Goal: Task Accomplishment & Management: Manage account settings

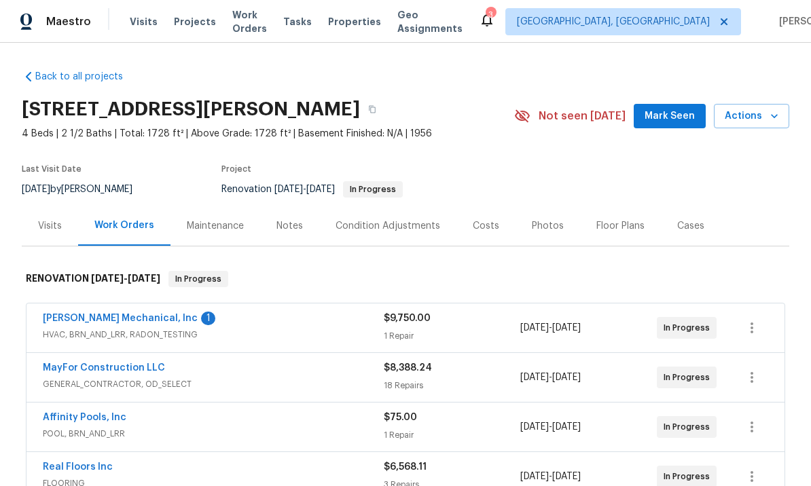
click at [131, 318] on link "JH Martin Mechanical, Inc" at bounding box center [120, 319] width 155 height 10
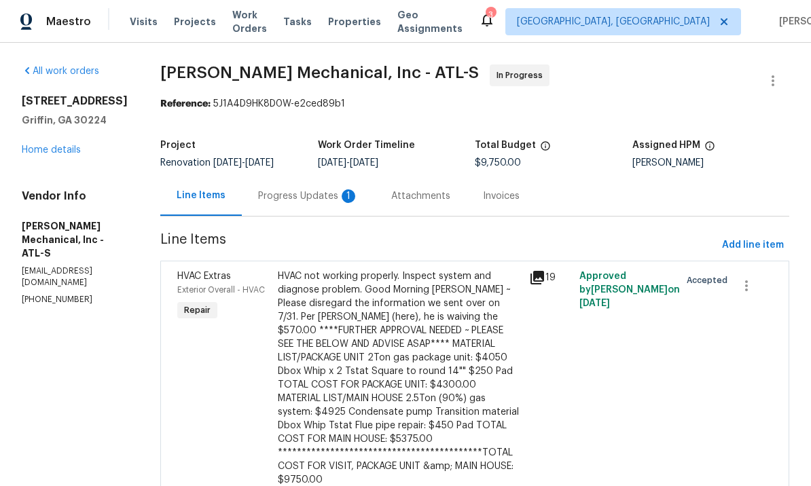
click at [329, 203] on div "Progress Updates 1" at bounding box center [308, 196] width 101 height 14
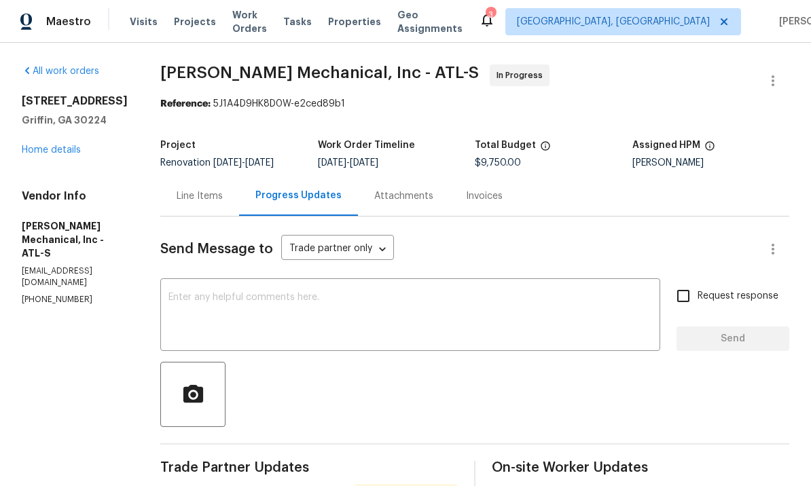
scroll to position [-1, 0]
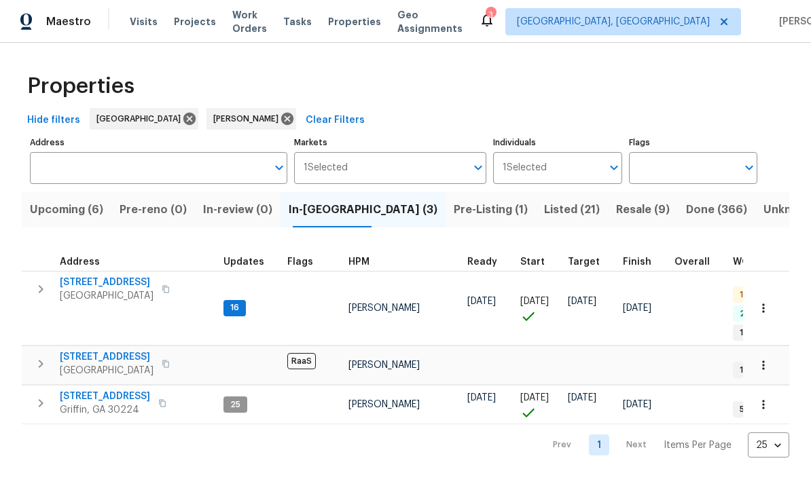
scroll to position [7, 0]
click at [763, 302] on icon "button" at bounding box center [764, 309] width 14 height 14
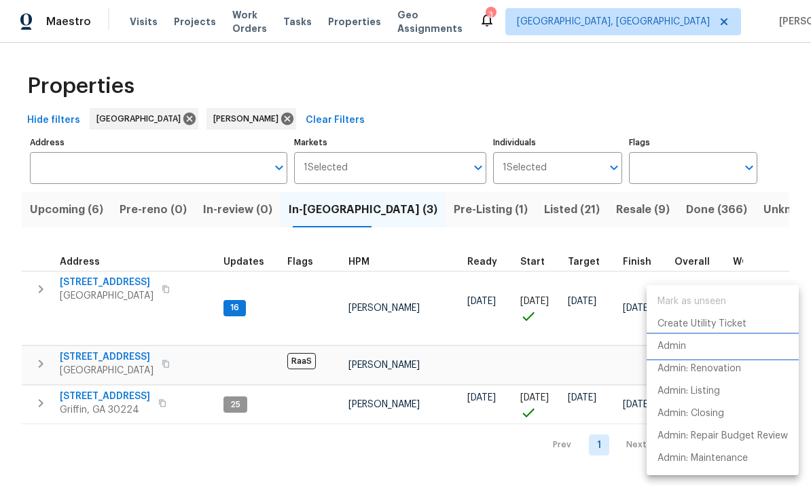
click at [685, 348] on p "Admin" at bounding box center [671, 347] width 29 height 14
click at [680, 346] on p "Admin" at bounding box center [671, 347] width 29 height 14
click at [509, 205] on div at bounding box center [405, 243] width 811 height 486
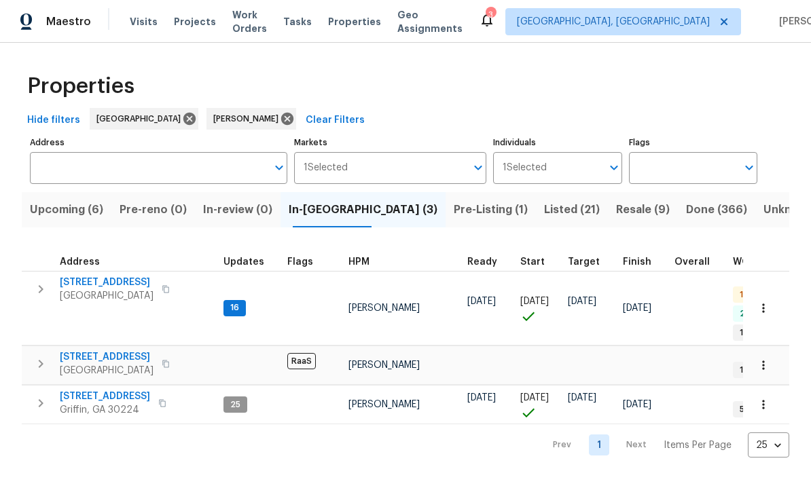
click at [544, 213] on span "Listed (21)" at bounding box center [572, 209] width 56 height 19
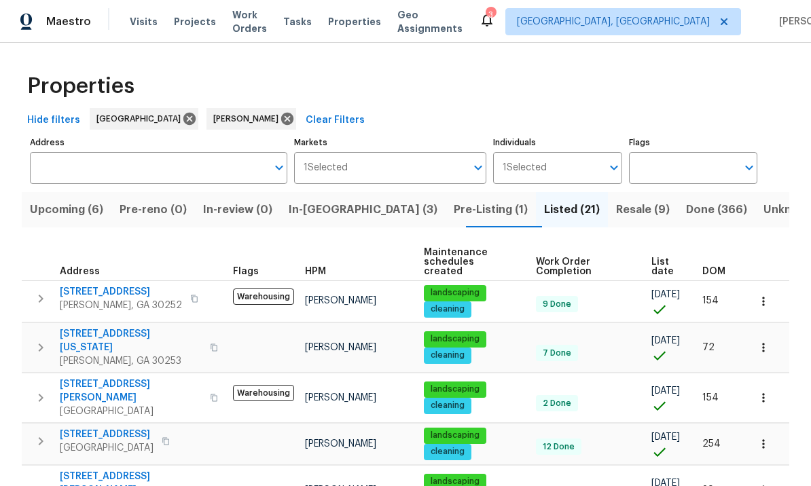
click at [118, 285] on span "521 Country Lake Dr" at bounding box center [121, 292] width 122 height 14
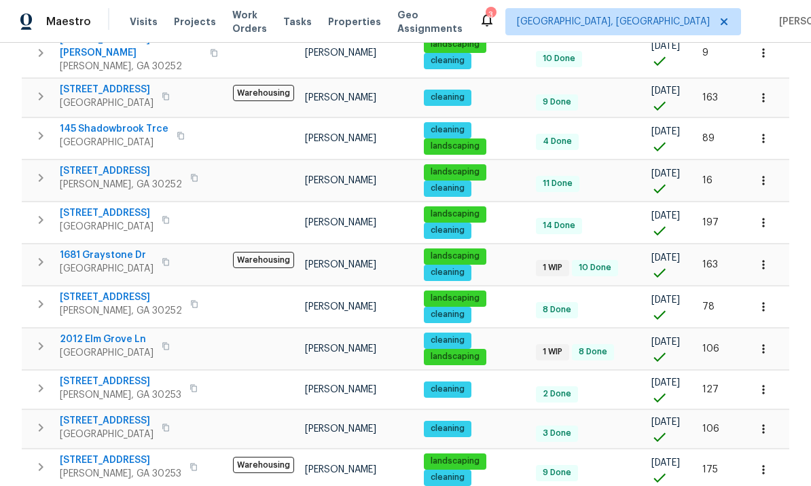
scroll to position [643, 0]
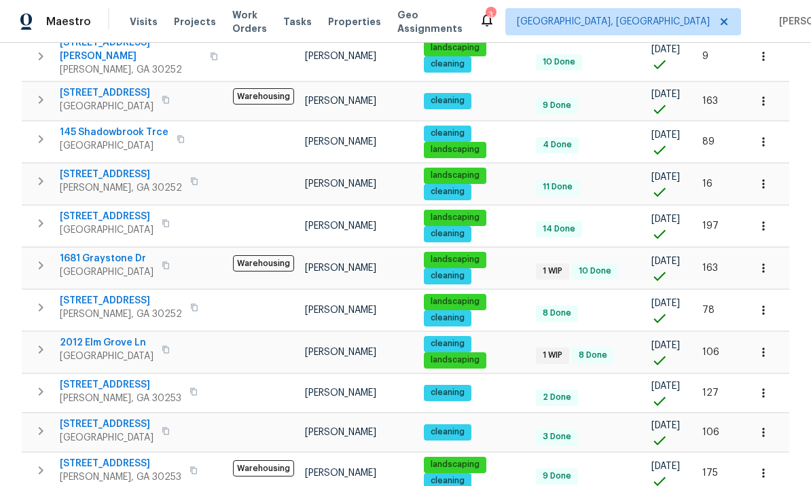
click at [114, 336] on span "2012 Elm Grove Ln" at bounding box center [107, 343] width 94 height 14
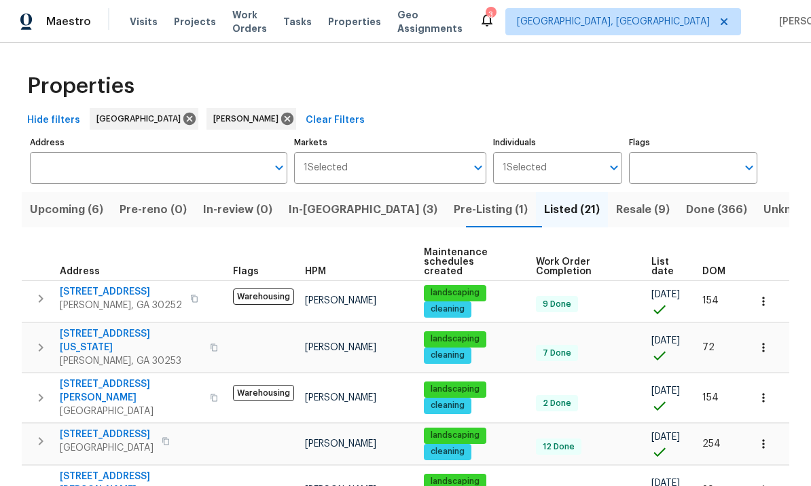
scroll to position [0, 0]
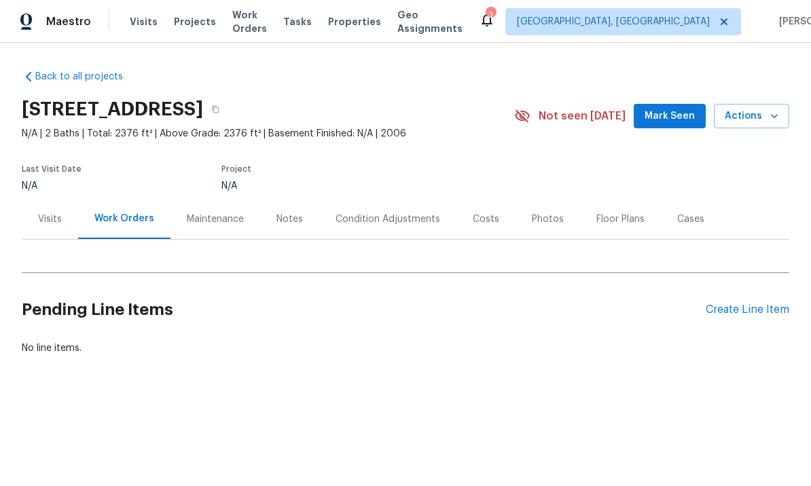
click at [478, 224] on div "Costs" at bounding box center [486, 220] width 26 height 14
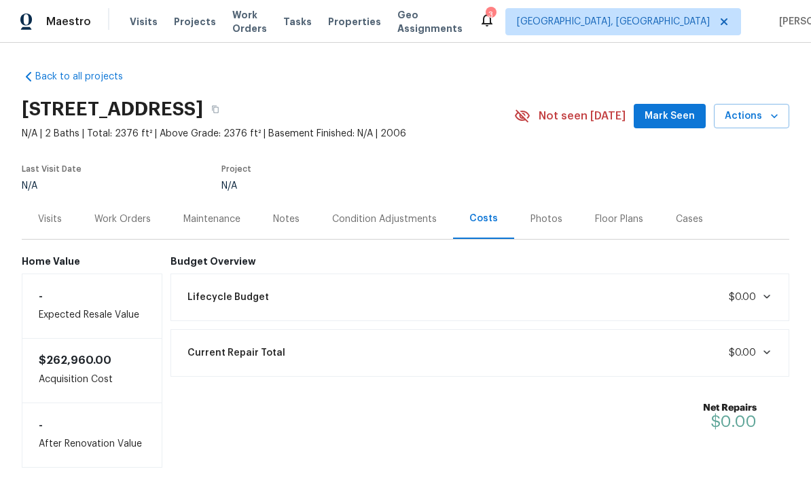
click at [219, 222] on div "Maintenance" at bounding box center [211, 220] width 57 height 14
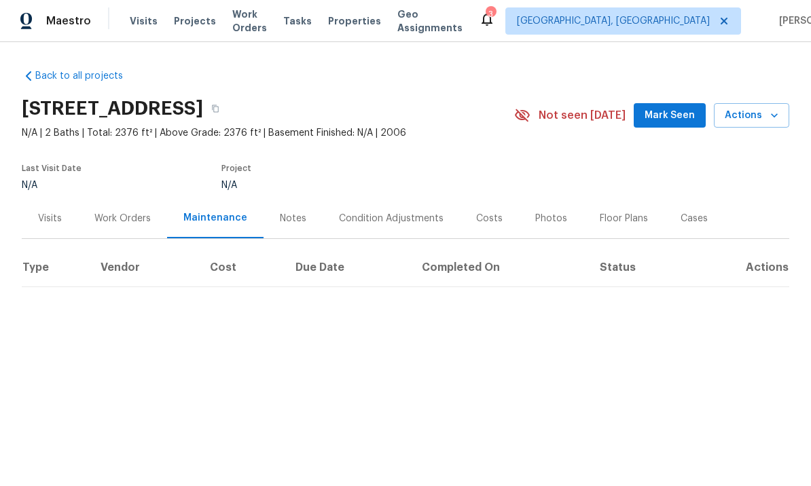
click at [61, 218] on div "Visits" at bounding box center [50, 220] width 24 height 14
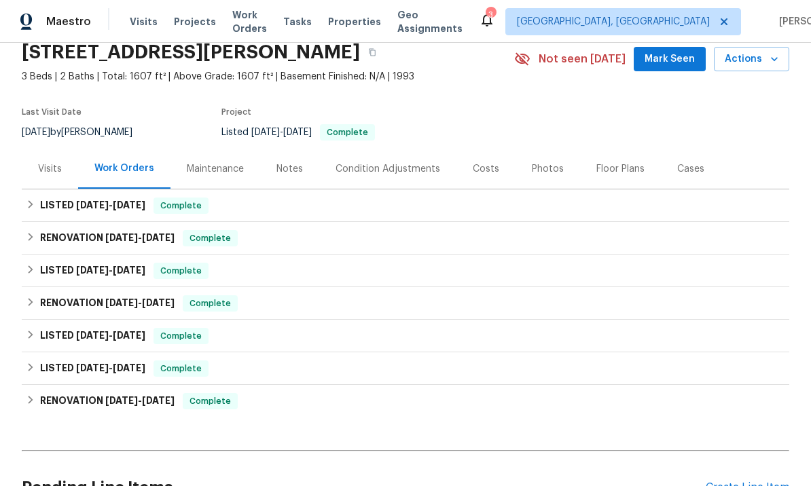
scroll to position [53, 0]
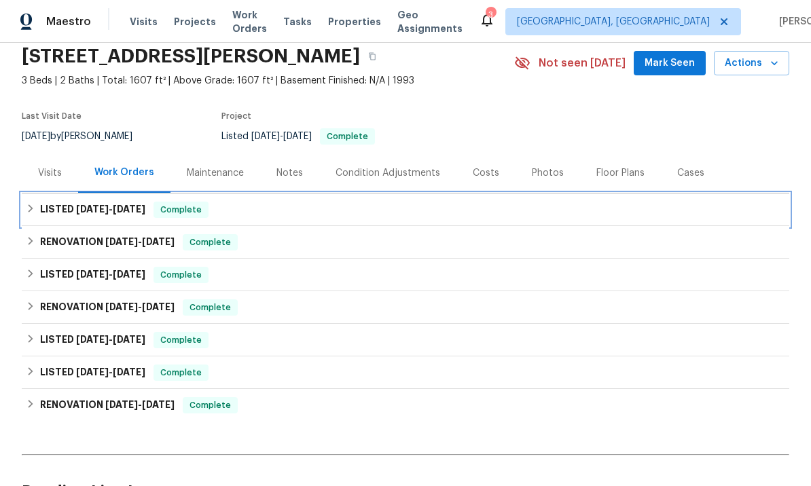
click at [141, 203] on h6 "LISTED [DATE] - [DATE]" at bounding box center [92, 210] width 105 height 16
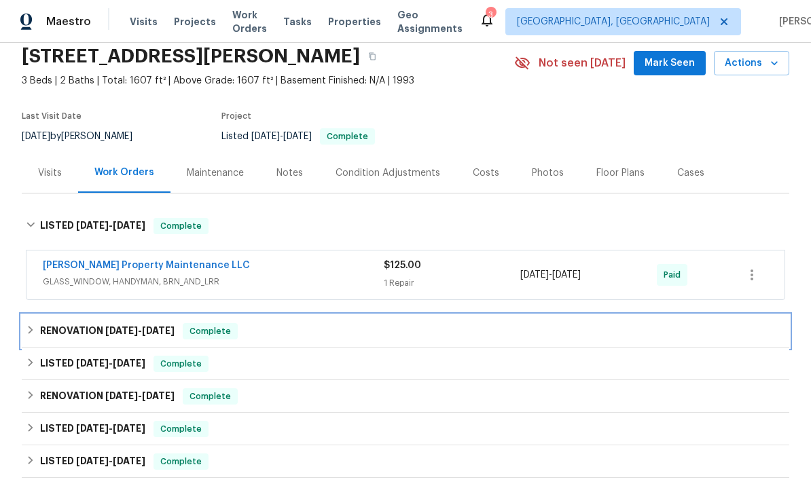
click at [143, 327] on span "[DATE]" at bounding box center [158, 331] width 33 height 10
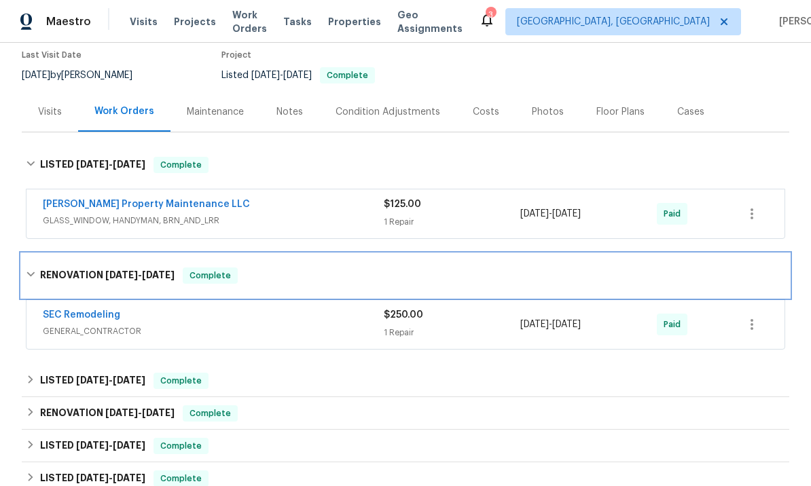
scroll to position [115, 0]
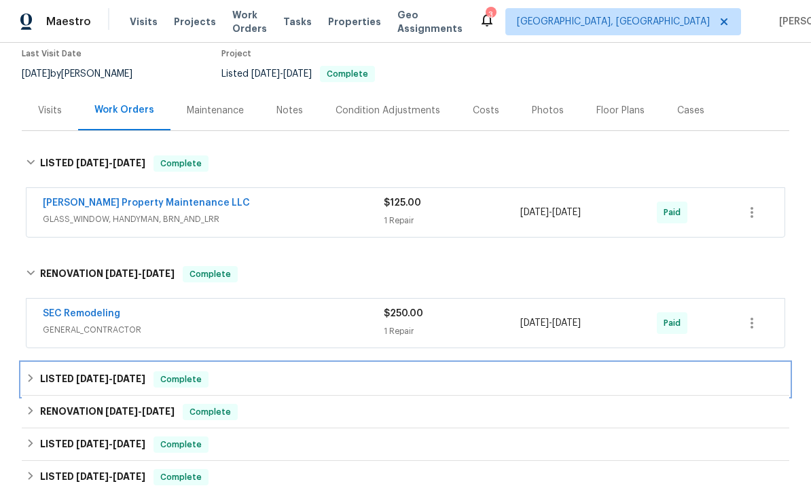
click at [130, 382] on span "[DATE]" at bounding box center [129, 379] width 33 height 10
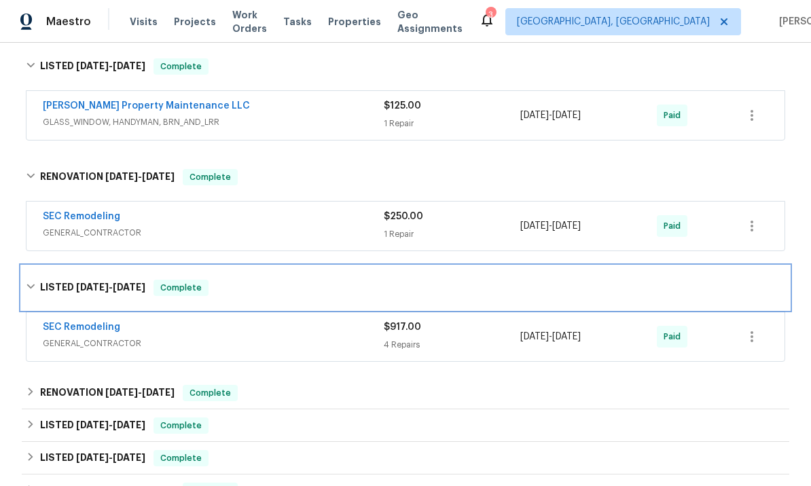
scroll to position [207, 0]
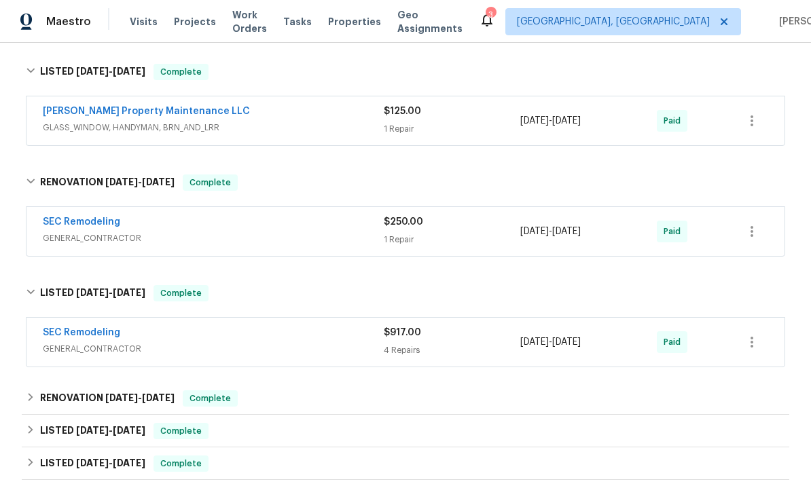
click at [96, 219] on link "SEC Remodeling" at bounding box center [81, 222] width 77 height 10
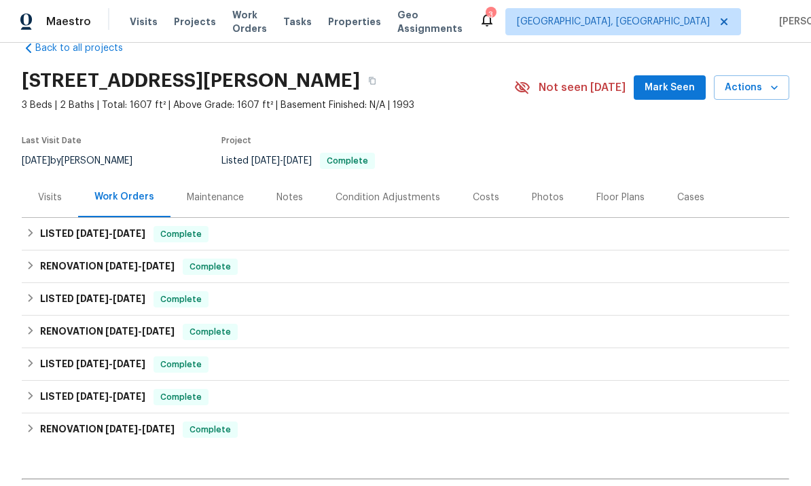
scroll to position [48, 0]
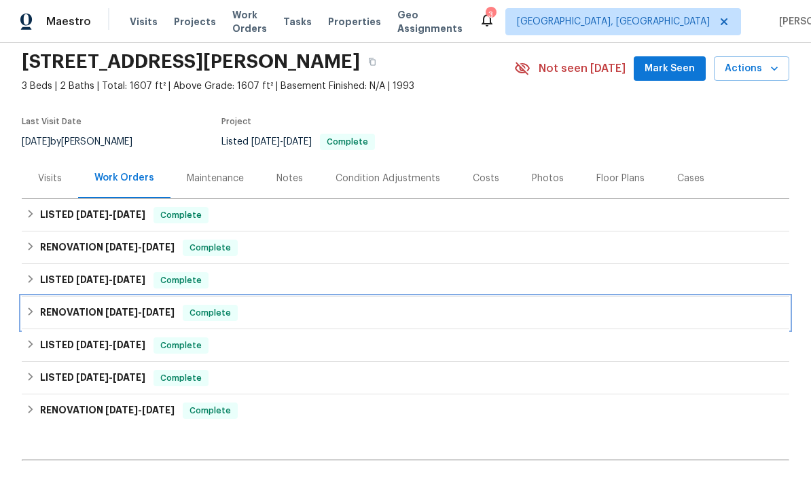
click at [145, 309] on span "[DATE]" at bounding box center [158, 313] width 33 height 10
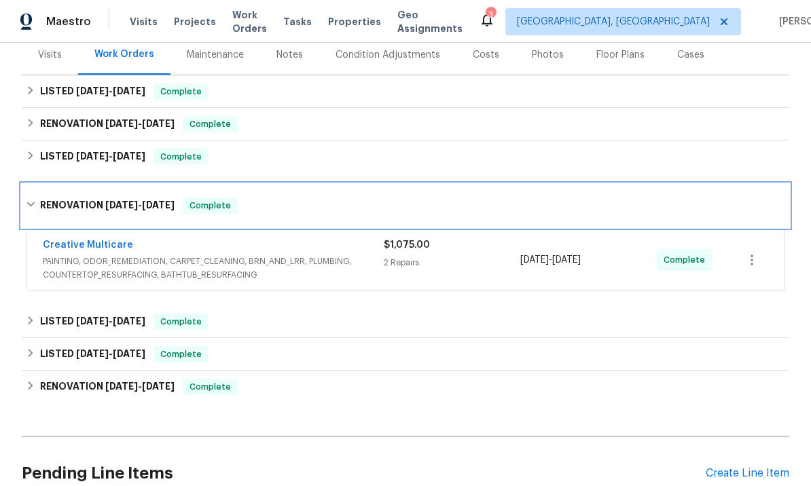
scroll to position [179, 0]
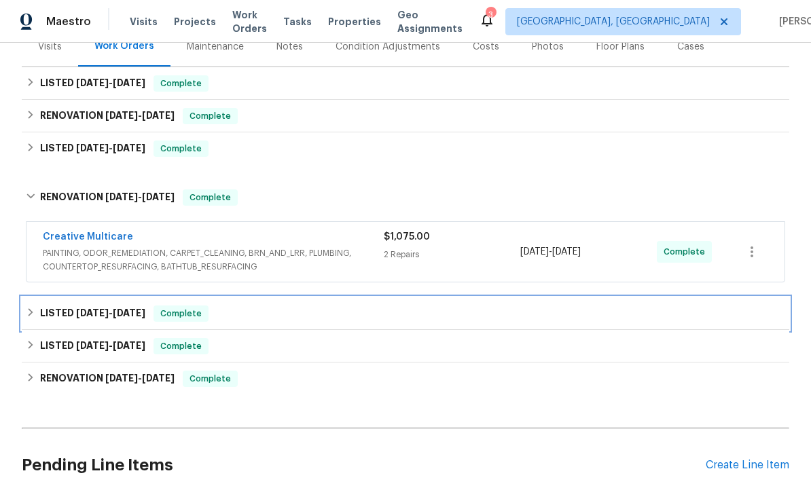
click at [136, 312] on span "[DATE]" at bounding box center [129, 313] width 33 height 10
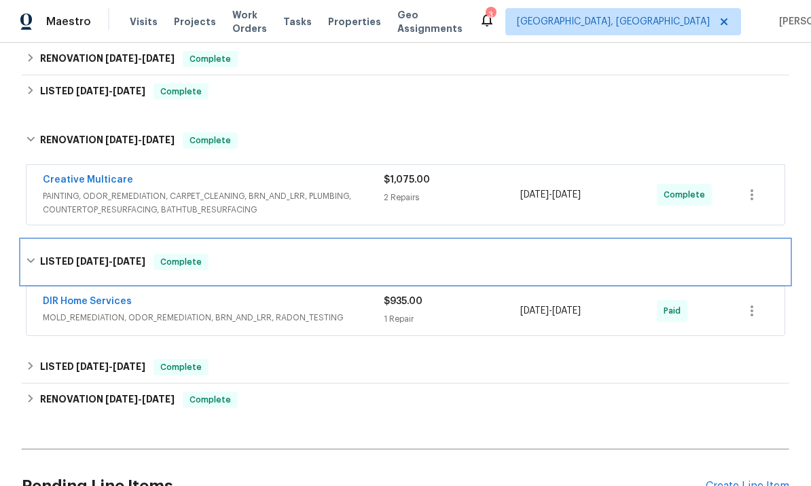
scroll to position [242, 0]
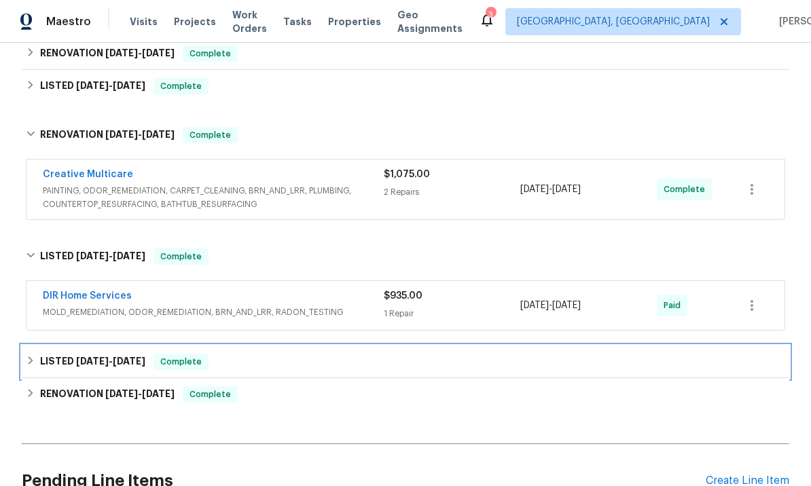
click at [124, 361] on span "[DATE]" at bounding box center [129, 362] width 33 height 10
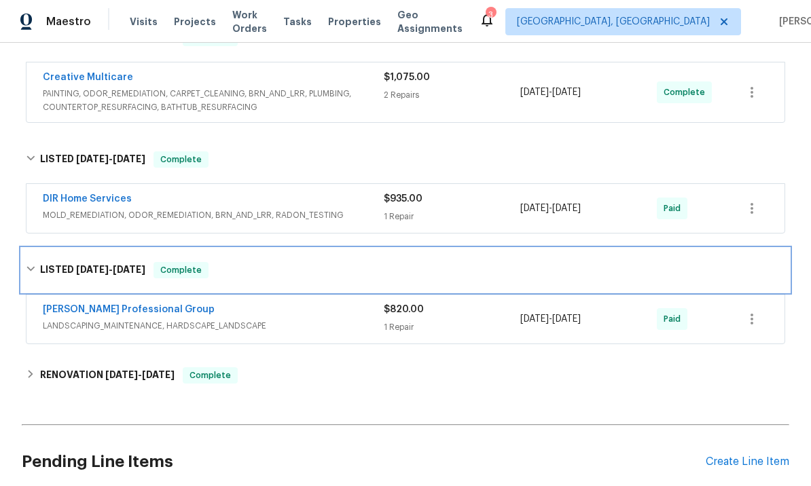
scroll to position [340, 0]
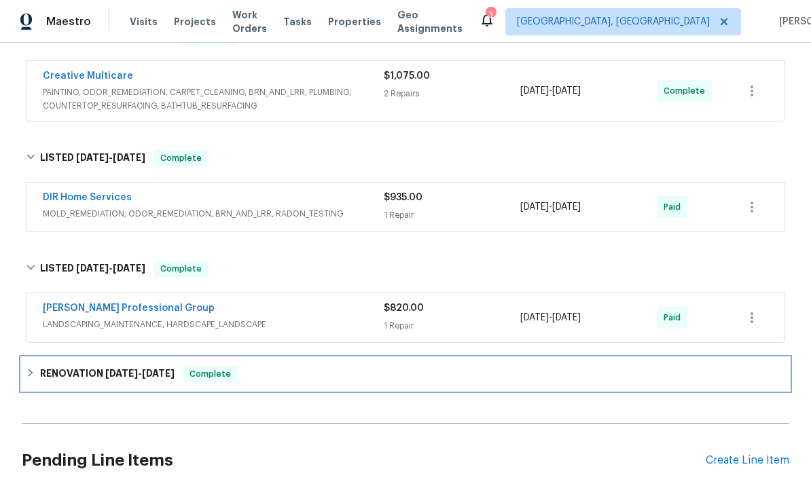
click at [132, 382] on h6 "RENOVATION 1/2/25 - 1/10/25" at bounding box center [107, 374] width 134 height 16
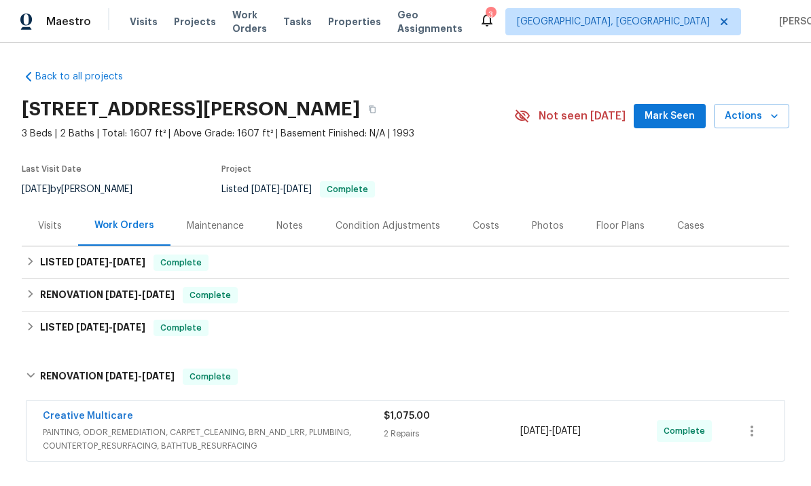
scroll to position [0, 0]
click at [481, 217] on div "Costs" at bounding box center [485, 226] width 59 height 40
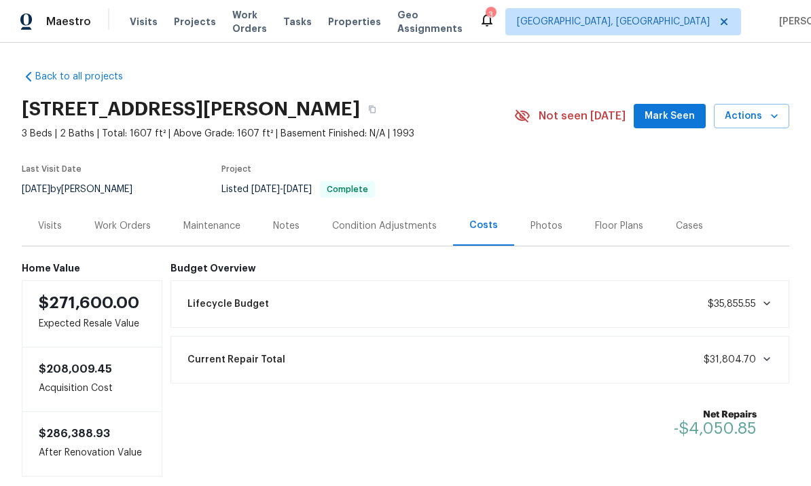
click at [120, 217] on div "Work Orders" at bounding box center [122, 226] width 89 height 40
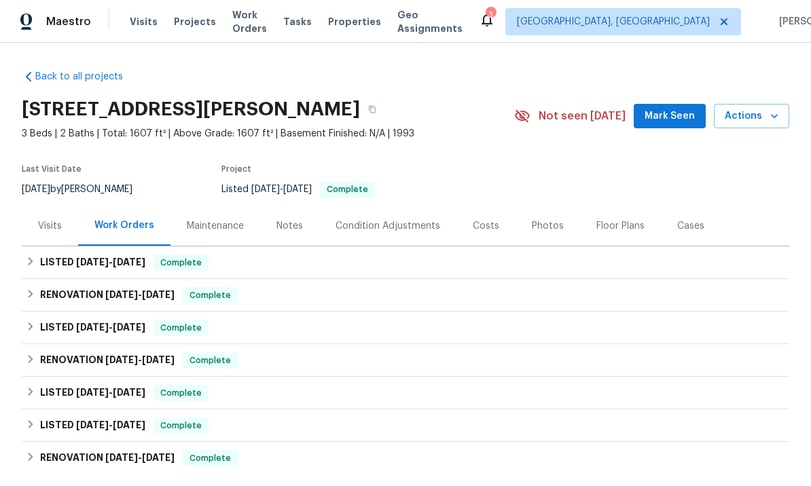
click at [667, 124] on span "Mark Seen" at bounding box center [669, 116] width 50 height 17
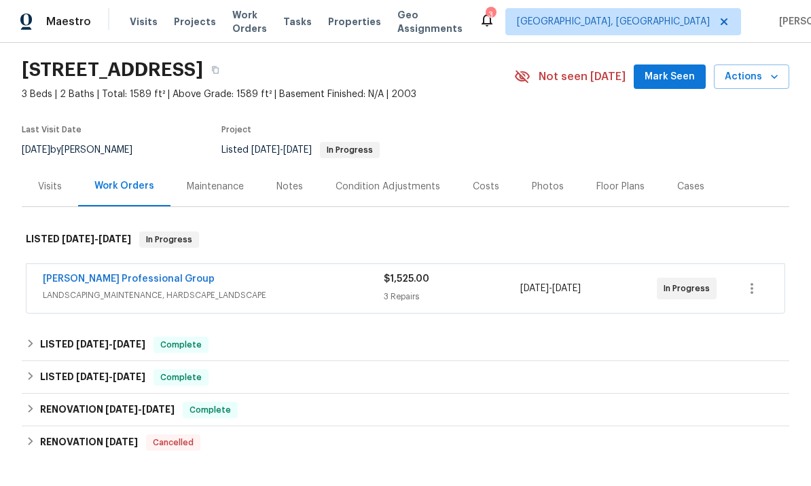
scroll to position [41, 0]
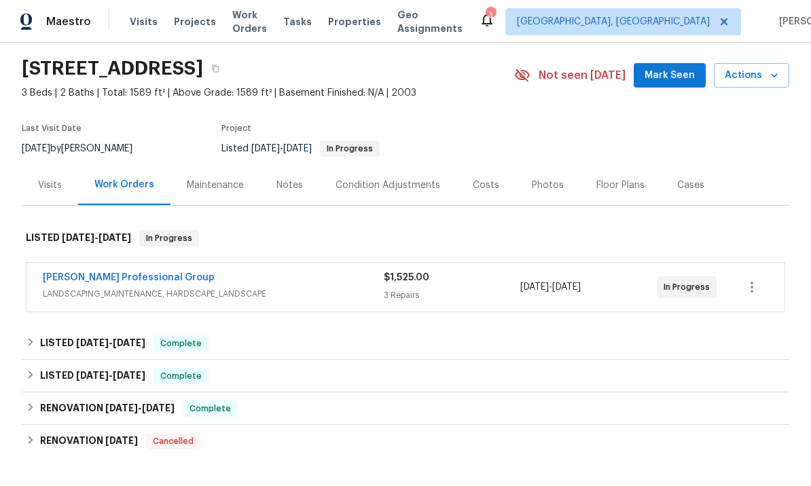
click at [158, 276] on link "[PERSON_NAME] Professional Group" at bounding box center [129, 278] width 172 height 10
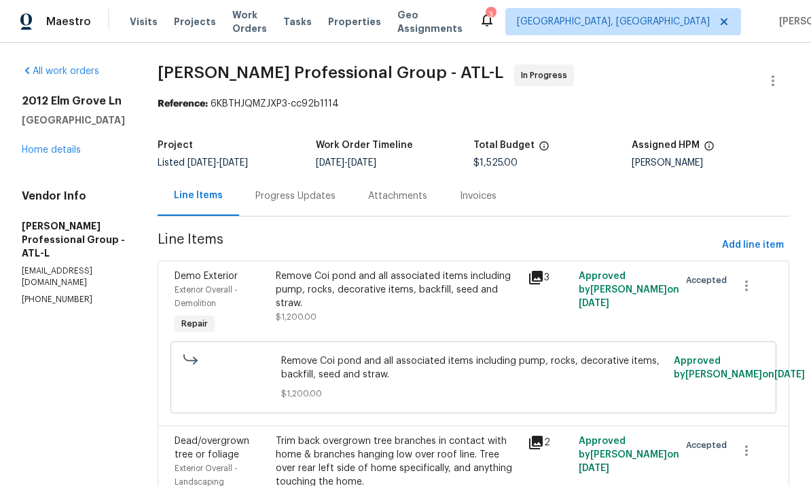
click at [322, 196] on div "Progress Updates" at bounding box center [295, 196] width 80 height 14
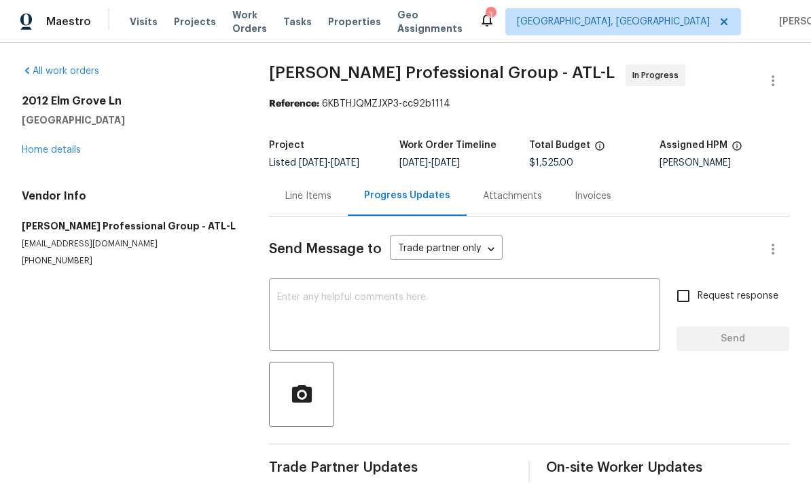
scroll to position [19, 0]
click at [431, 293] on textarea at bounding box center [464, 317] width 375 height 48
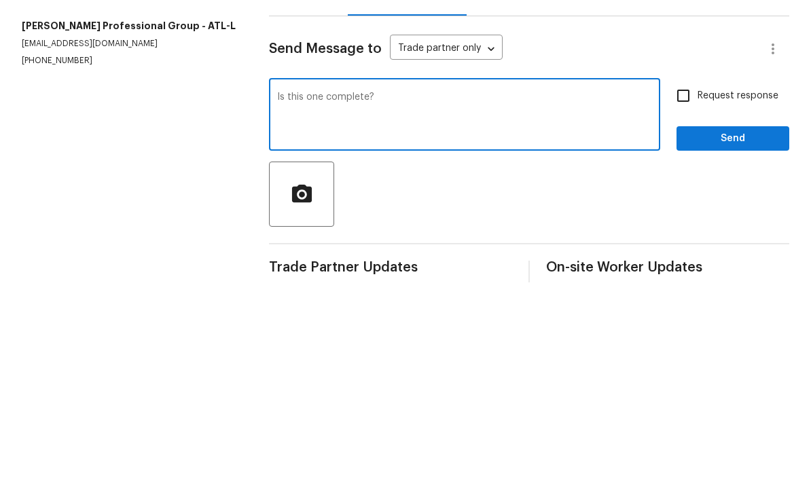
type textarea "Is this one complete?"
click at [688, 282] on input "Request response" at bounding box center [683, 296] width 29 height 29
checkbox input "true"
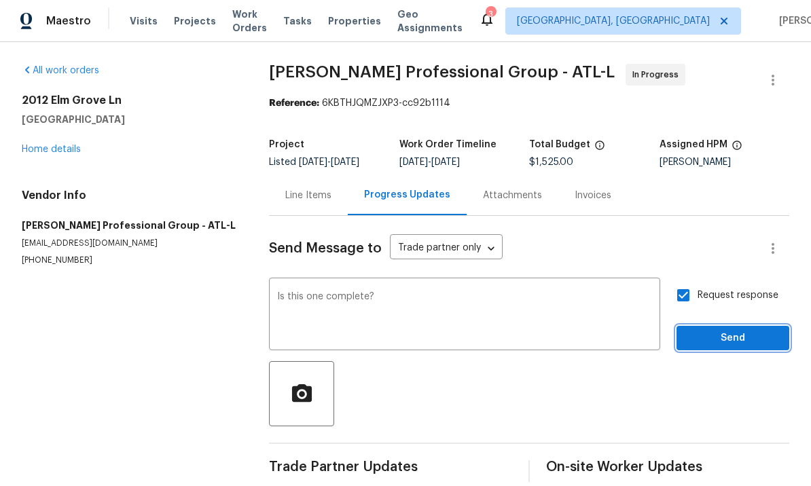
click at [722, 331] on span "Send" at bounding box center [732, 339] width 91 height 17
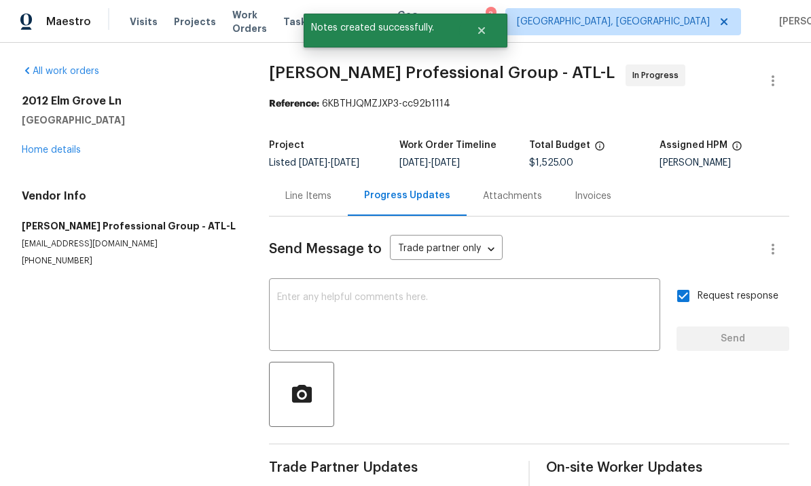
scroll to position [0, 0]
click at [310, 189] on div "Line Items" at bounding box center [308, 196] width 46 height 14
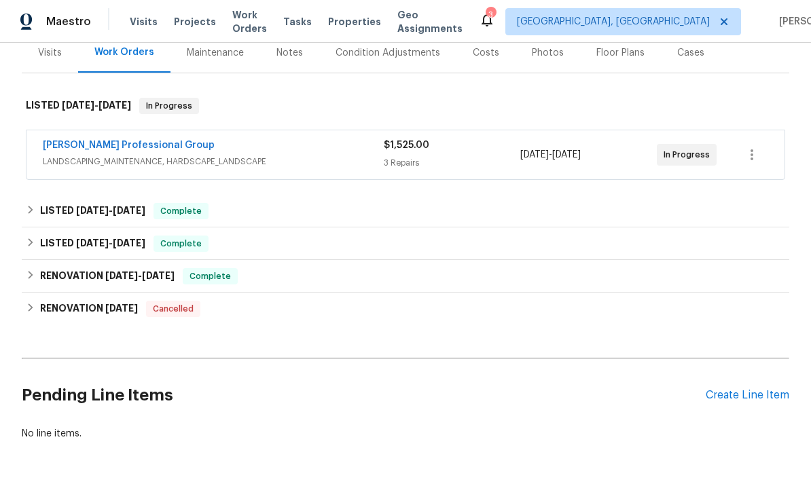
scroll to position [172, 0]
click at [739, 402] on div "Create Line Item" at bounding box center [748, 396] width 84 height 13
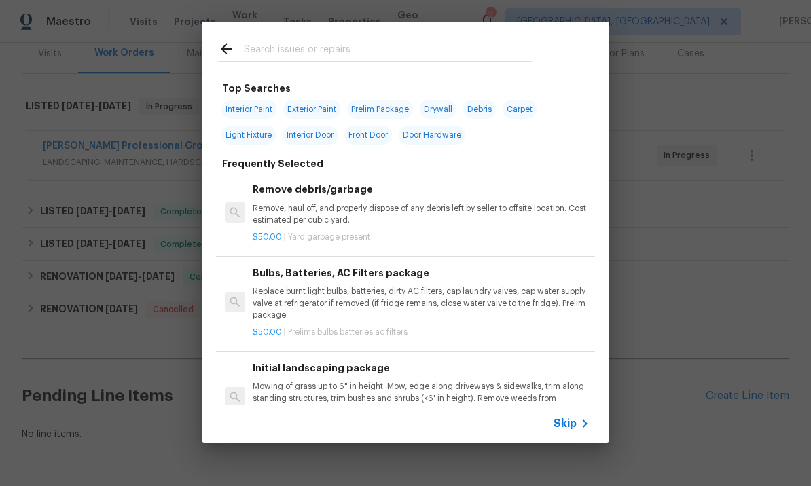
click at [278, 50] on input "text" at bounding box center [388, 51] width 288 height 20
type input "Gutters"
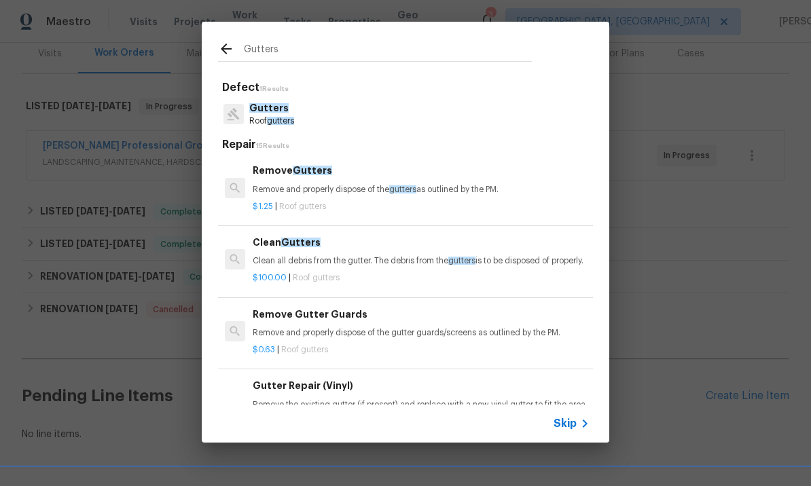
click at [291, 111] on p "Gutters" at bounding box center [271, 108] width 45 height 14
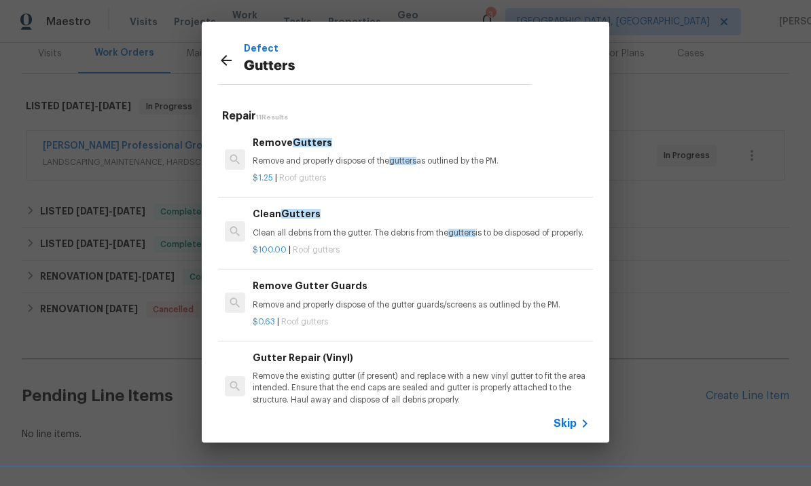
click at [318, 239] on p "Clean all debris from the gutter. The debris from the gutters is to be disposed…" at bounding box center [421, 233] width 337 height 12
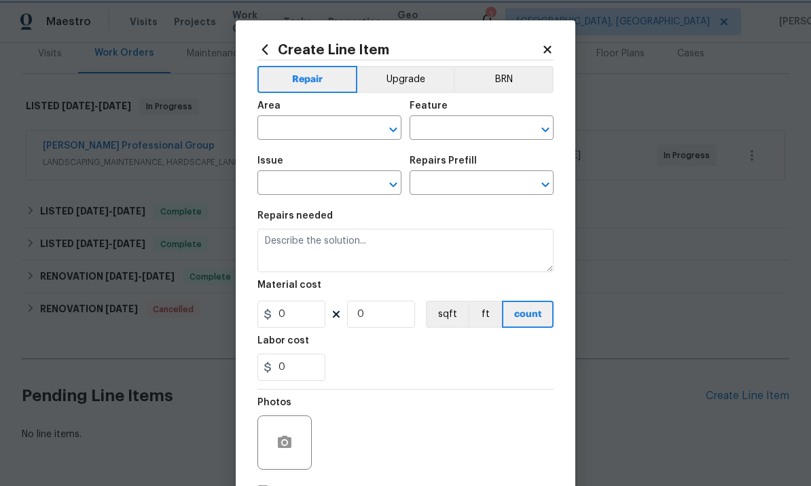
type input "[PERSON_NAME] and Trim"
type input "Gutters"
type input "Clean Gutters $100.00"
type textarea "Clean all debris from the gutter. The debris from the gutters is to be disposed…"
type input "100"
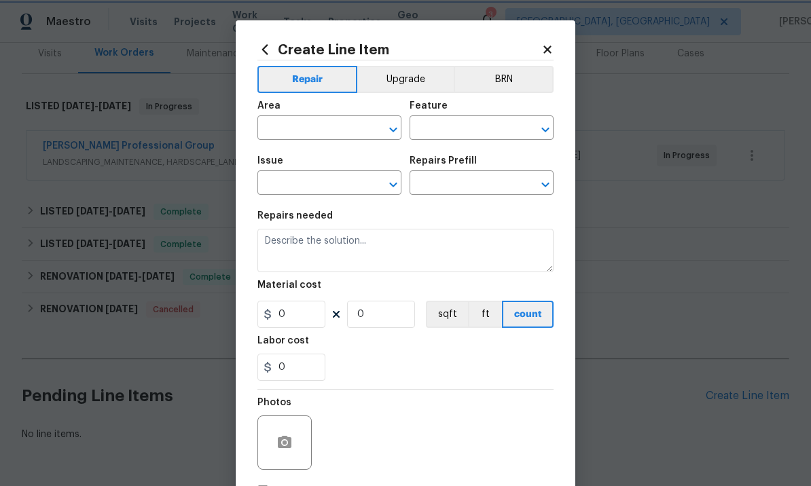
type input "1"
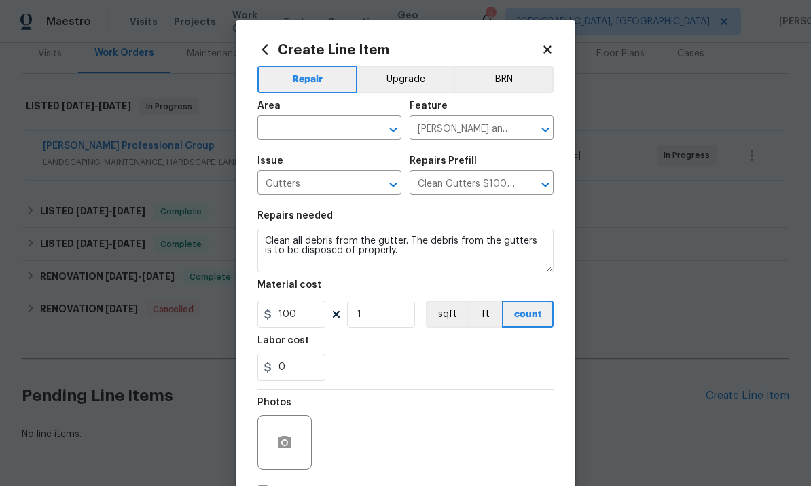
click at [319, 128] on input "text" at bounding box center [310, 129] width 106 height 21
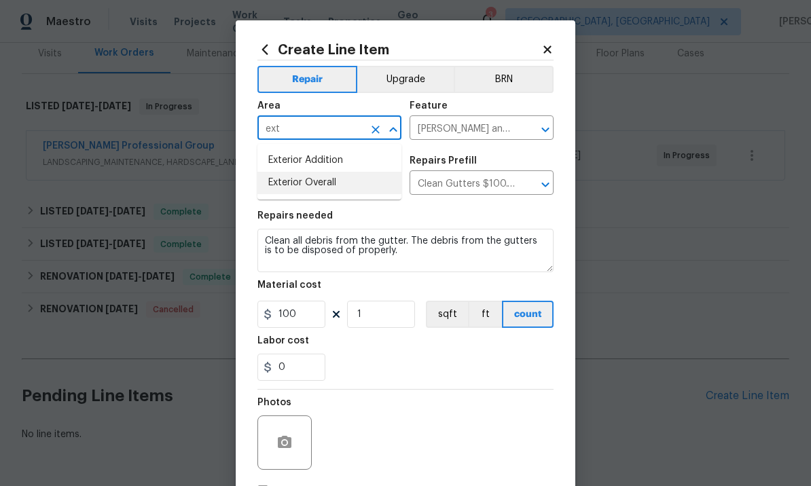
click at [323, 178] on li "Exterior Overall" at bounding box center [329, 183] width 144 height 22
type input "Exterior Overall"
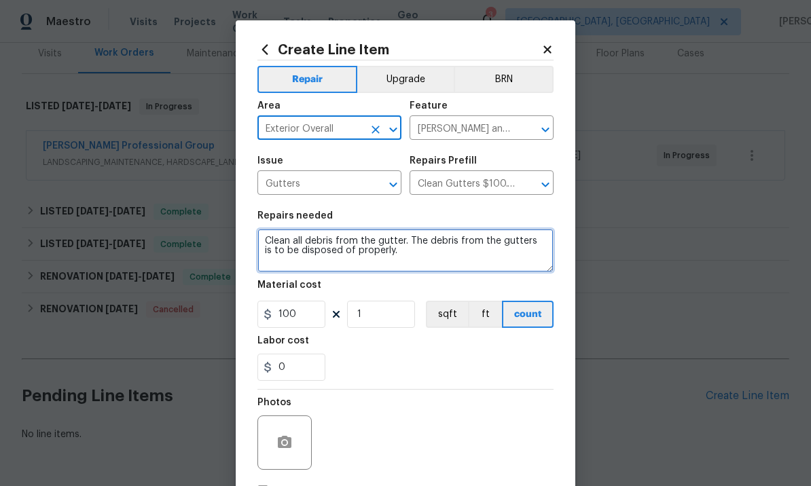
click at [458, 261] on textarea "Clean all debris from the gutter. The debris from the gutters is to be disposed…" at bounding box center [405, 250] width 296 height 43
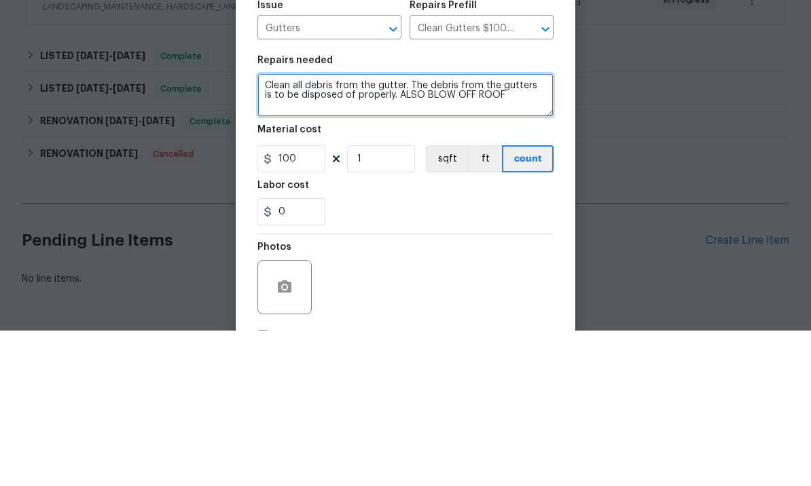
type textarea "Clean all debris from the gutter. The debris from the gutters is to be disposed…"
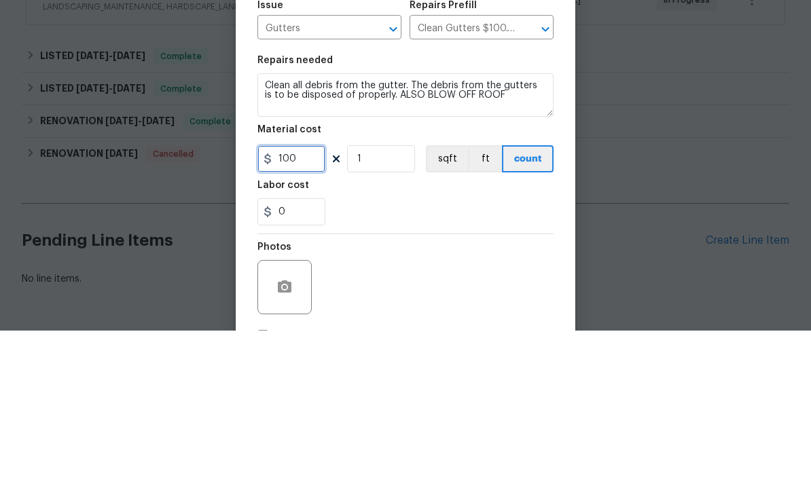
click at [314, 301] on input "100" at bounding box center [291, 314] width 68 height 27
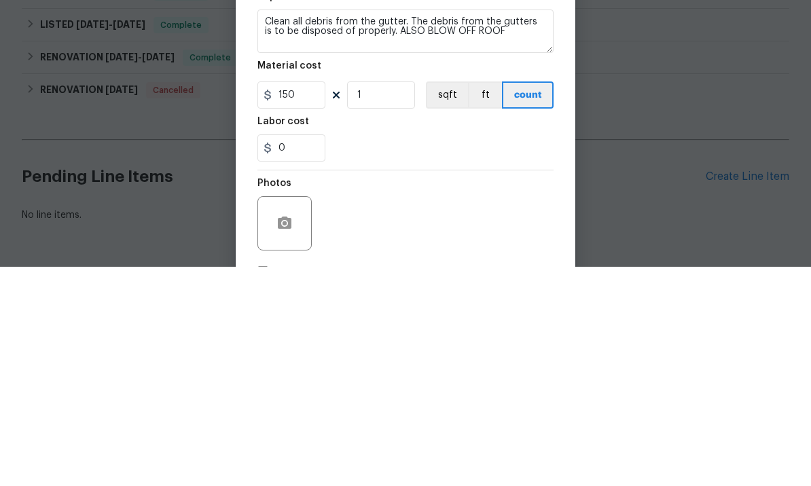
scroll to position [47, 0]
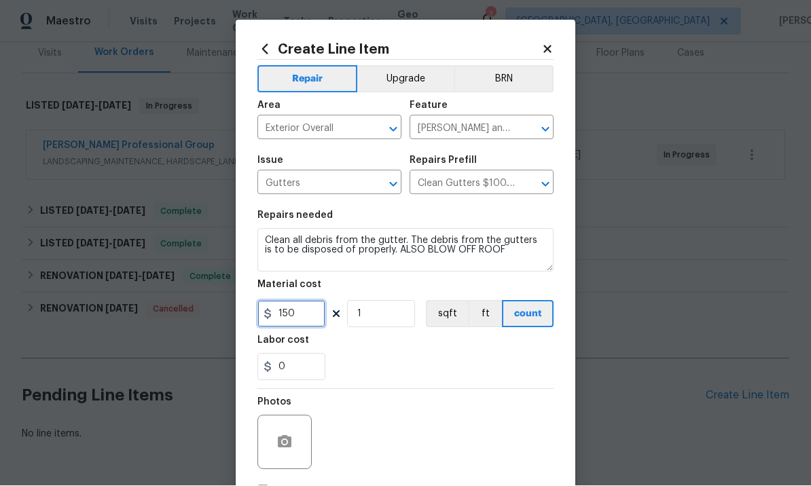
type input "150"
click at [295, 423] on div at bounding box center [284, 443] width 54 height 54
click at [278, 434] on button "button" at bounding box center [284, 442] width 33 height 33
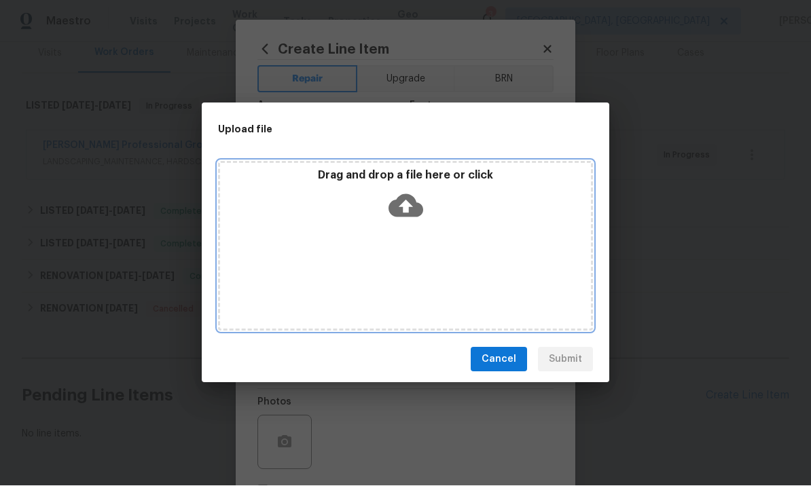
click at [412, 198] on icon at bounding box center [405, 206] width 35 height 23
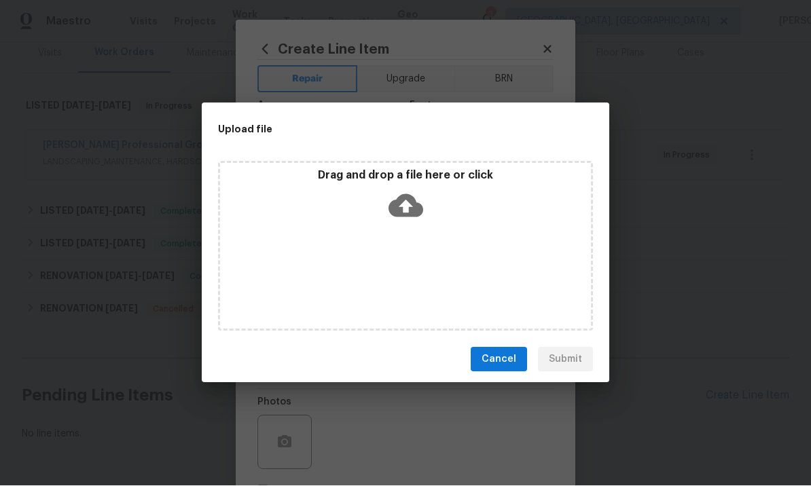
scroll to position [83, 0]
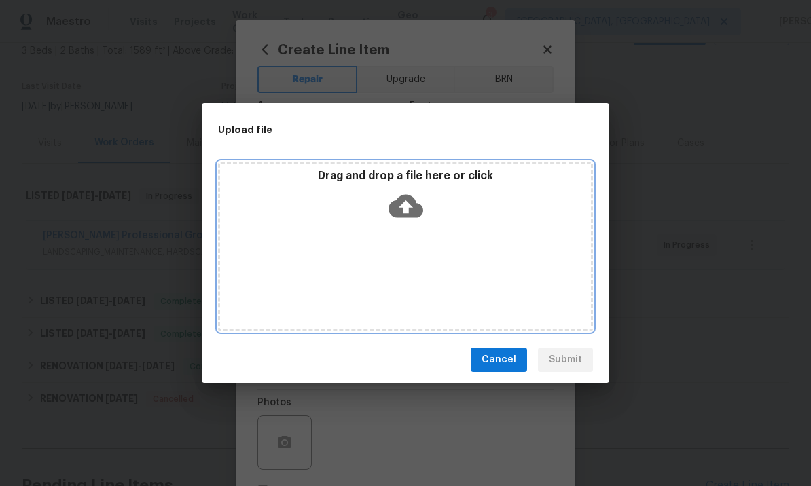
click at [409, 202] on icon at bounding box center [405, 206] width 35 height 23
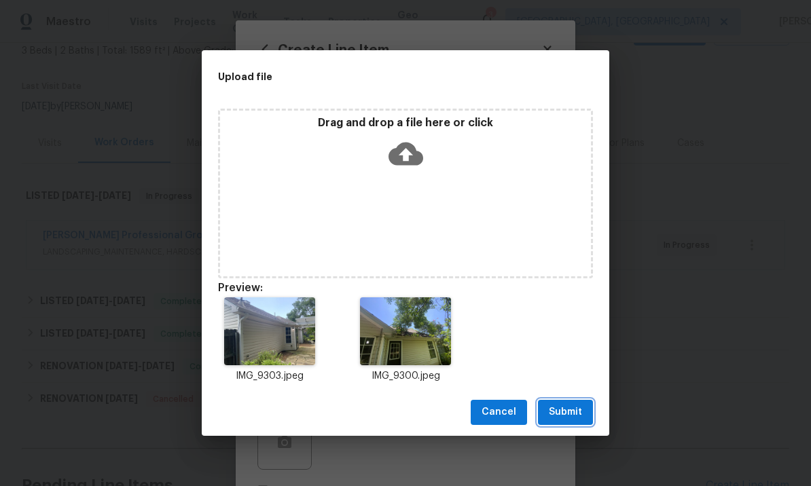
click at [558, 409] on span "Submit" at bounding box center [565, 412] width 33 height 17
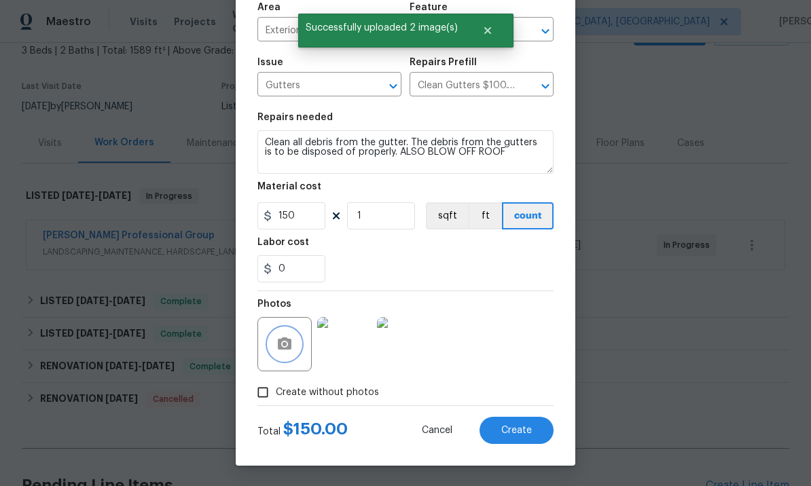
scroll to position [101, 0]
click at [513, 433] on span "Create" at bounding box center [516, 431] width 31 height 10
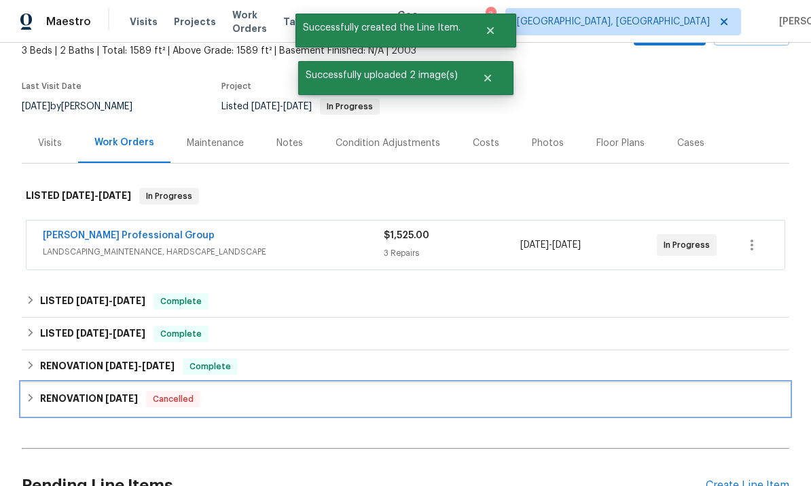
click at [748, 390] on div "RENOVATION 3/25/25 Cancelled" at bounding box center [405, 399] width 767 height 33
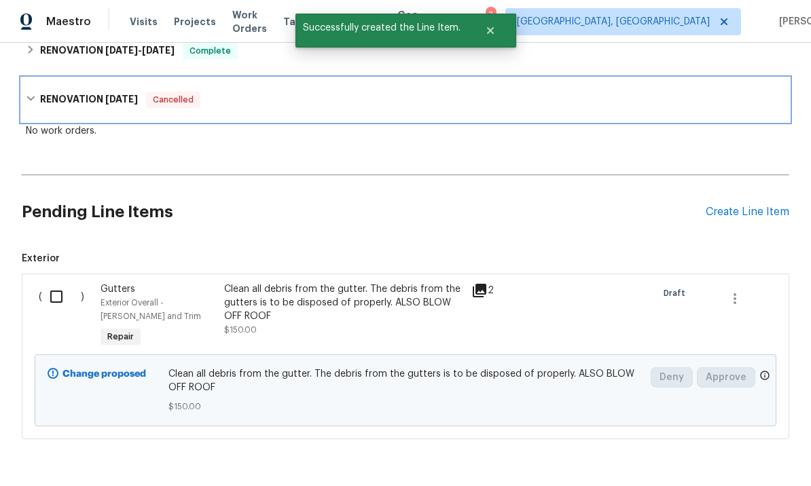
scroll to position [398, 0]
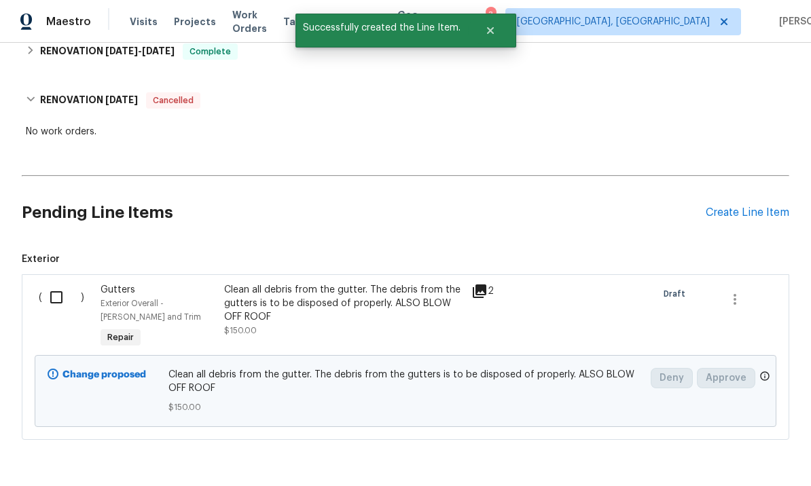
click at [751, 217] on div "Create Line Item" at bounding box center [748, 212] width 84 height 13
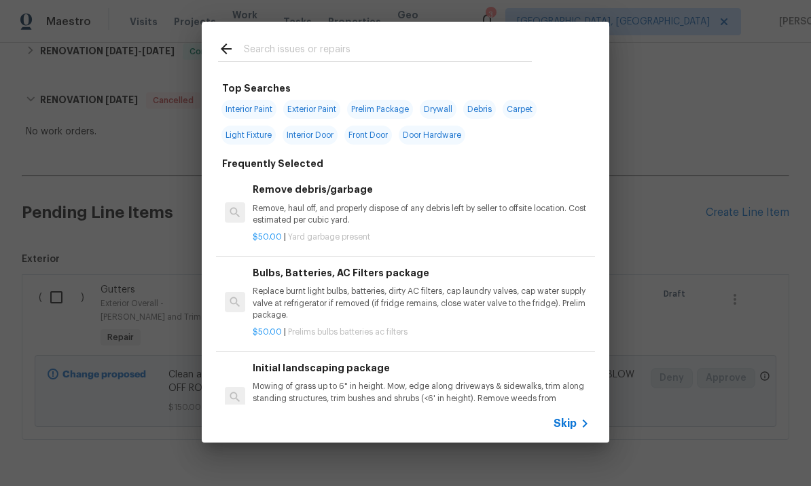
click at [299, 41] on input "text" at bounding box center [388, 51] width 288 height 20
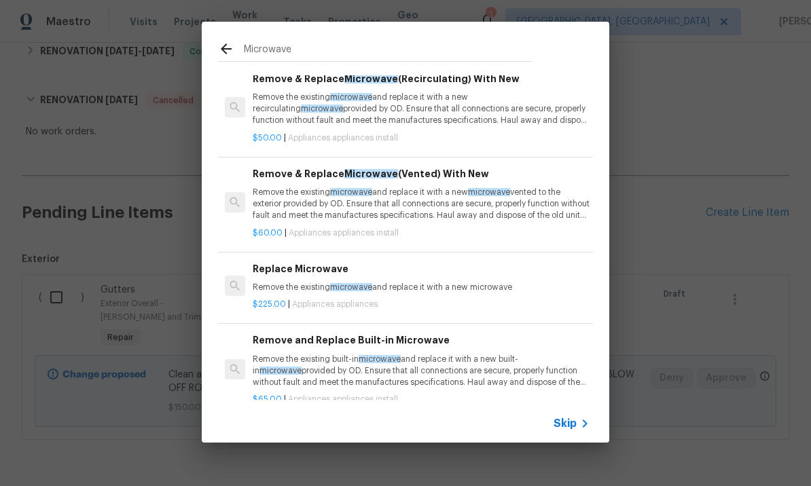
scroll to position [0, 0]
type input "Microwave"
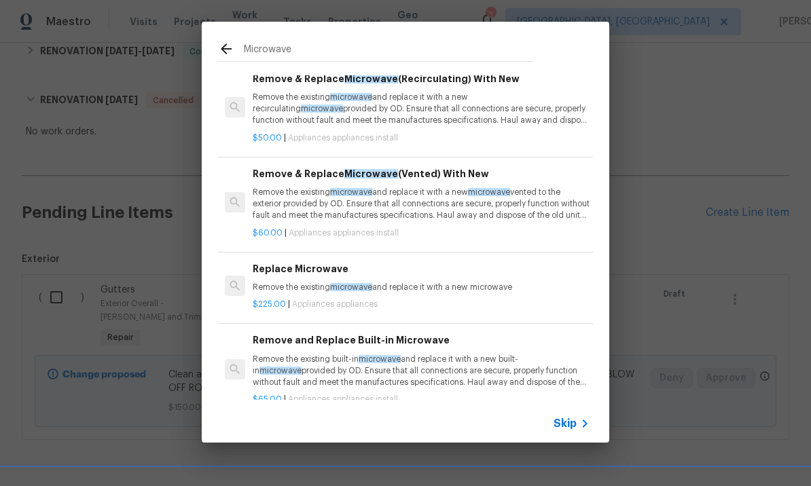
click at [233, 42] on icon at bounding box center [226, 49] width 16 height 16
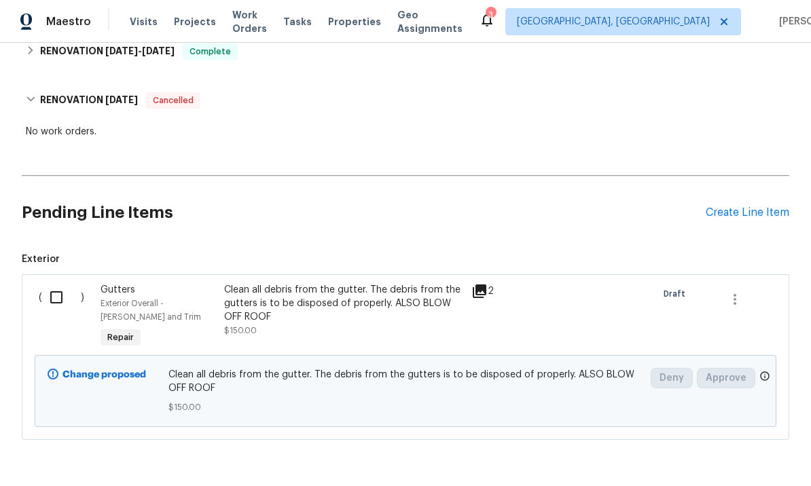
click at [751, 211] on div "Create Line Item" at bounding box center [748, 212] width 84 height 13
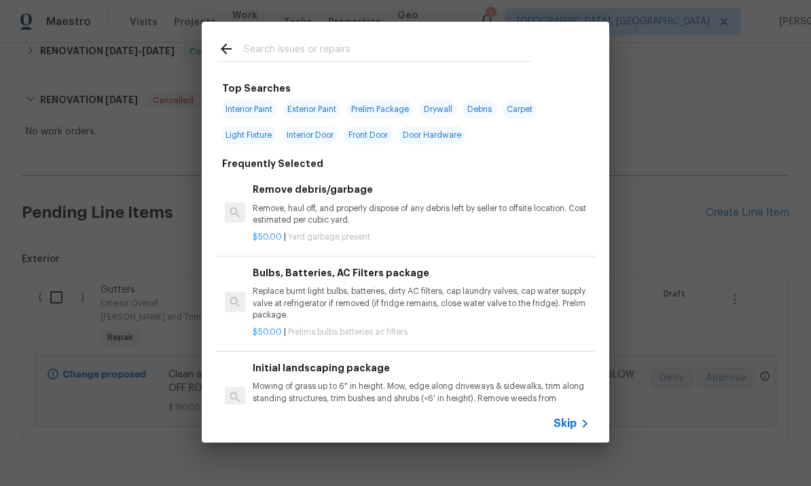
click at [334, 44] on input "text" at bounding box center [388, 51] width 288 height 20
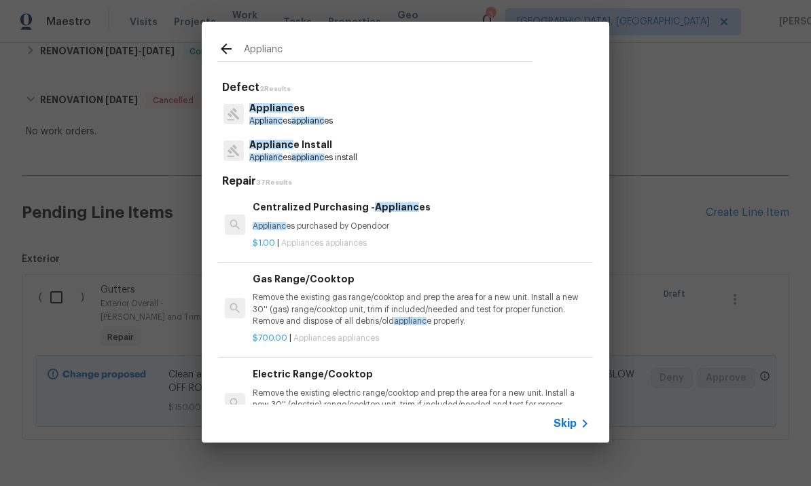
type input "Appliance"
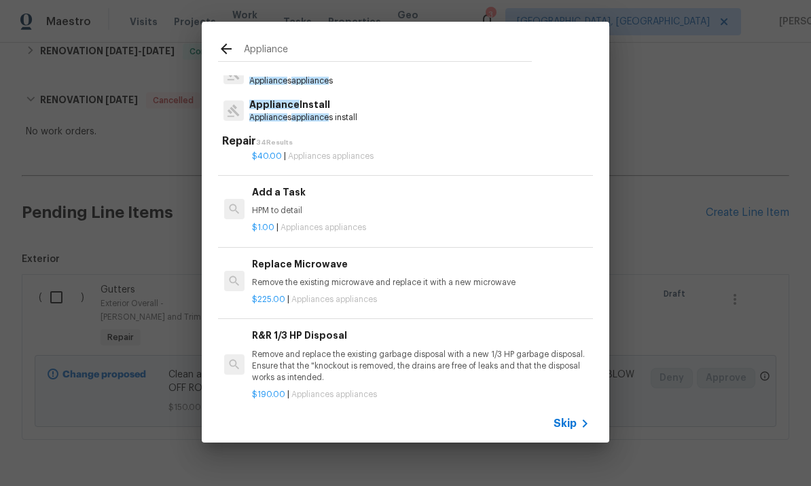
scroll to position [579, 2]
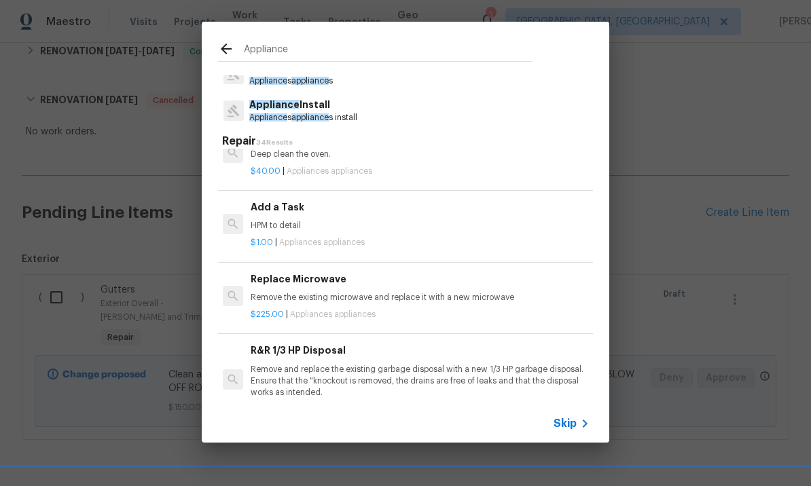
click at [316, 213] on div "Add a Task HPM to detail" at bounding box center [419, 216] width 337 height 33
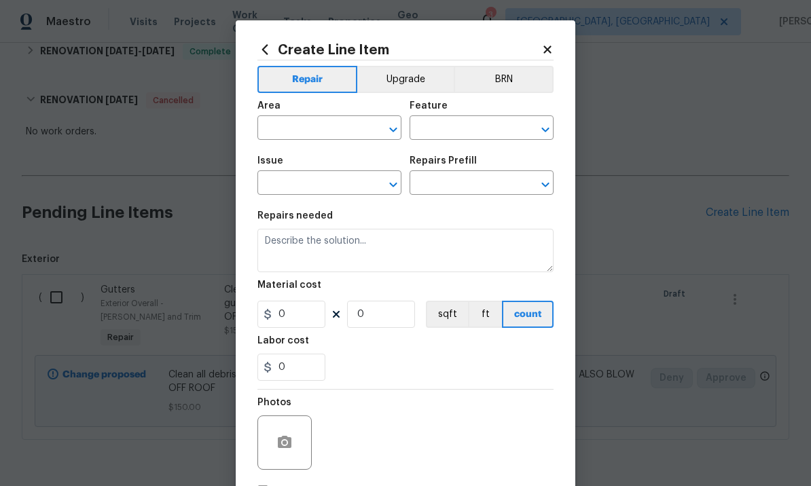
type input "Appliances"
type input "Add a Task $1.00"
type textarea "HPM to detail"
type input "1"
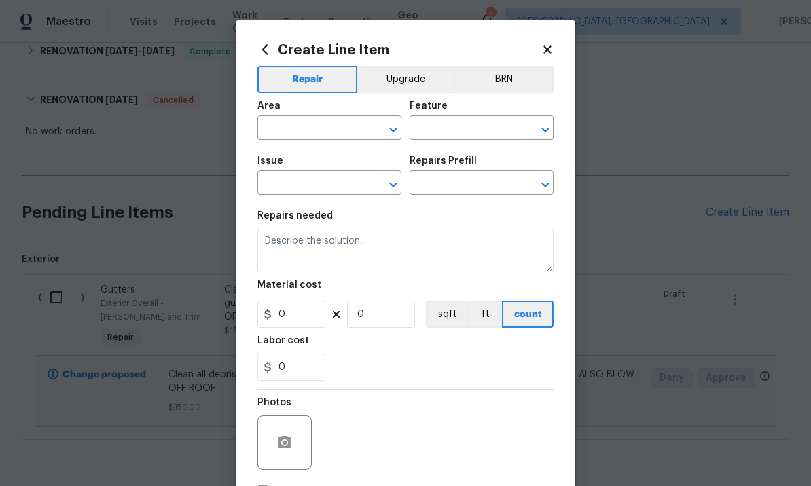
type input "1"
click at [319, 135] on input "text" at bounding box center [310, 129] width 106 height 21
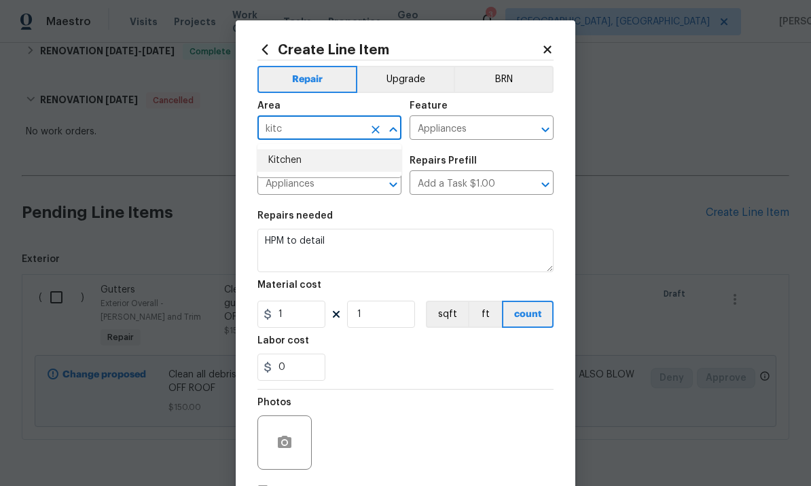
click at [306, 160] on li "Kitchen" at bounding box center [329, 160] width 144 height 22
type input "Kitchen"
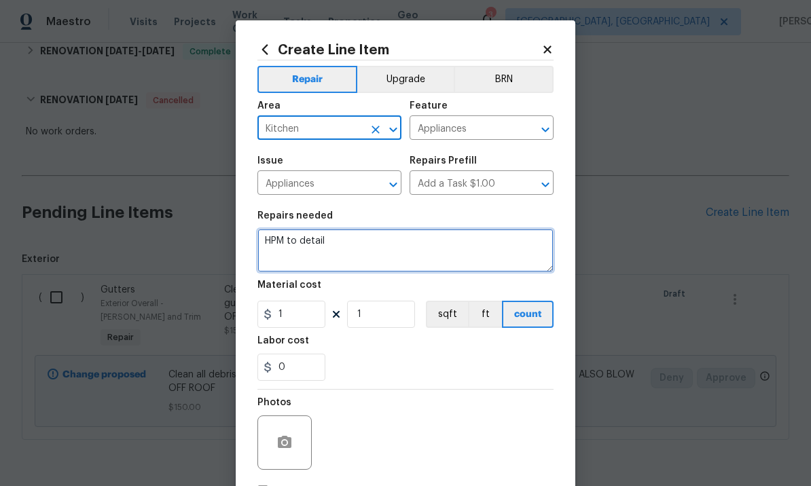
click at [368, 247] on textarea "HPM to detail" at bounding box center [405, 250] width 296 height 43
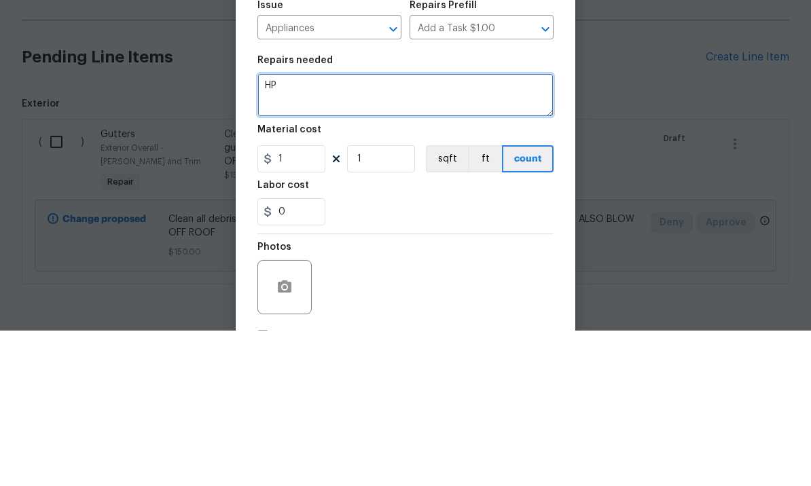
type textarea "H"
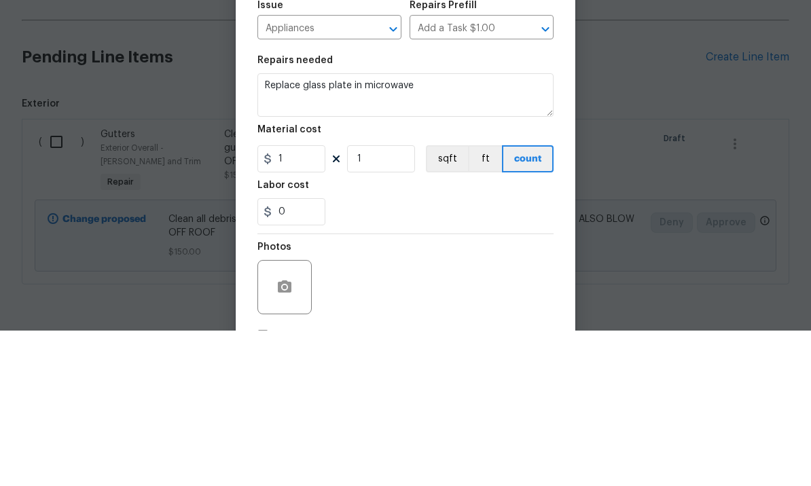
scroll to position [47, 0]
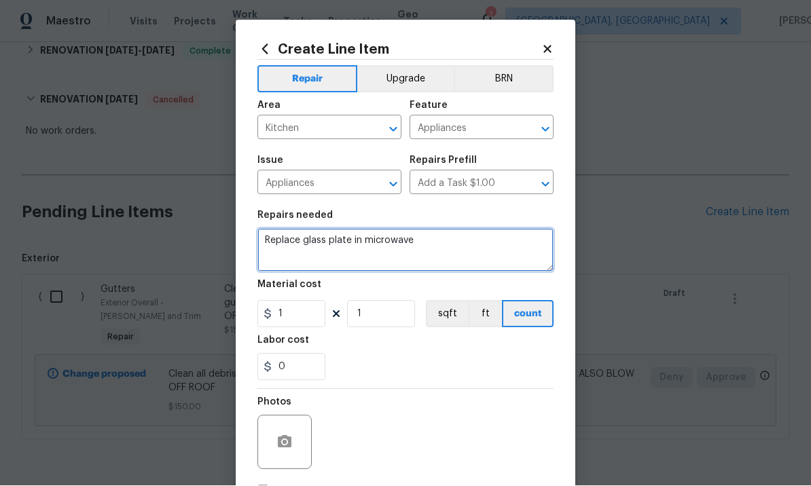
type textarea "Replace glass plate in microwave"
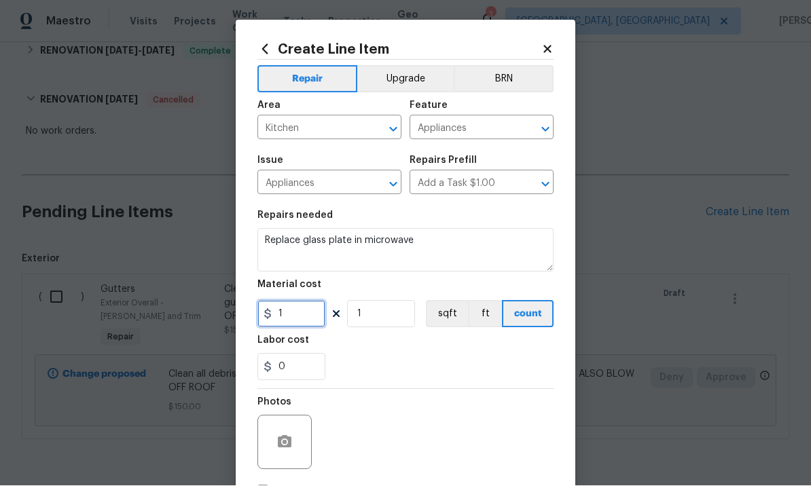
click at [300, 323] on input "1" at bounding box center [291, 314] width 68 height 27
type input "85"
click at [294, 428] on div at bounding box center [284, 443] width 54 height 54
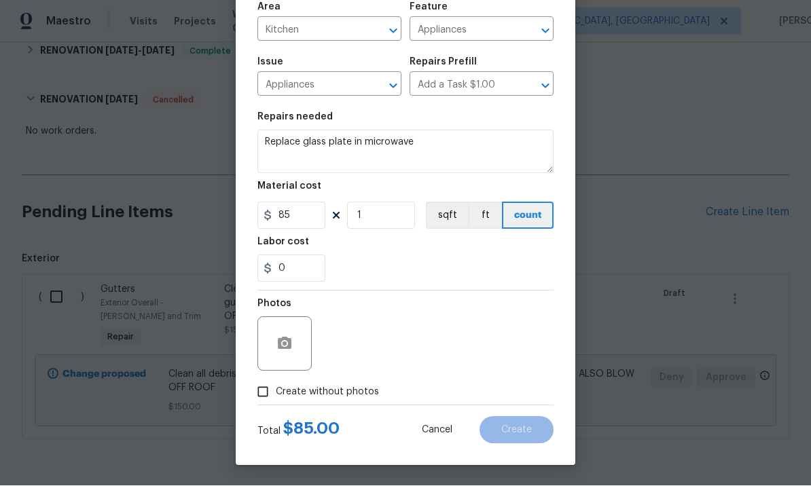
scroll to position [101, 0]
click at [289, 338] on icon "button" at bounding box center [284, 344] width 16 height 16
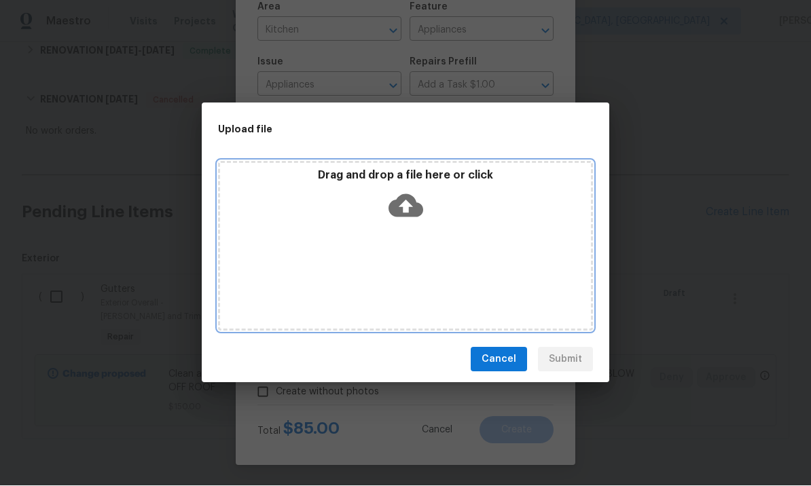
click at [420, 192] on icon at bounding box center [405, 206] width 35 height 35
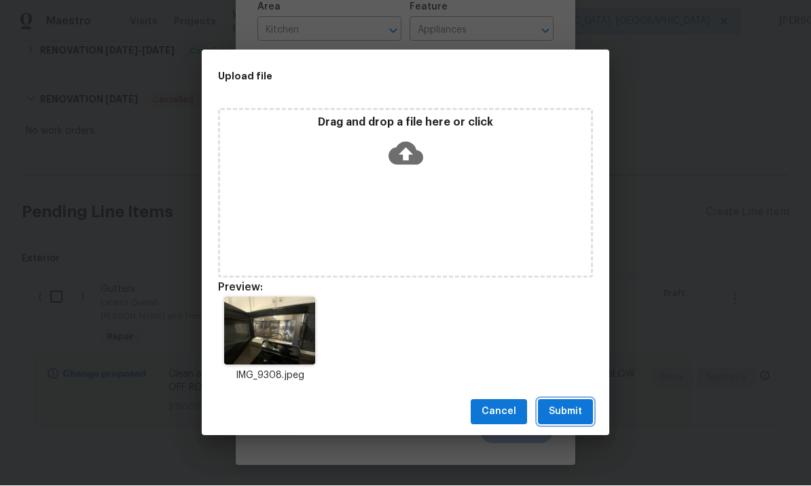
click at [568, 409] on span "Submit" at bounding box center [565, 412] width 33 height 17
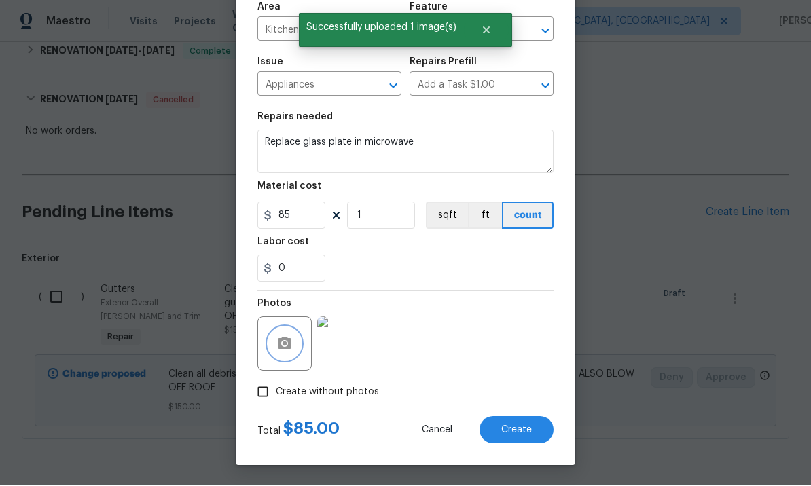
scroll to position [101, 0]
click at [508, 426] on span "Create" at bounding box center [516, 431] width 31 height 10
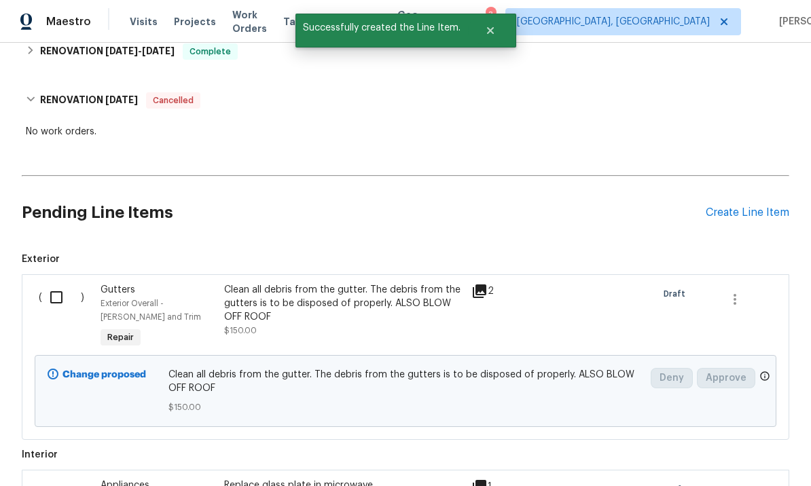
click at [746, 206] on div "Create Line Item" at bounding box center [748, 212] width 84 height 13
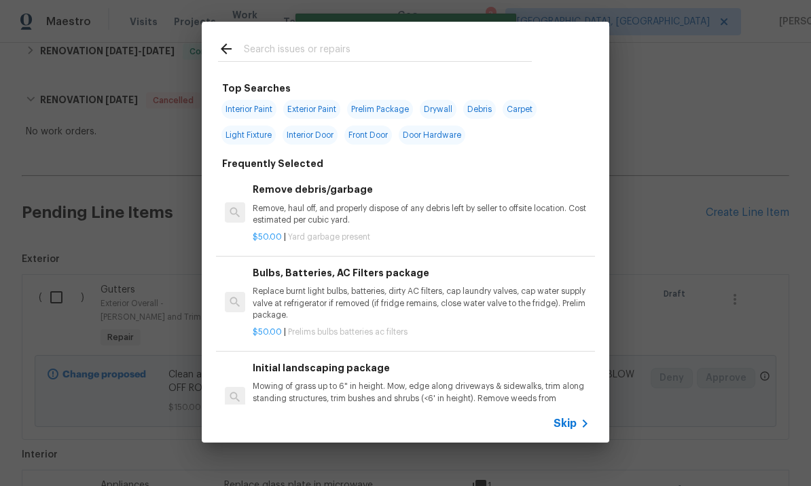
click at [312, 47] on input "text" at bounding box center [388, 51] width 288 height 20
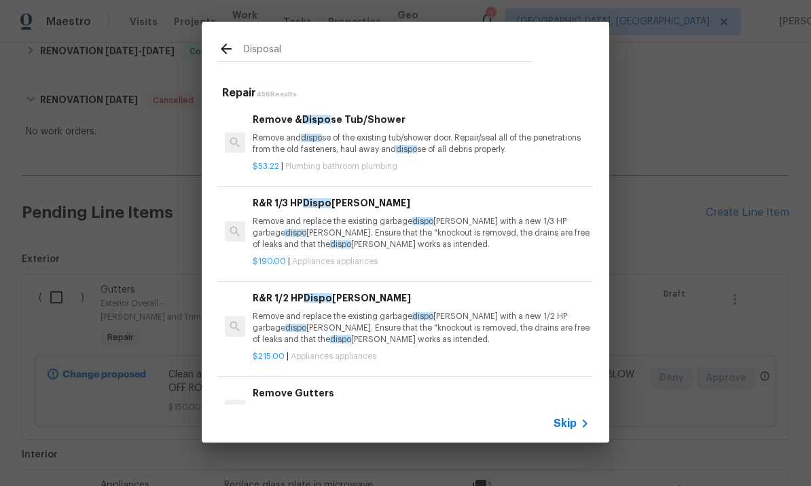
type input "Disposal"
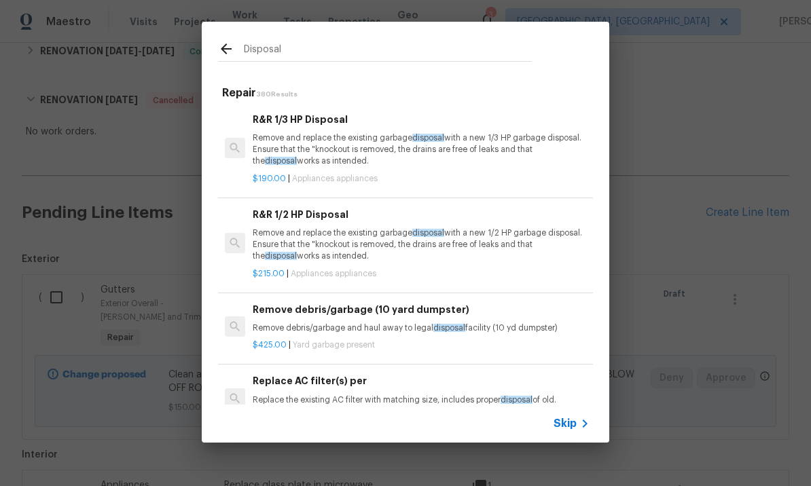
scroll to position [0, 0]
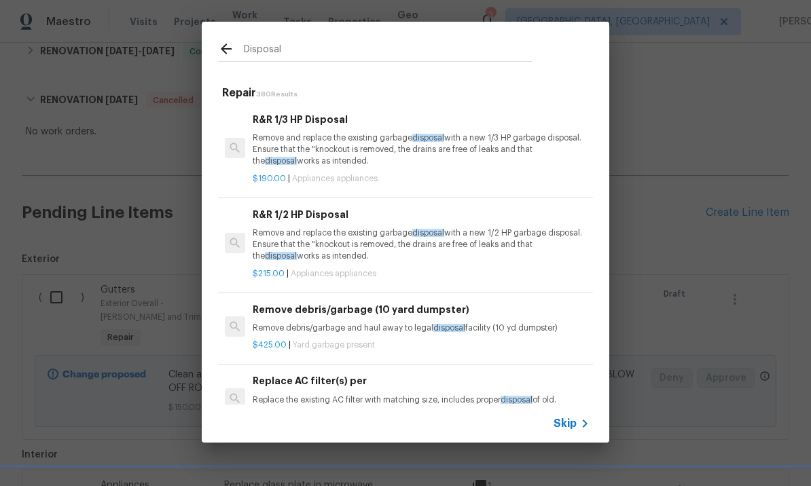
click at [352, 145] on p "Remove and replace the existing garbage disposal with a new 1/3 HP garbage disp…" at bounding box center [421, 149] width 337 height 35
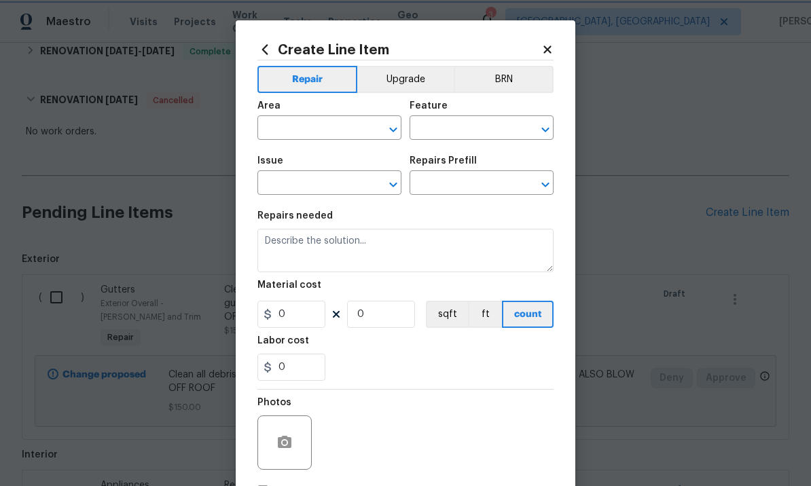
type input "Appliances"
type textarea "Remove and replace the existing garbage disposal with a new 1/3 HP garbage disp…"
type input "1"
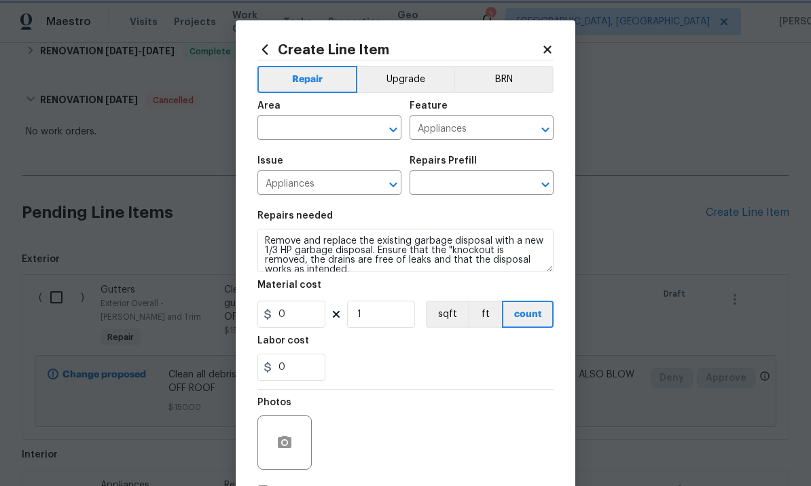
type input "R&R 1/3 HP Disposal $190.00"
type input "190"
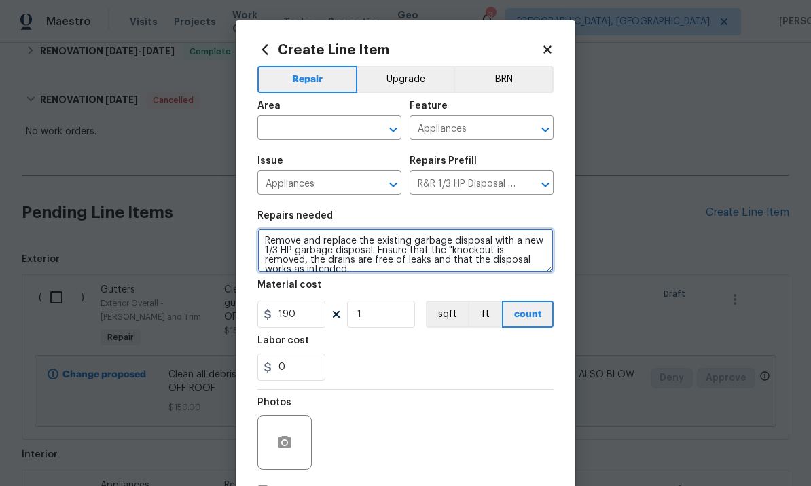
click at [396, 261] on textarea "Remove and replace the existing garbage disposal with a new 1/3 HP garbage disp…" at bounding box center [405, 250] width 296 height 43
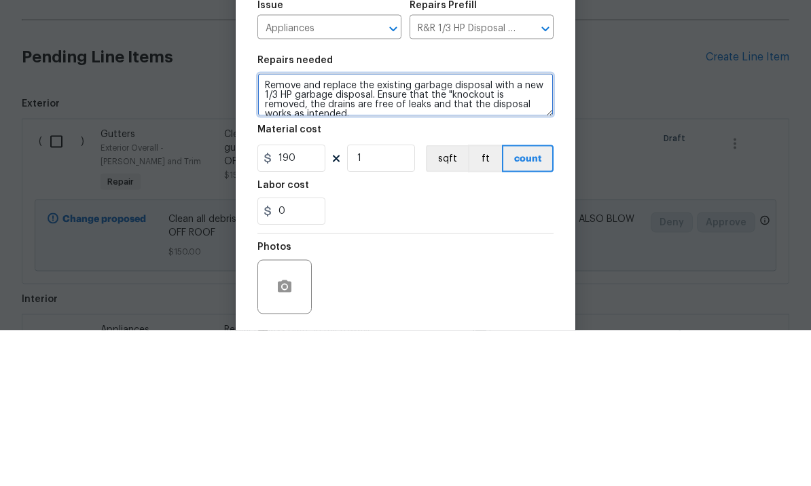
click at [326, 229] on textarea "Remove and replace the existing garbage disposal with a new 1/3 HP garbage disp…" at bounding box center [405, 250] width 296 height 43
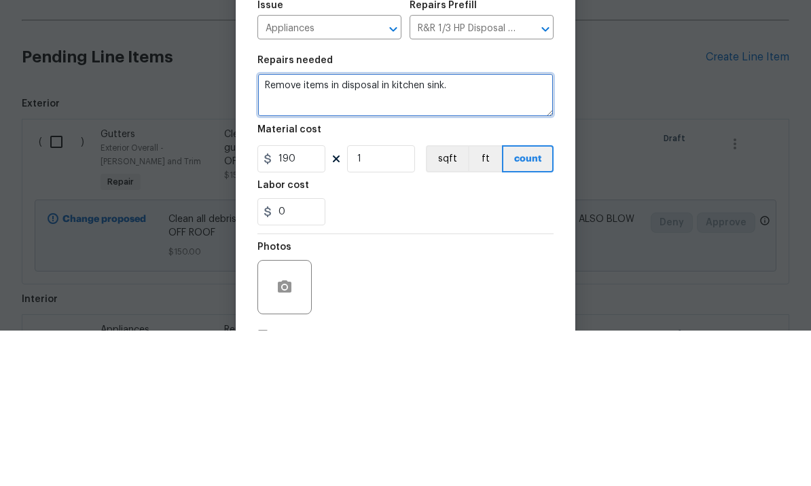
type textarea "Remove items in disposal in kitchen sink."
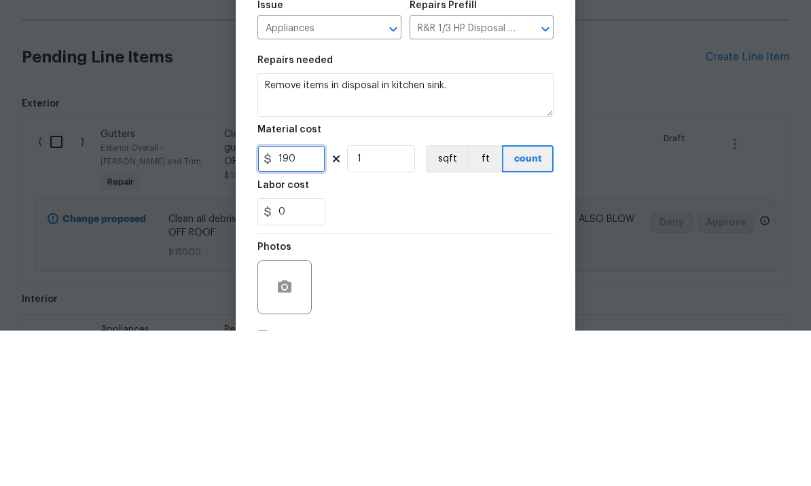
click at [315, 301] on input "190" at bounding box center [291, 314] width 68 height 27
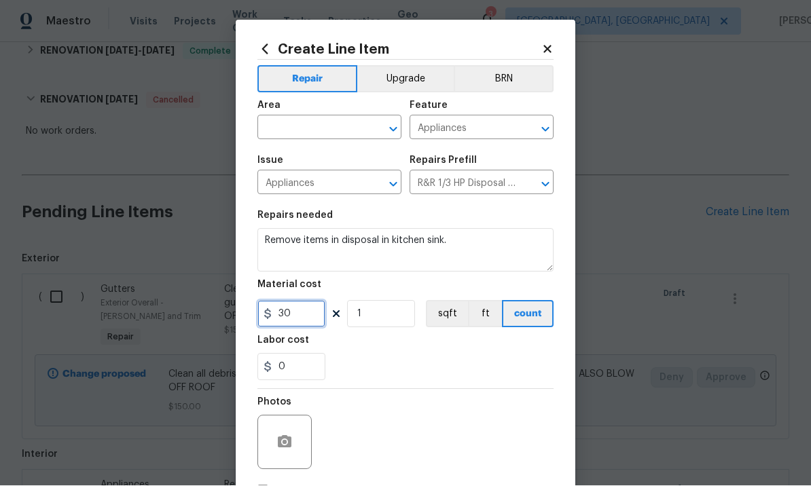
click at [313, 305] on input "30" at bounding box center [291, 314] width 68 height 27
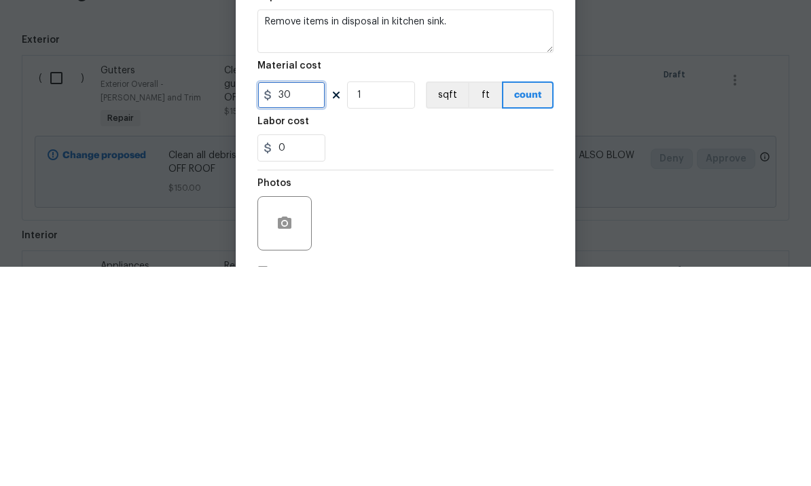
click at [311, 301] on input "30" at bounding box center [291, 314] width 68 height 27
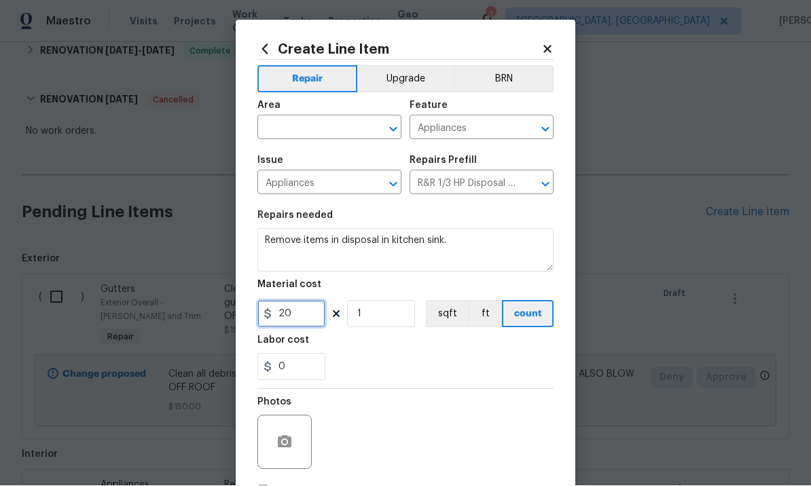
type input "20"
click at [284, 431] on button "button" at bounding box center [284, 442] width 33 height 33
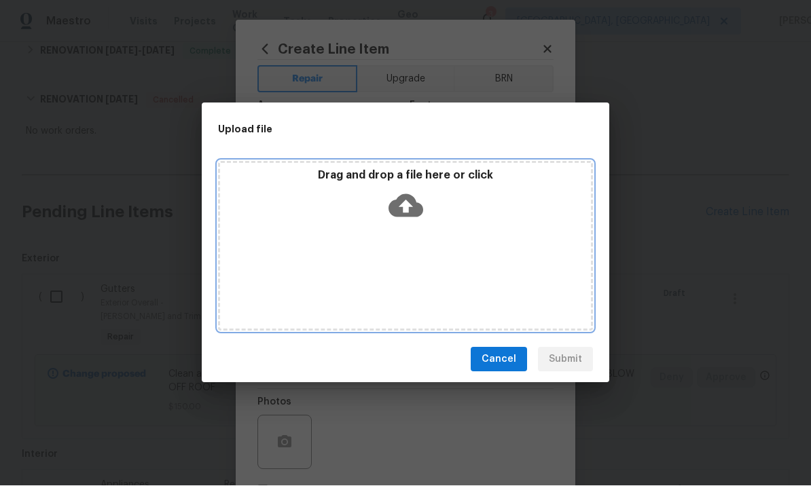
click at [416, 204] on icon at bounding box center [405, 206] width 35 height 23
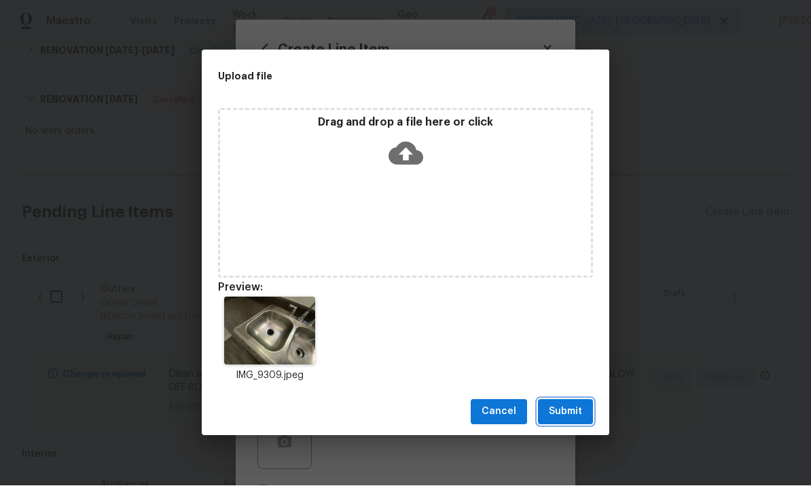
click at [566, 411] on span "Submit" at bounding box center [565, 412] width 33 height 17
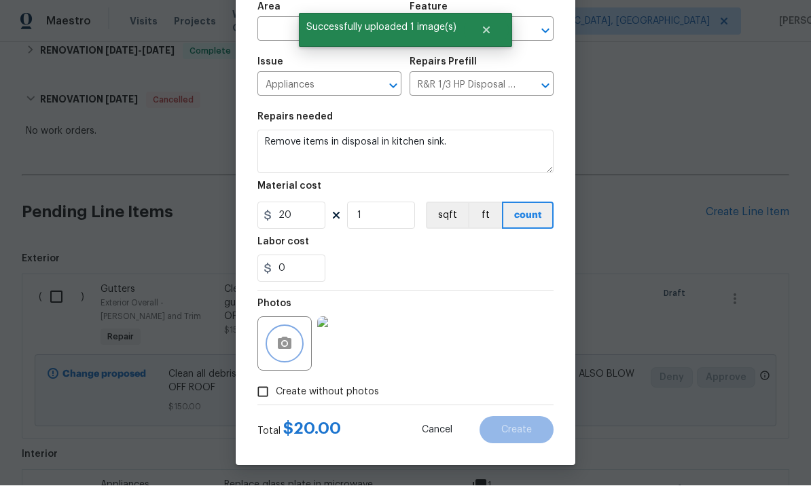
scroll to position [63, 0]
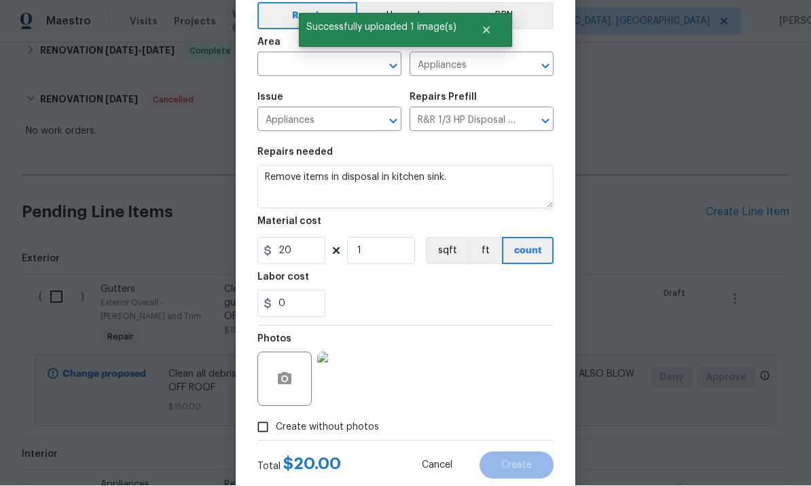
click at [316, 66] on input "text" at bounding box center [310, 66] width 106 height 21
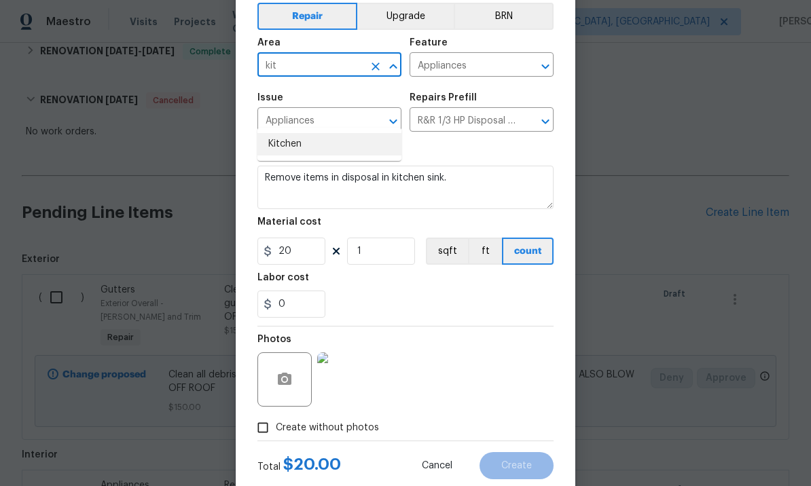
click at [308, 133] on li "Kitchen" at bounding box center [329, 144] width 144 height 22
type input "Kitchen"
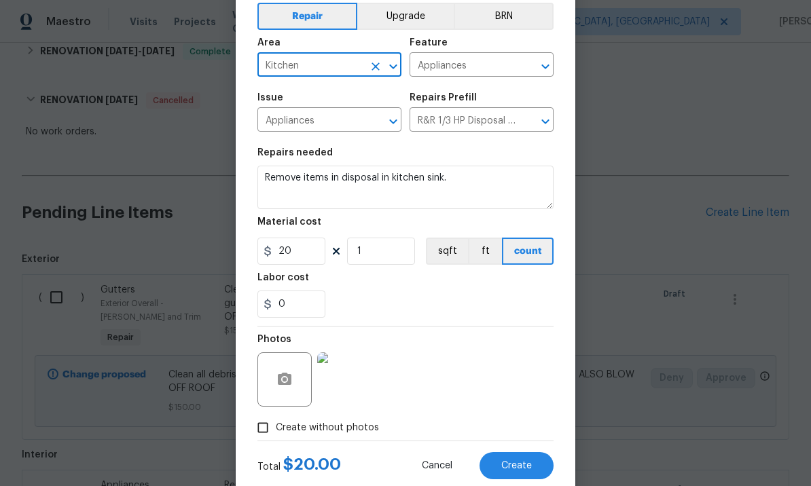
click at [514, 462] on button "Create" at bounding box center [516, 465] width 74 height 27
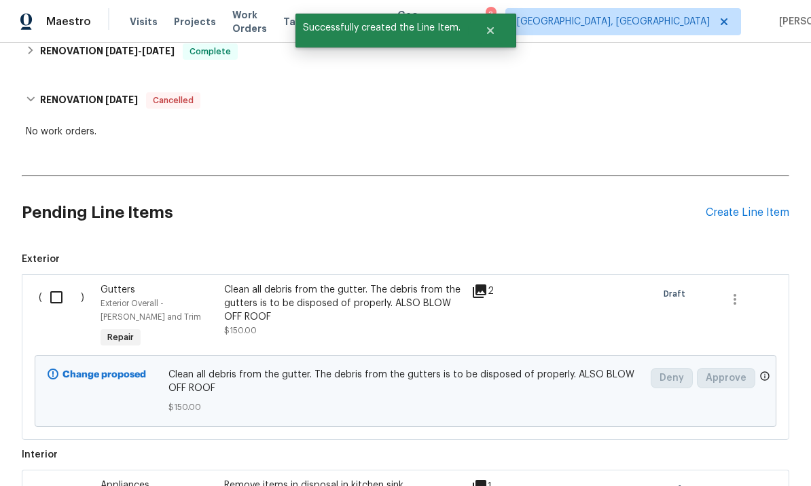
click at [745, 206] on div "Create Line Item" at bounding box center [748, 212] width 84 height 13
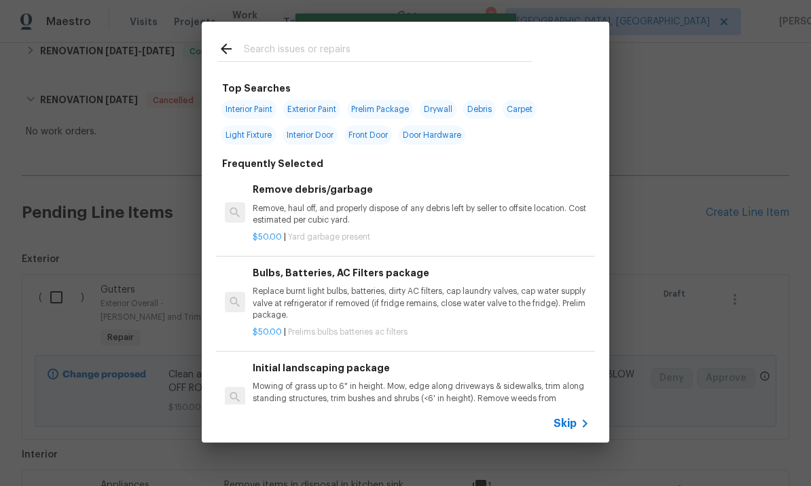
click at [305, 47] on input "text" at bounding box center [388, 51] width 288 height 20
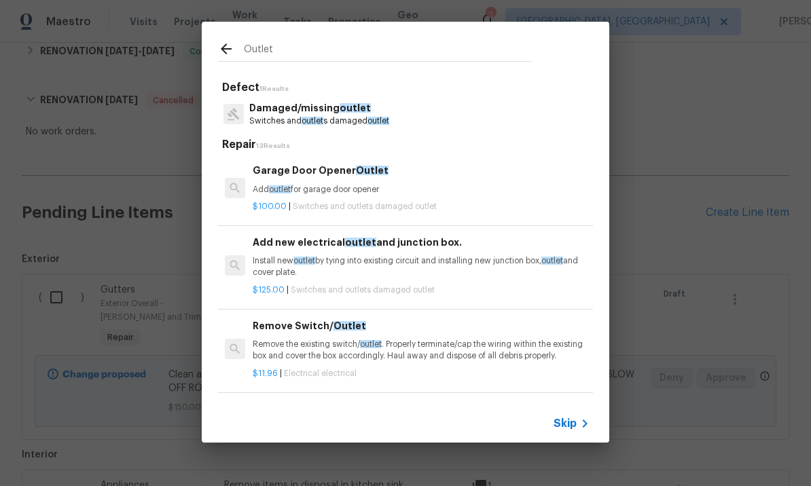
scroll to position [-2, 0]
click at [318, 48] on input "Outlet" at bounding box center [388, 51] width 288 height 20
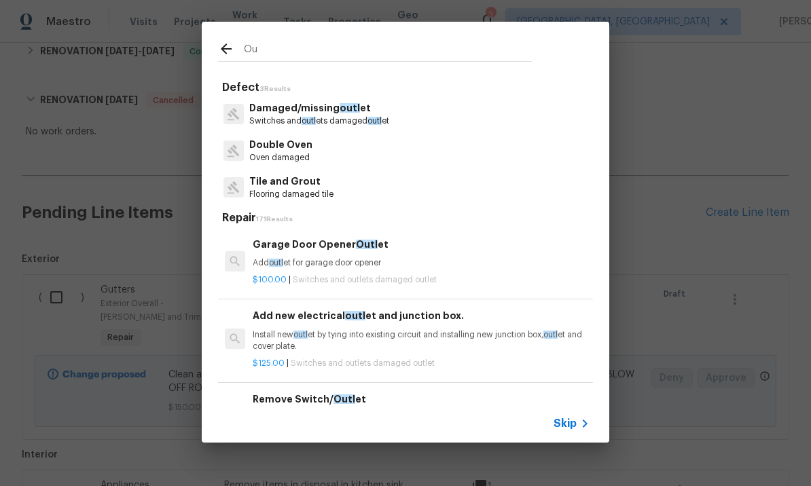
type input "O"
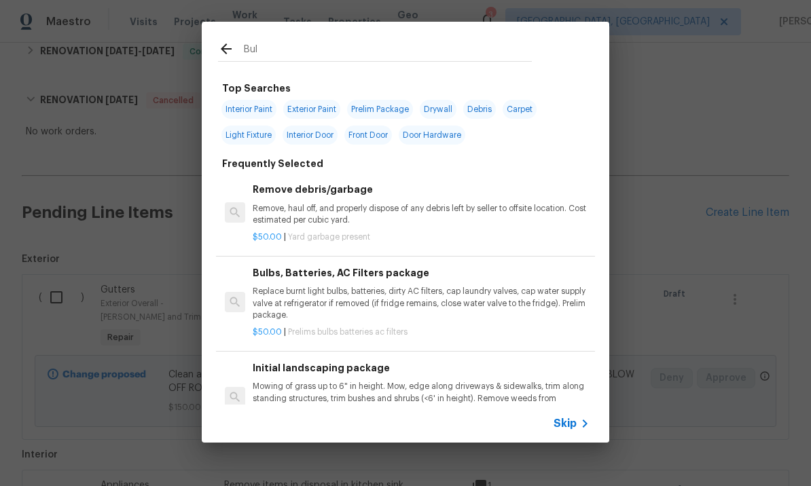
type input "Bulb"
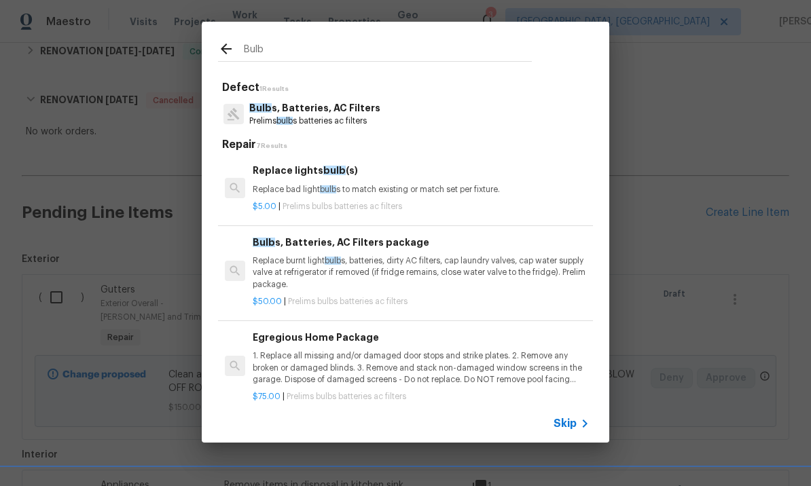
click at [325, 115] on p "Bulb s, Batteries, AC Filters" at bounding box center [314, 108] width 131 height 14
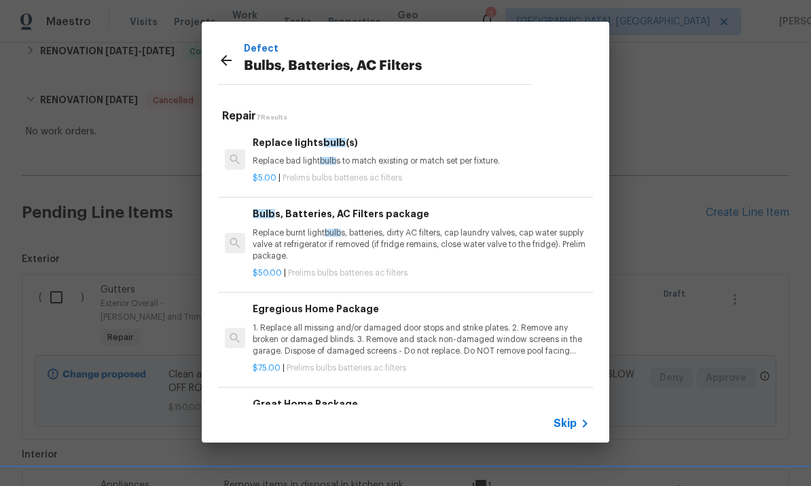
click at [318, 232] on p "Replace burnt light bulb s, batteries, dirty AC filters, cap laundry valves, ca…" at bounding box center [421, 244] width 337 height 35
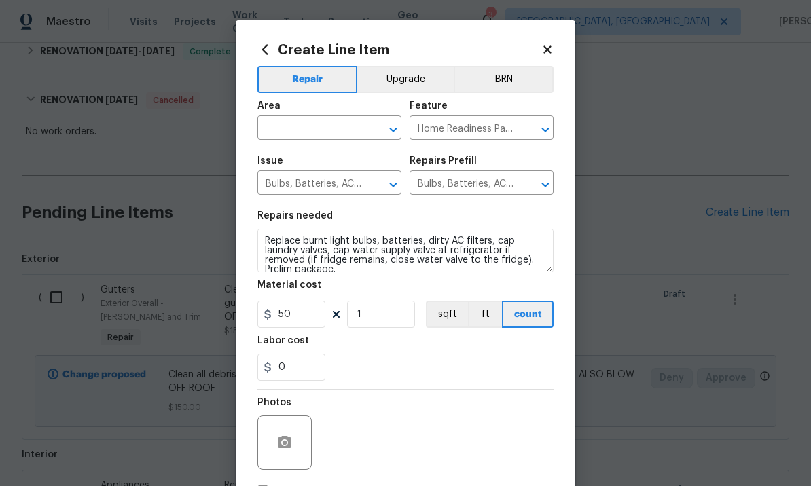
click at [306, 132] on input "text" at bounding box center [310, 129] width 106 height 21
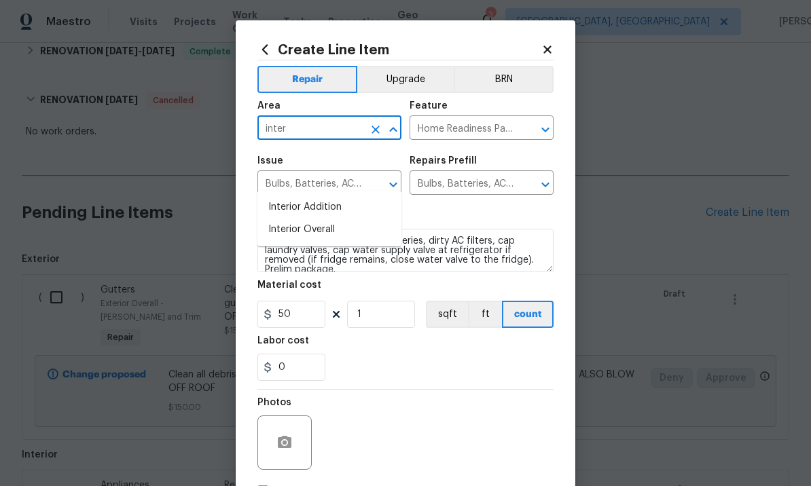
click at [323, 219] on li "Interior Overall" at bounding box center [329, 230] width 144 height 22
type input "Interior Overall"
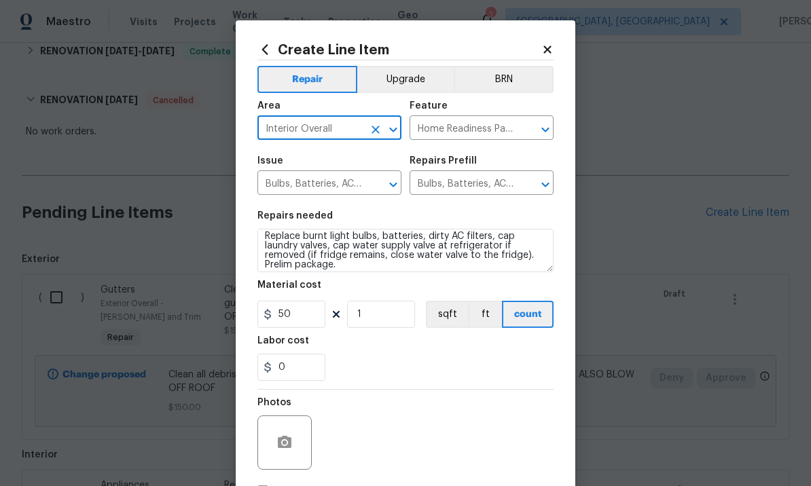
scroll to position [8, 0]
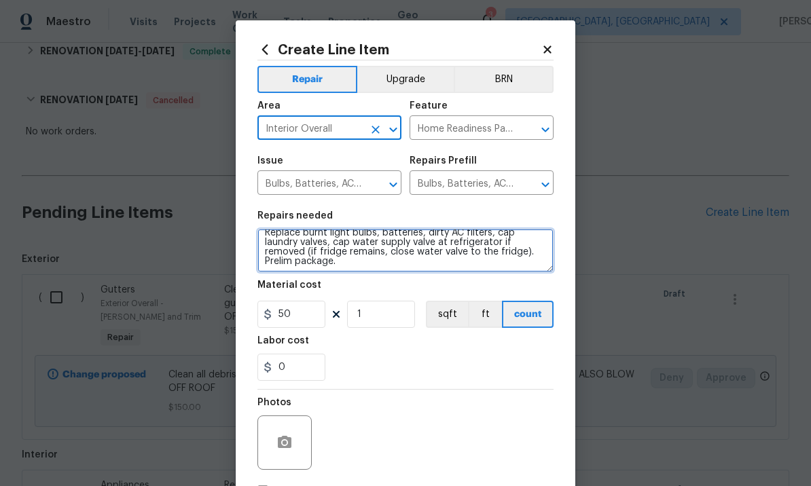
click at [529, 253] on textarea "Replace burnt light bulbs, batteries, dirty AC filters, cap laundry valves, cap…" at bounding box center [405, 250] width 296 height 43
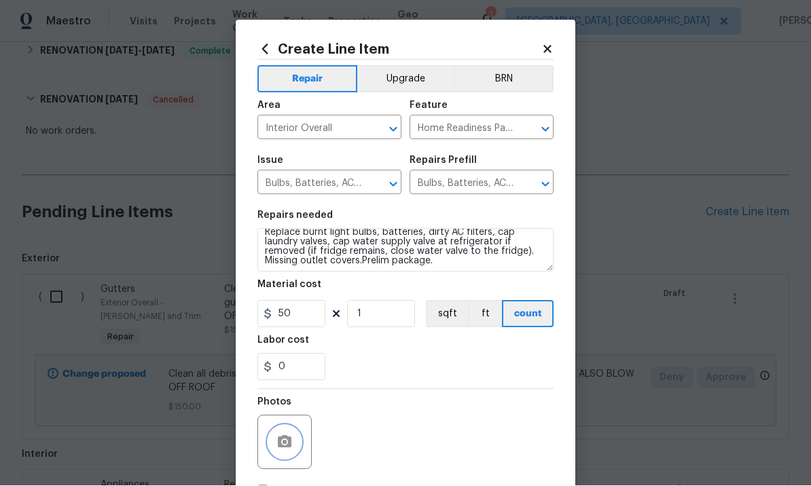
click at [283, 437] on icon "button" at bounding box center [284, 443] width 16 height 16
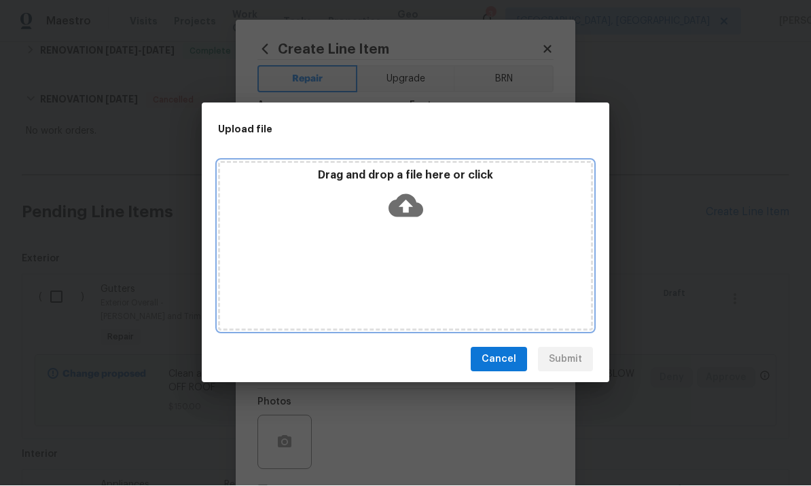
click at [404, 211] on icon at bounding box center [405, 206] width 35 height 35
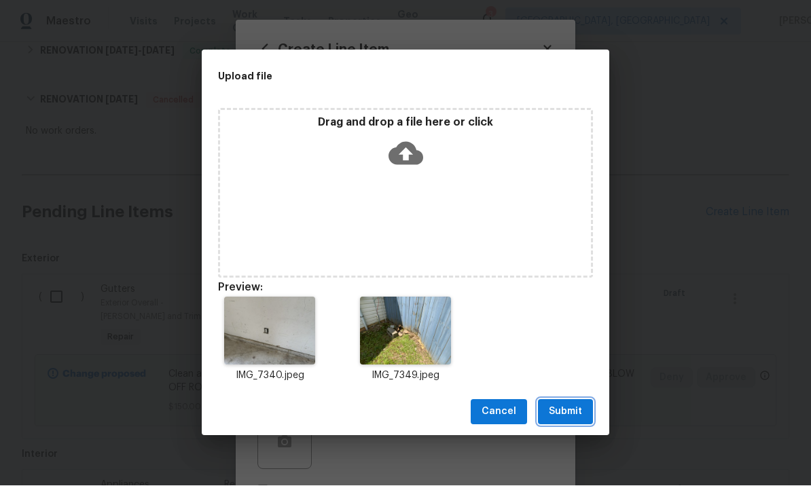
click at [567, 408] on span "Submit" at bounding box center [565, 412] width 33 height 17
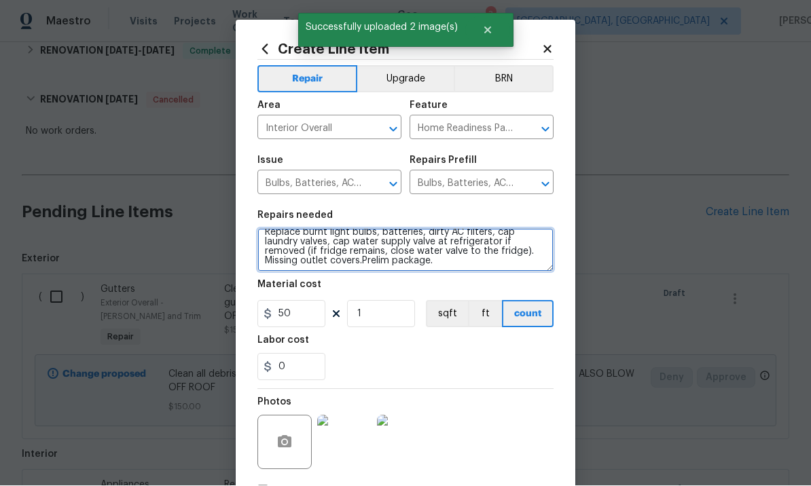
click at [473, 260] on textarea "Replace burnt light bulbs, batteries, dirty AC filters, cap laundry valves, cap…" at bounding box center [405, 250] width 296 height 43
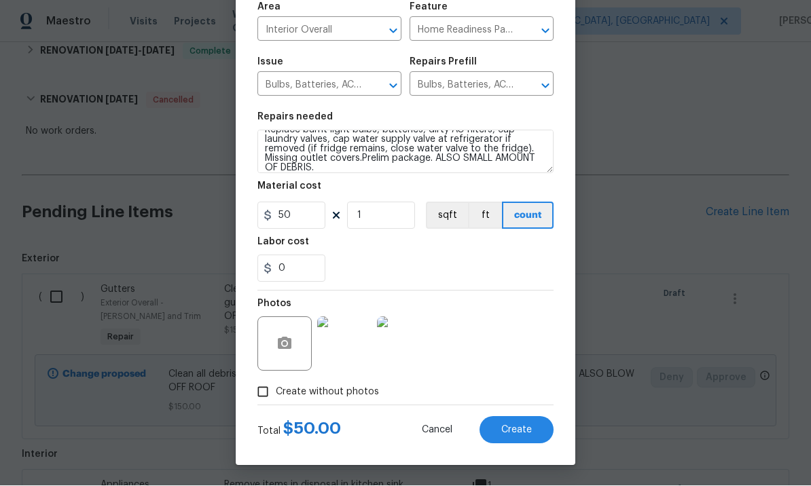
scroll to position [101, 0]
type textarea "Replace burnt light bulbs, batteries, dirty AC filters, cap laundry valves, cap…"
click at [512, 426] on span "Create" at bounding box center [516, 431] width 31 height 10
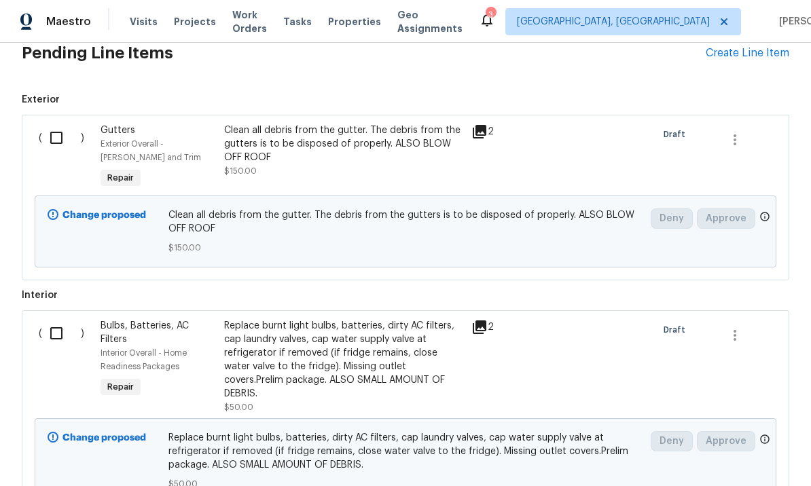
scroll to position [449, 0]
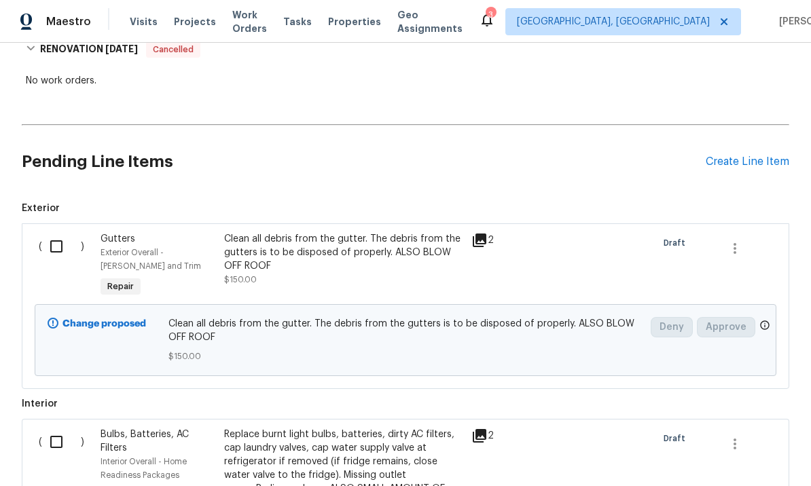
click at [61, 232] on input "checkbox" at bounding box center [61, 246] width 39 height 29
checkbox input "true"
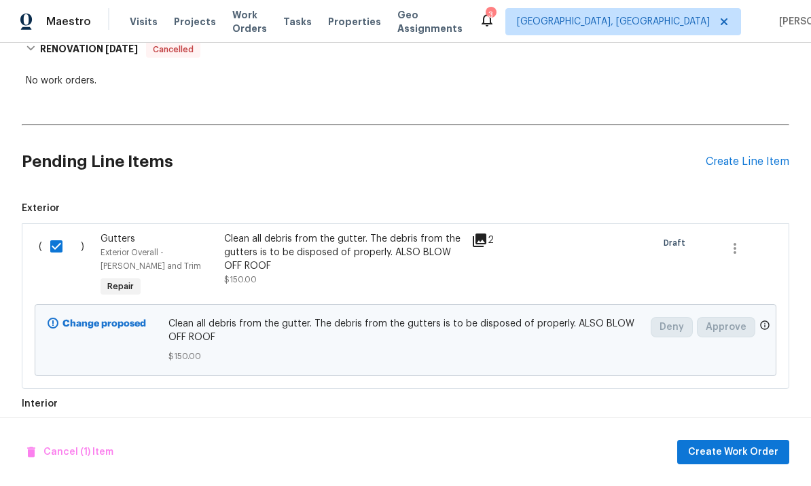
click at [60, 428] on input "checkbox" at bounding box center [61, 442] width 39 height 29
checkbox input "true"
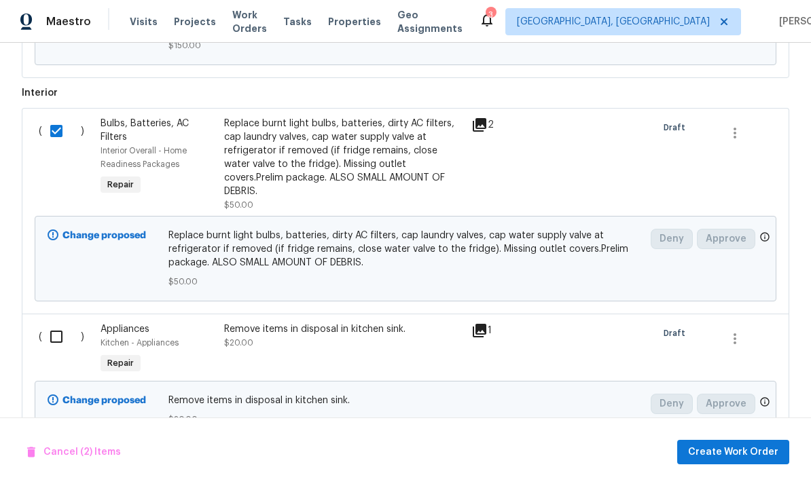
scroll to position [768, 0]
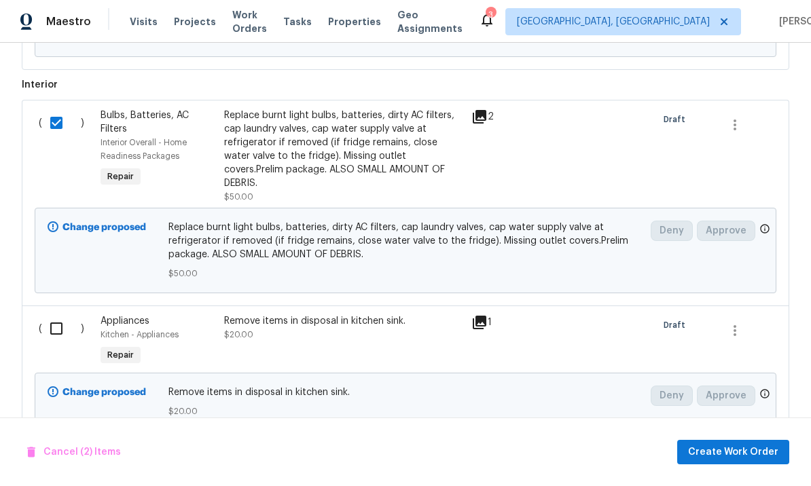
click at [66, 314] on input "checkbox" at bounding box center [61, 328] width 39 height 29
checkbox input "true"
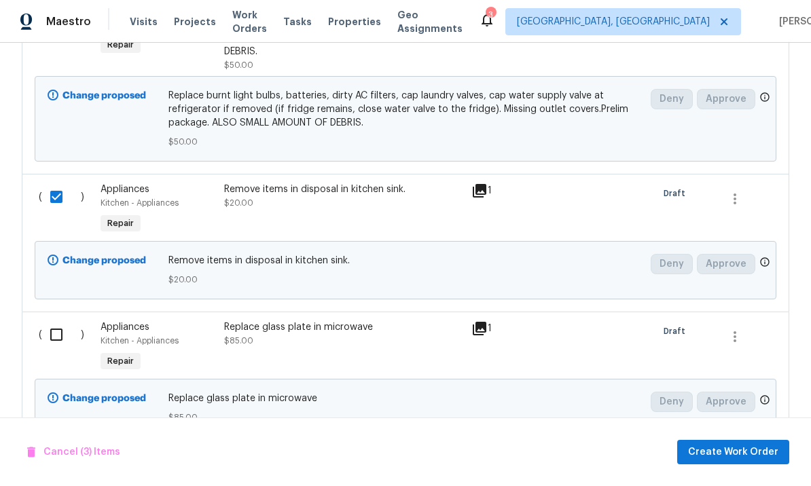
scroll to position [899, 0]
click at [60, 321] on input "checkbox" at bounding box center [61, 335] width 39 height 29
checkbox input "true"
click at [739, 452] on span "Create Work Order" at bounding box center [733, 452] width 90 height 17
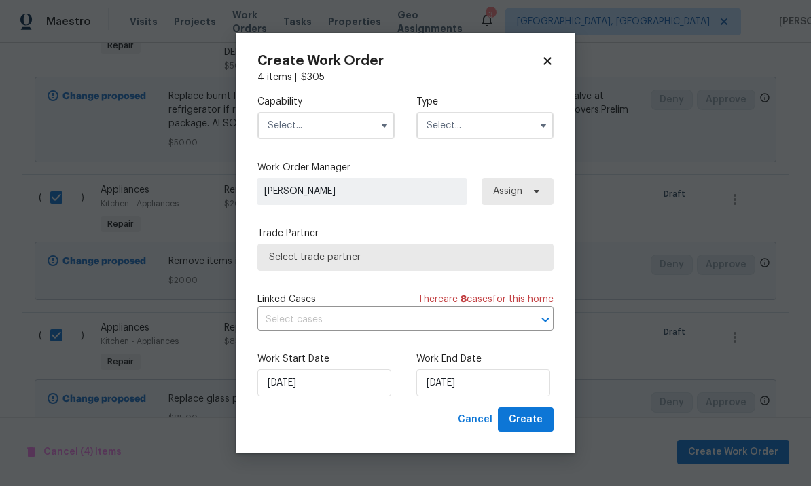
click at [333, 126] on input "text" at bounding box center [325, 125] width 137 height 27
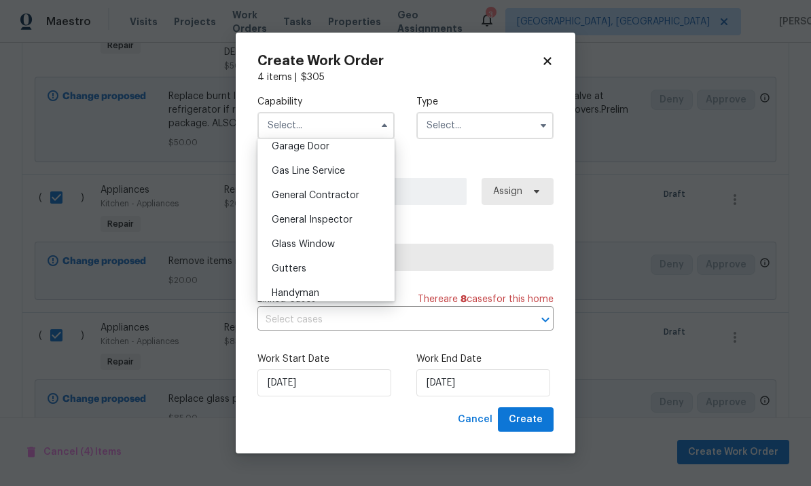
scroll to position [611, 0]
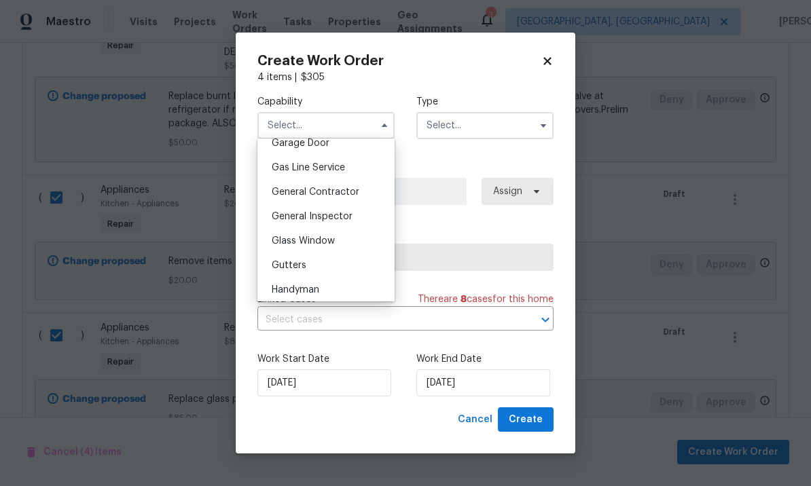
click at [350, 192] on span "General Contractor" at bounding box center [316, 192] width 88 height 10
type input "General Contractor"
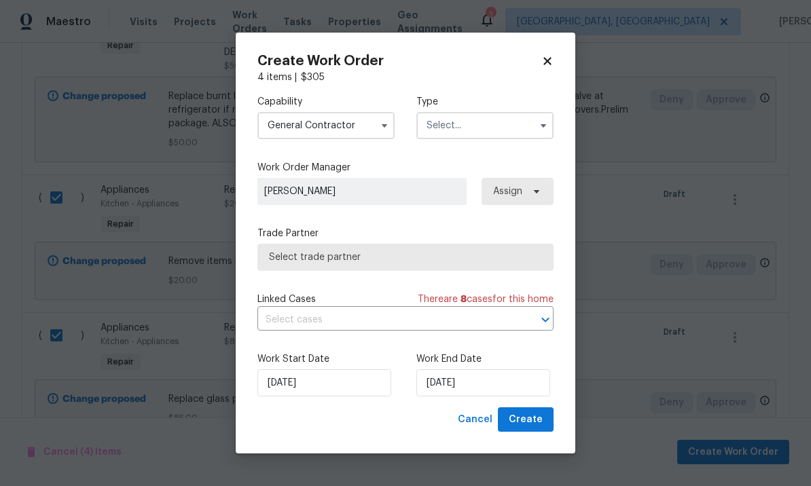
click at [484, 123] on input "text" at bounding box center [484, 125] width 137 height 27
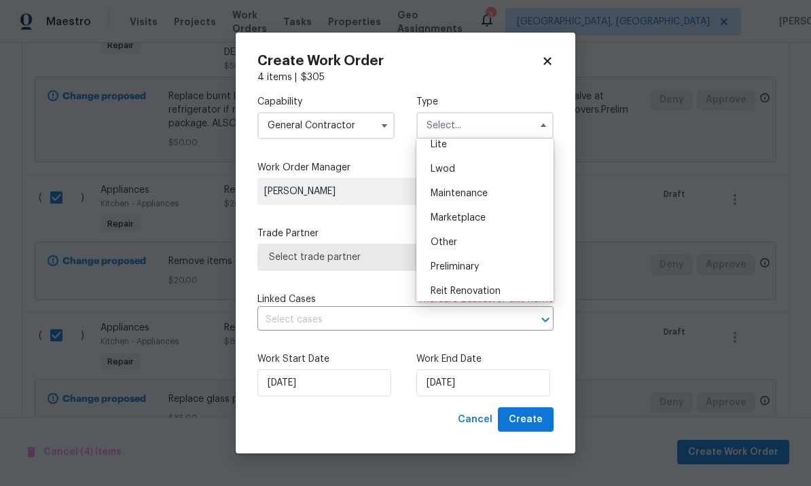
scroll to position [211, 0]
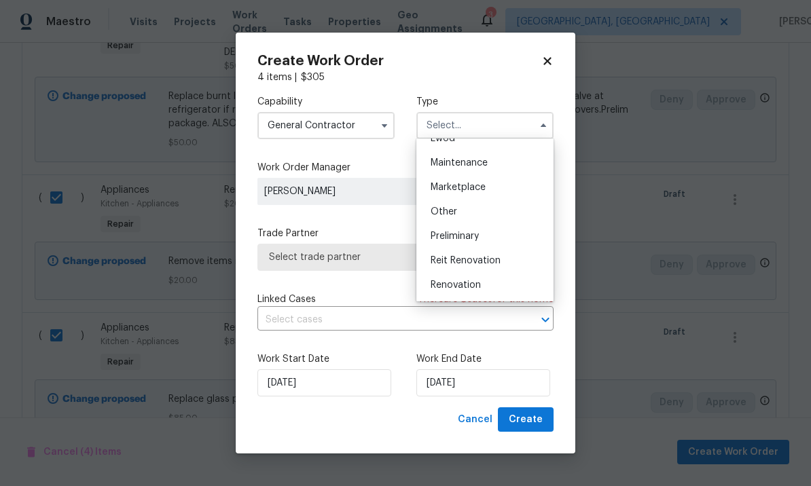
click at [484, 281] on div "Renovation" at bounding box center [485, 285] width 130 height 24
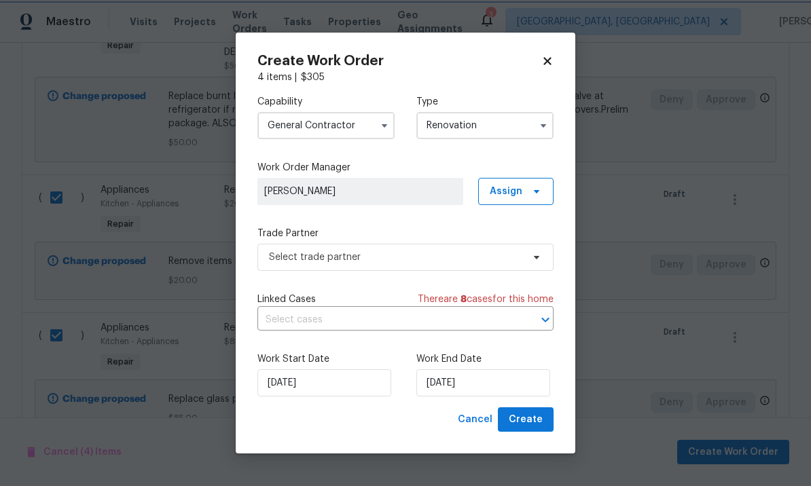
scroll to position [0, 0]
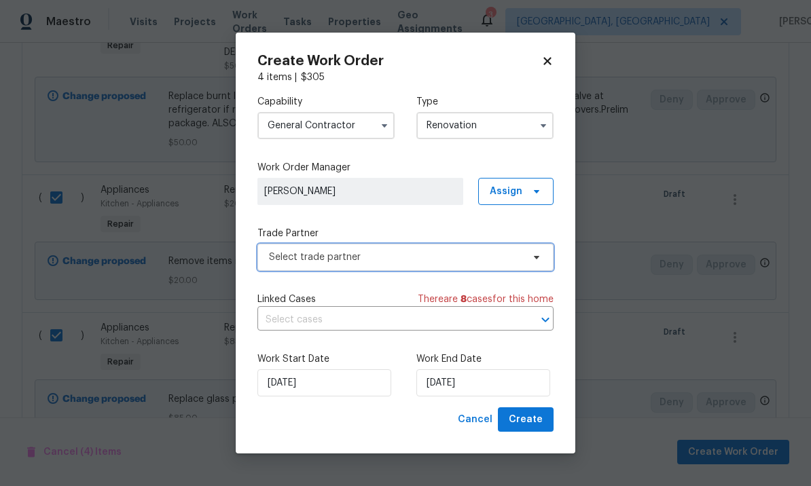
click at [418, 255] on span "Select trade partner" at bounding box center [395, 258] width 253 height 14
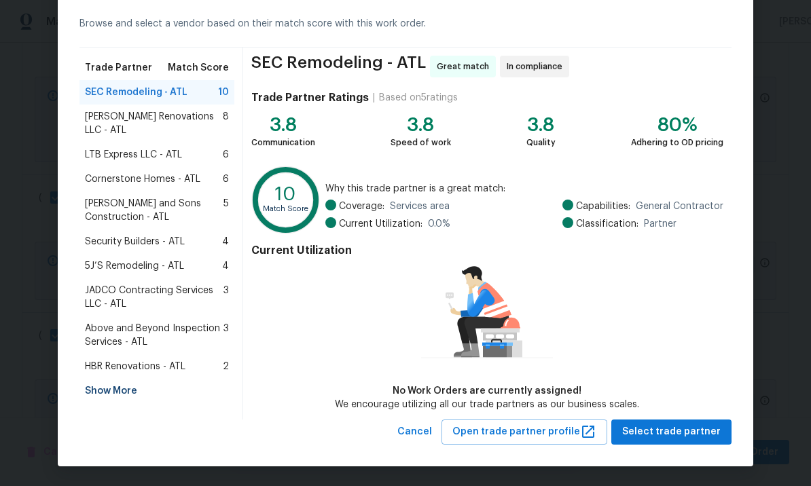
scroll to position [58, 0]
click at [653, 426] on span "Select trade partner" at bounding box center [671, 432] width 98 height 17
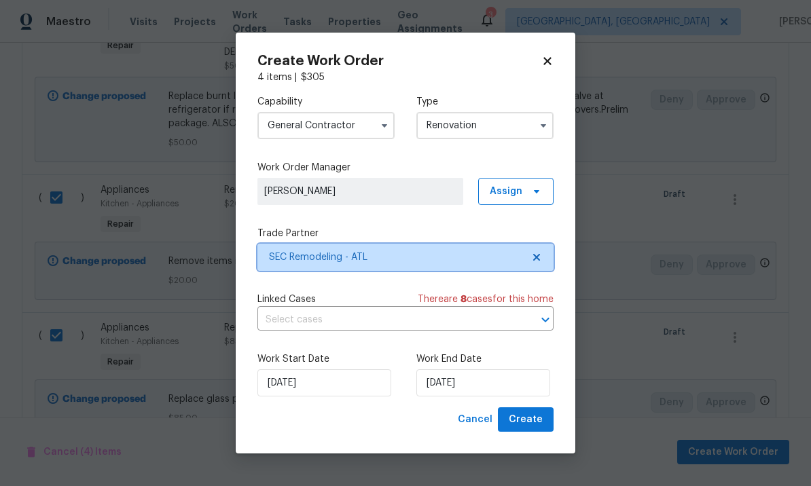
scroll to position [0, 0]
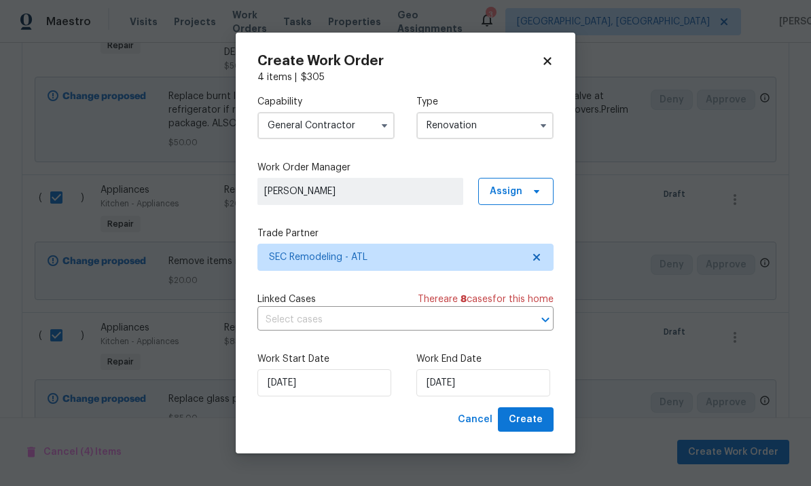
click at [530, 122] on input "Renovation" at bounding box center [484, 125] width 137 height 27
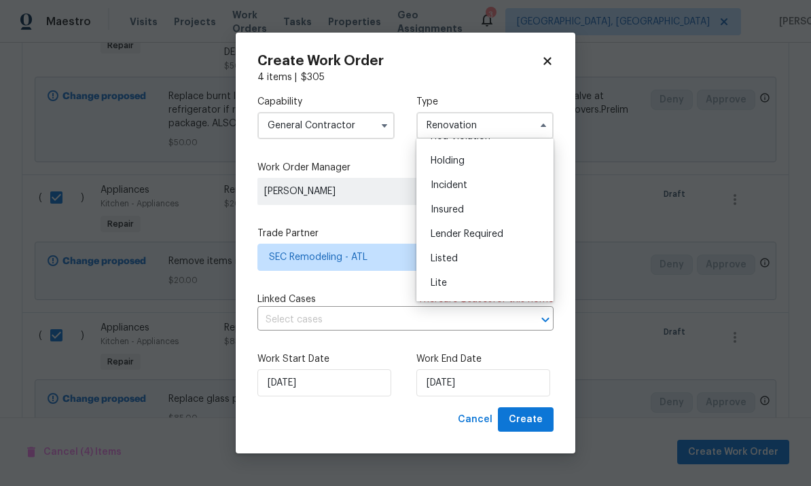
scroll to position [50, 0]
click at [472, 251] on div "Listed" at bounding box center [485, 251] width 130 height 24
type input "Listed"
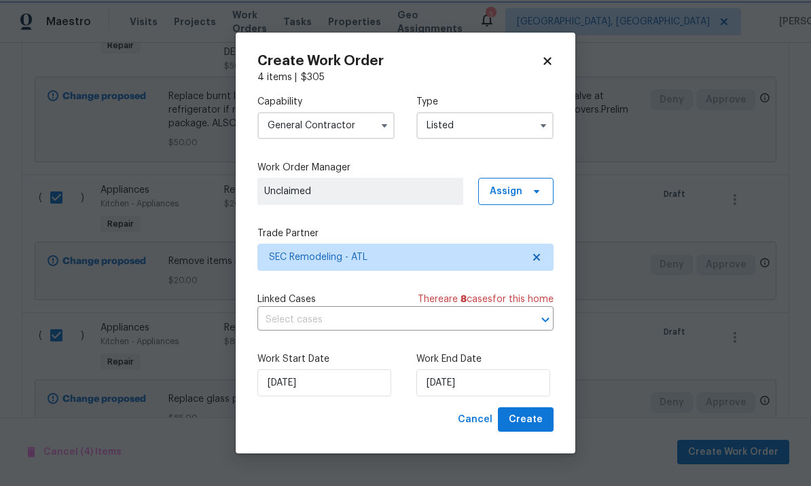
scroll to position [0, 0]
click at [533, 189] on icon at bounding box center [536, 191] width 11 height 11
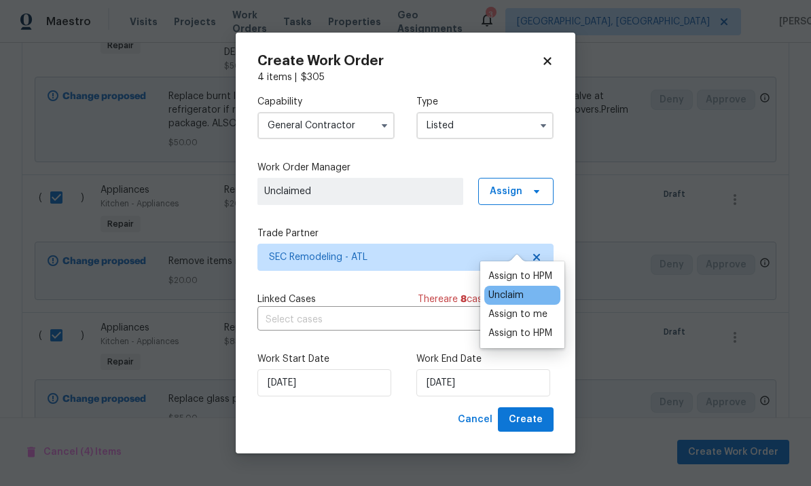
click at [528, 270] on div "Assign to HPM" at bounding box center [520, 277] width 64 height 14
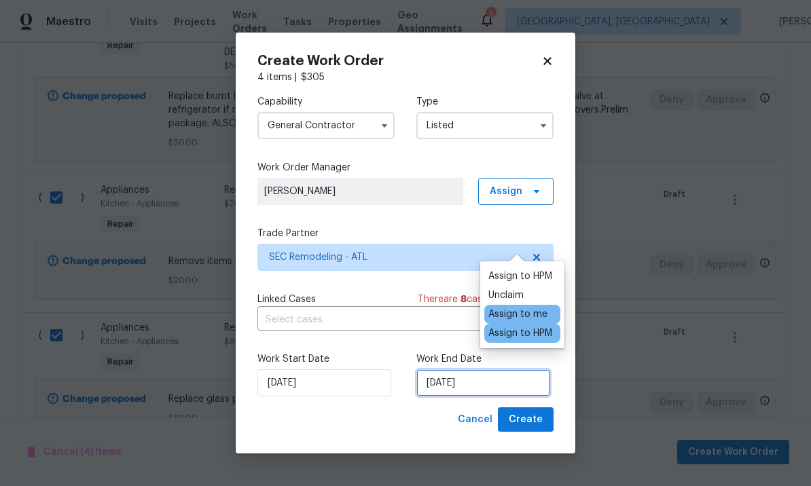
click at [490, 382] on input "[DATE]" at bounding box center [483, 382] width 134 height 27
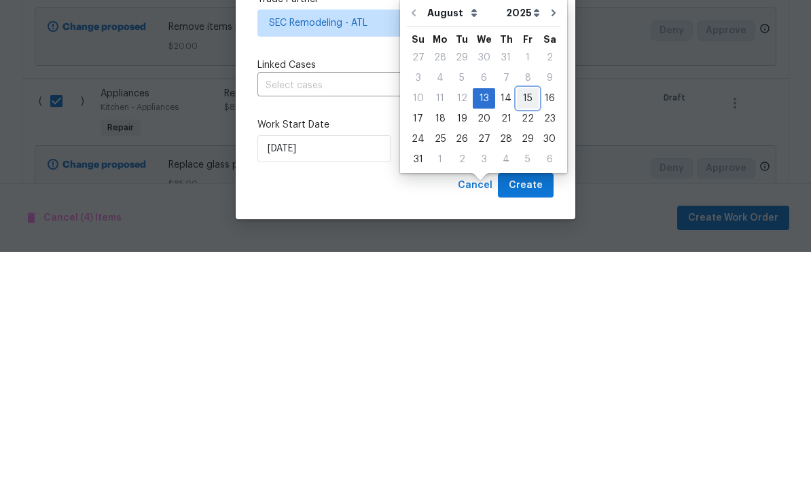
click at [522, 323] on div "15" at bounding box center [528, 332] width 22 height 19
type input "[DATE]"
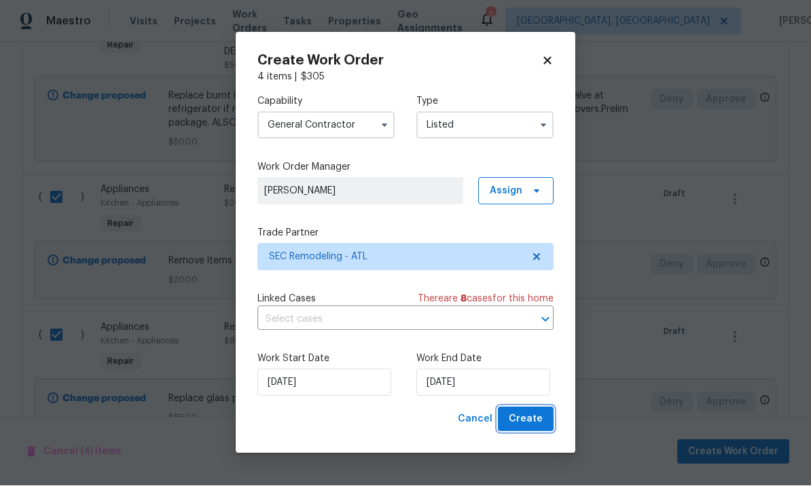
click at [523, 417] on span "Create" at bounding box center [526, 420] width 34 height 17
checkbox input "false"
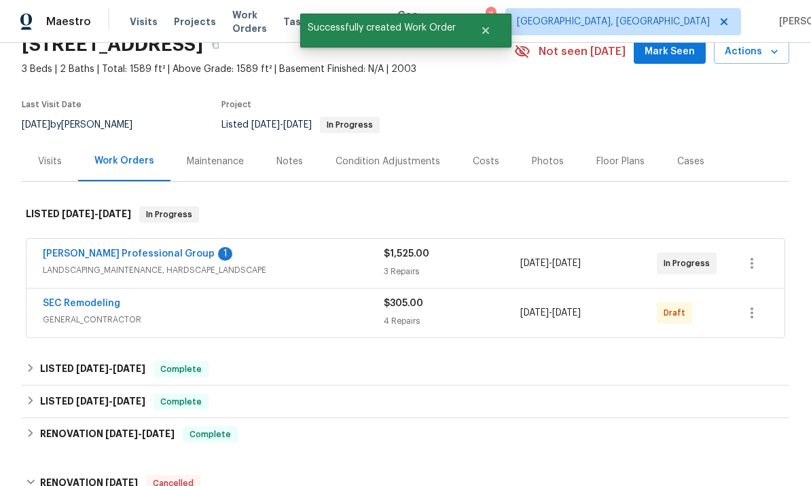
scroll to position [66, 0]
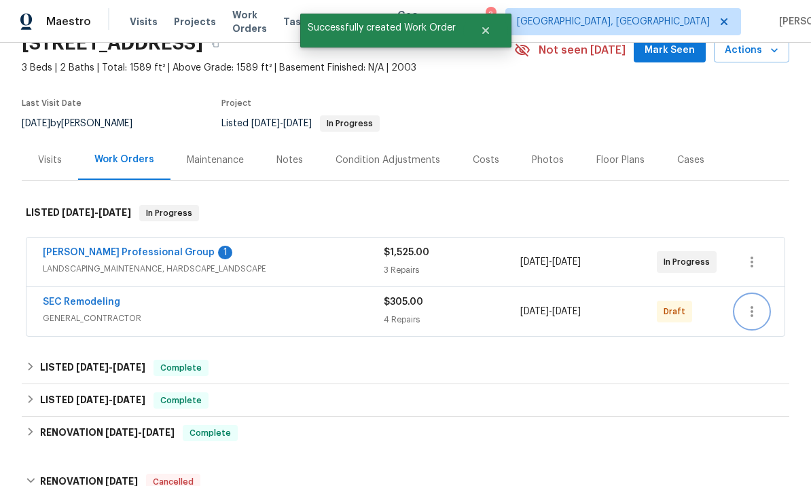
click at [751, 304] on icon "button" at bounding box center [752, 312] width 16 height 16
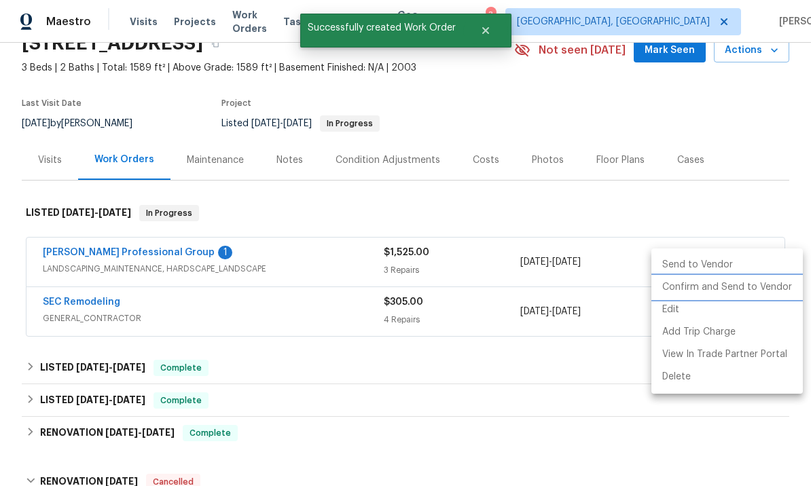
click at [735, 289] on li "Confirm and Send to Vendor" at bounding box center [726, 287] width 151 height 22
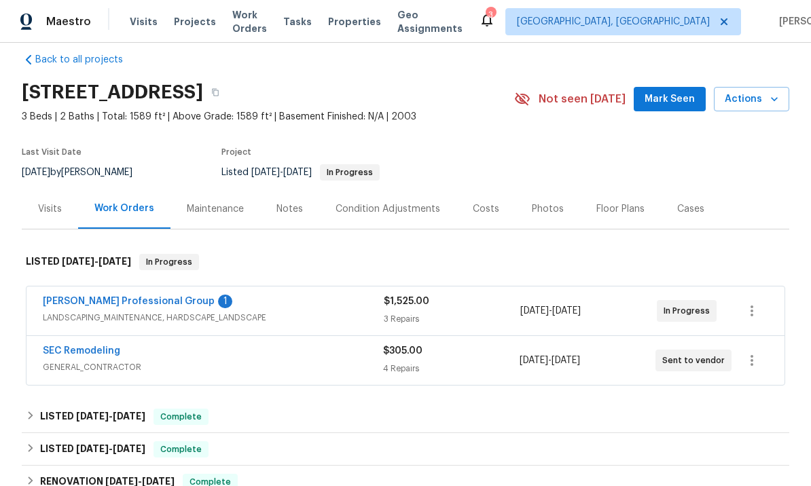
scroll to position [20, 0]
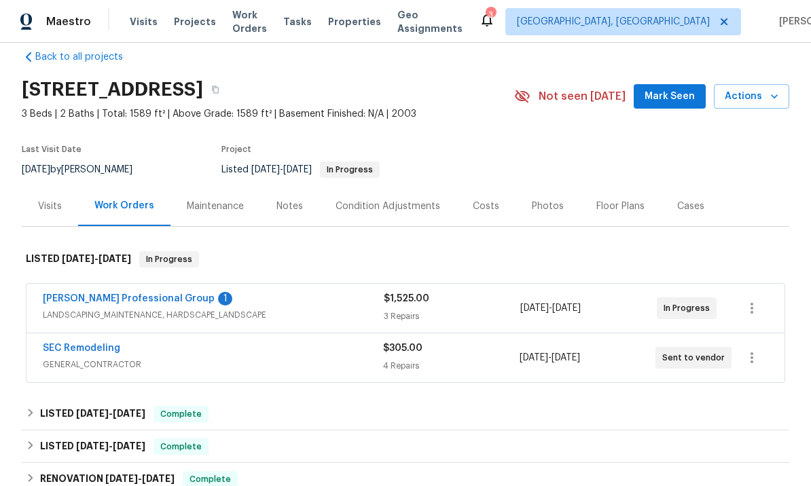
click at [142, 302] on link "[PERSON_NAME] Professional Group" at bounding box center [129, 299] width 172 height 10
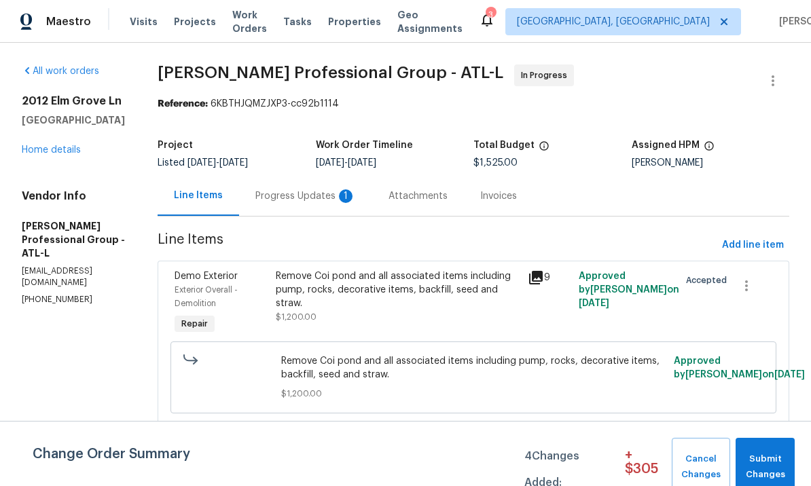
click at [332, 193] on div "Progress Updates 1" at bounding box center [305, 196] width 101 height 14
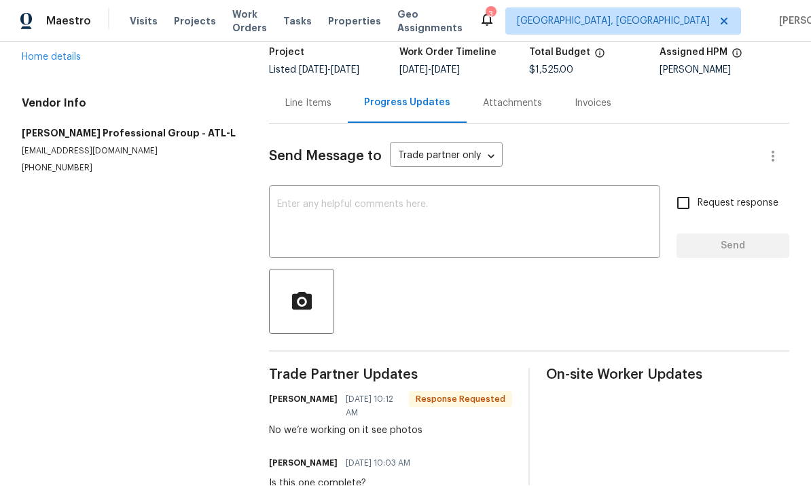
scroll to position [92, 0]
click at [296, 98] on div "Line Items" at bounding box center [308, 105] width 46 height 14
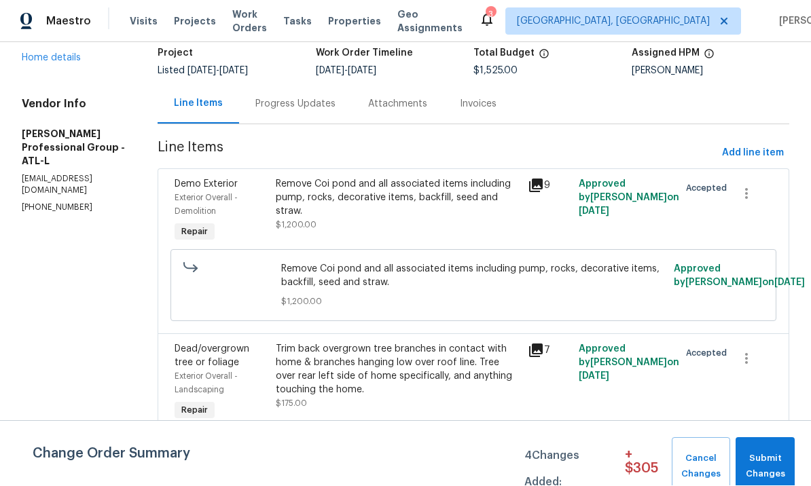
click at [544, 178] on icon at bounding box center [536, 186] width 16 height 16
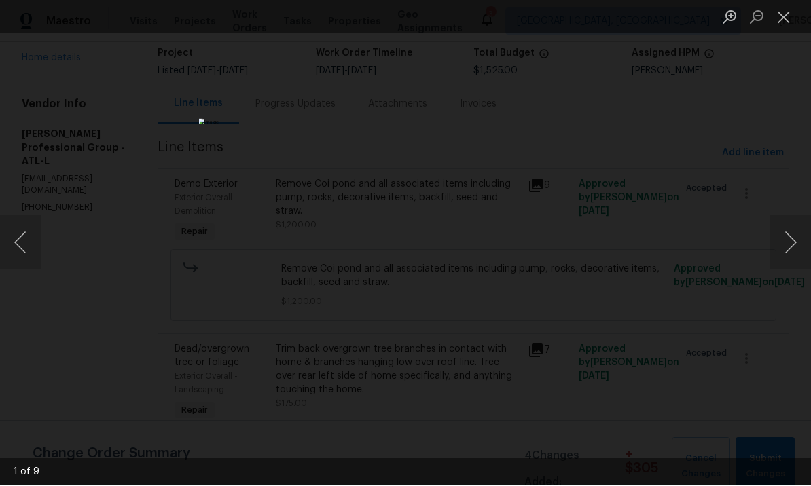
click at [787, 240] on button "Next image" at bounding box center [790, 243] width 41 height 54
click at [784, 243] on button "Next image" at bounding box center [790, 243] width 41 height 54
click at [782, 240] on button "Next image" at bounding box center [790, 243] width 41 height 54
click at [784, 244] on button "Next image" at bounding box center [790, 243] width 41 height 54
click at [785, 241] on button "Next image" at bounding box center [790, 243] width 41 height 54
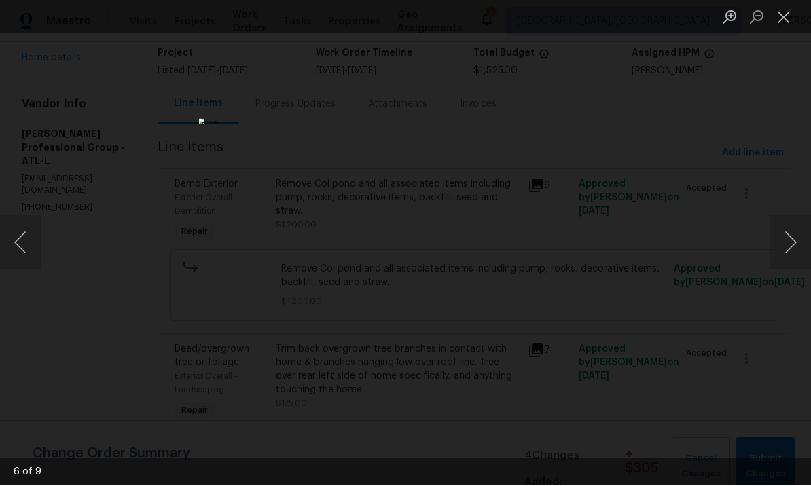
click at [782, 243] on button "Next image" at bounding box center [790, 243] width 41 height 54
click at [780, 242] on button "Next image" at bounding box center [790, 243] width 41 height 54
click at [782, 240] on button "Next image" at bounding box center [790, 243] width 41 height 54
click at [782, 238] on button "Next image" at bounding box center [790, 243] width 41 height 54
click at [781, 16] on button "Close lightbox" at bounding box center [783, 17] width 27 height 24
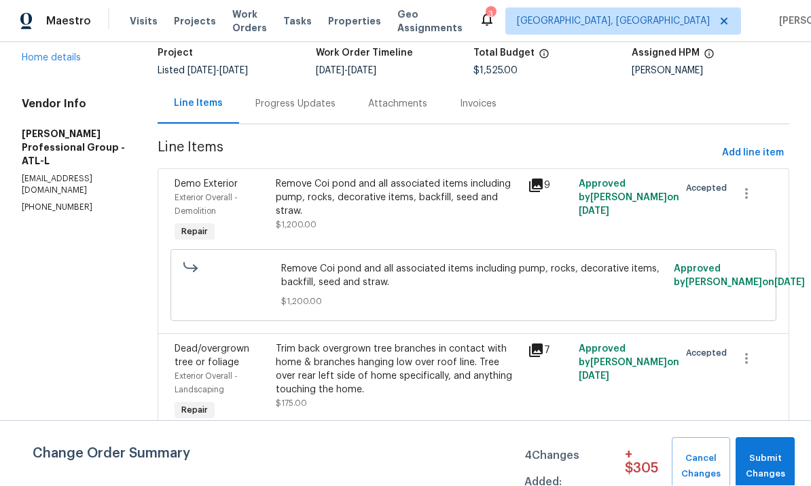
click at [544, 343] on icon at bounding box center [536, 351] width 16 height 16
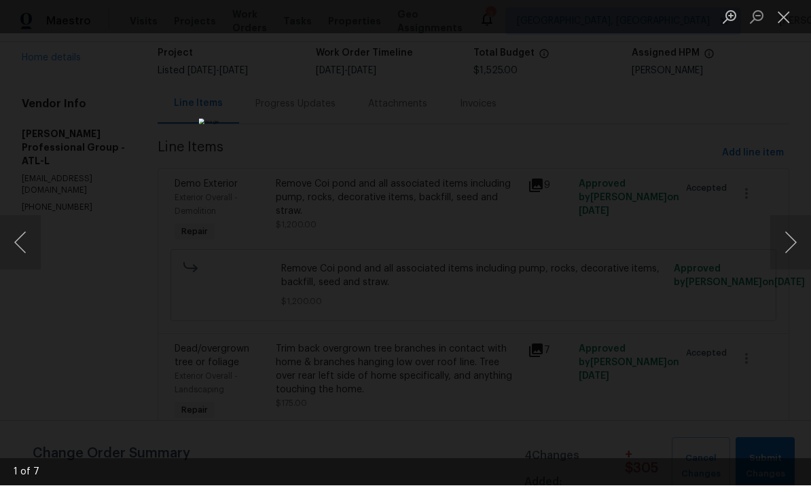
click at [781, 243] on button "Next image" at bounding box center [790, 243] width 41 height 54
click at [21, 240] on button "Previous image" at bounding box center [20, 243] width 41 height 54
click at [788, 243] on button "Next image" at bounding box center [790, 243] width 41 height 54
click at [786, 242] on button "Next image" at bounding box center [790, 243] width 41 height 54
click at [784, 240] on button "Next image" at bounding box center [790, 243] width 41 height 54
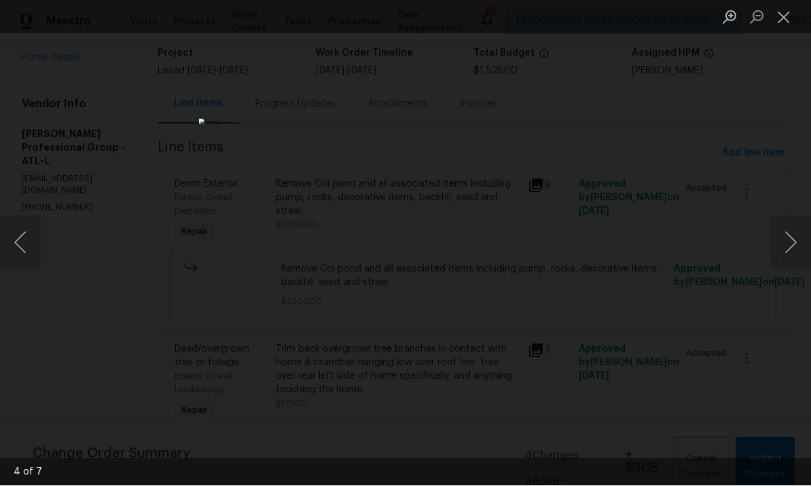
click at [786, 234] on button "Next image" at bounding box center [790, 243] width 41 height 54
click at [784, 234] on button "Next image" at bounding box center [790, 243] width 41 height 54
click at [787, 230] on button "Next image" at bounding box center [790, 243] width 41 height 54
click at [785, 231] on button "Next image" at bounding box center [790, 243] width 41 height 54
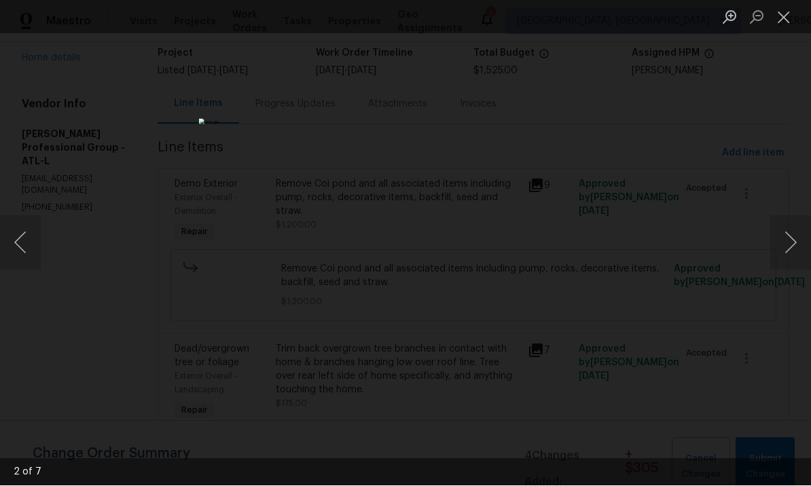
click at [786, 16] on button "Close lightbox" at bounding box center [783, 17] width 27 height 24
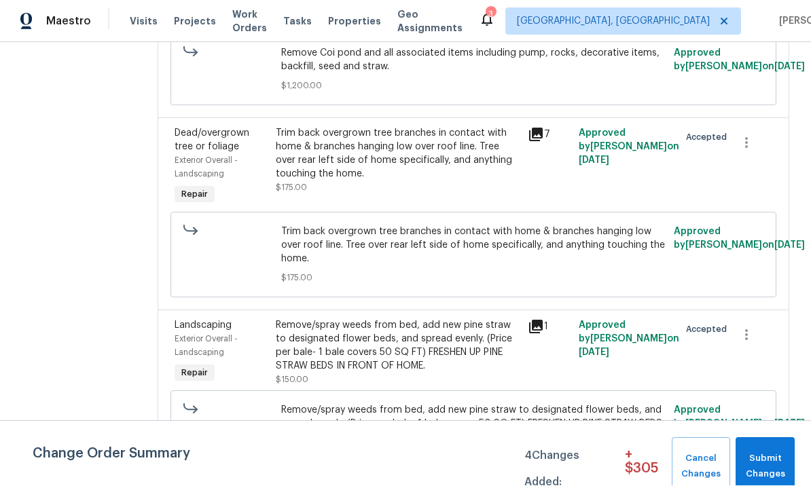
scroll to position [306, 0]
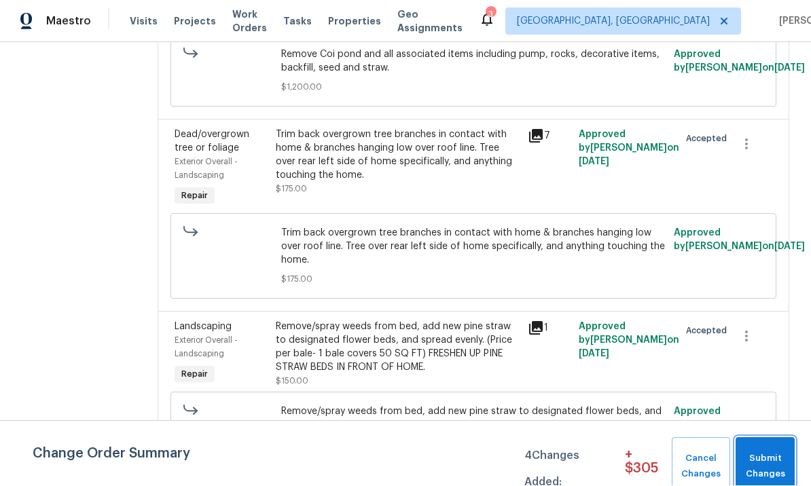
click at [768, 458] on span "Submit Changes" at bounding box center [764, 467] width 45 height 31
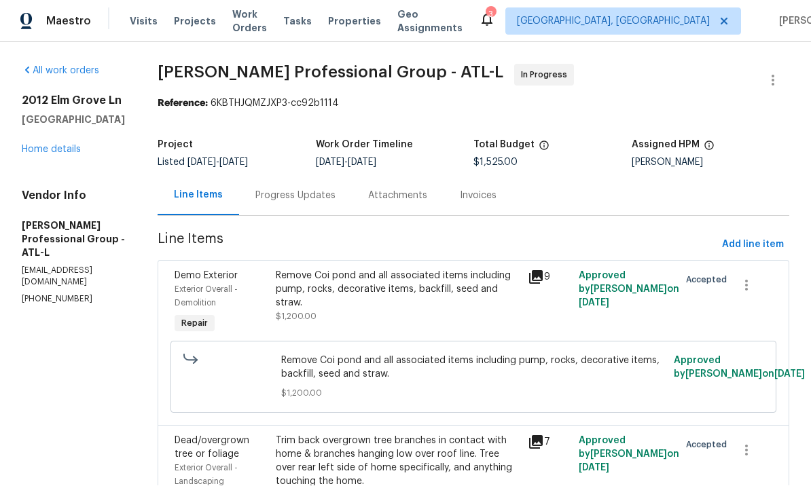
scroll to position [1, 0]
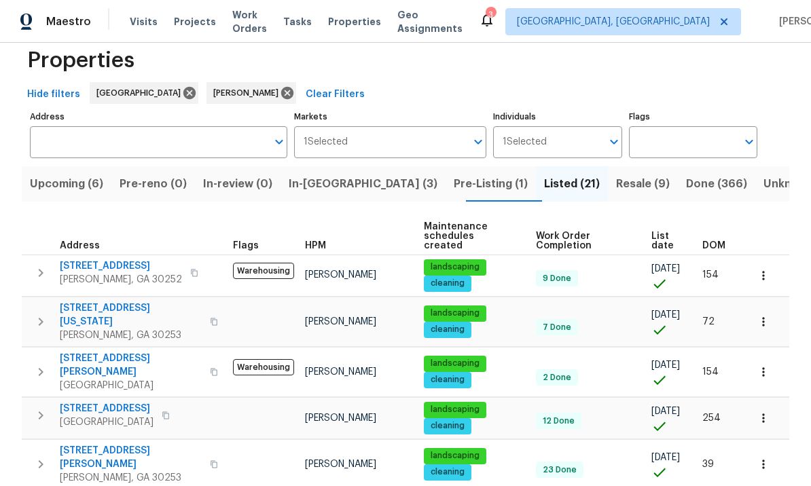
scroll to position [25, 0]
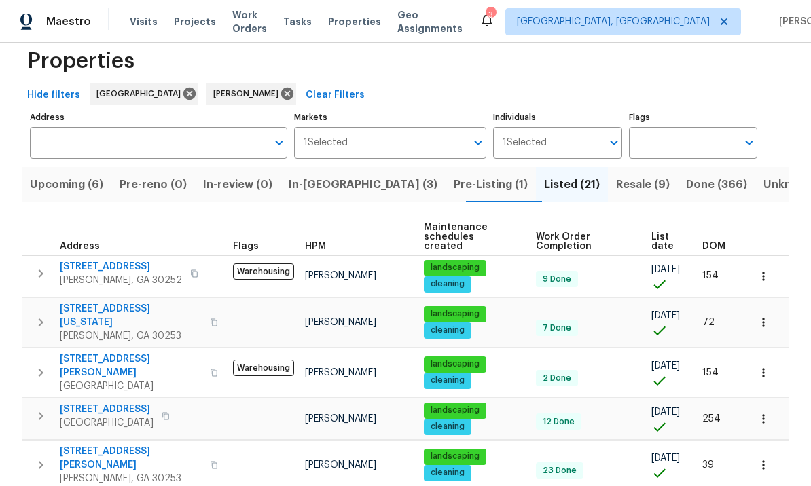
click at [128, 260] on span "[STREET_ADDRESS]" at bounding box center [121, 267] width 122 height 14
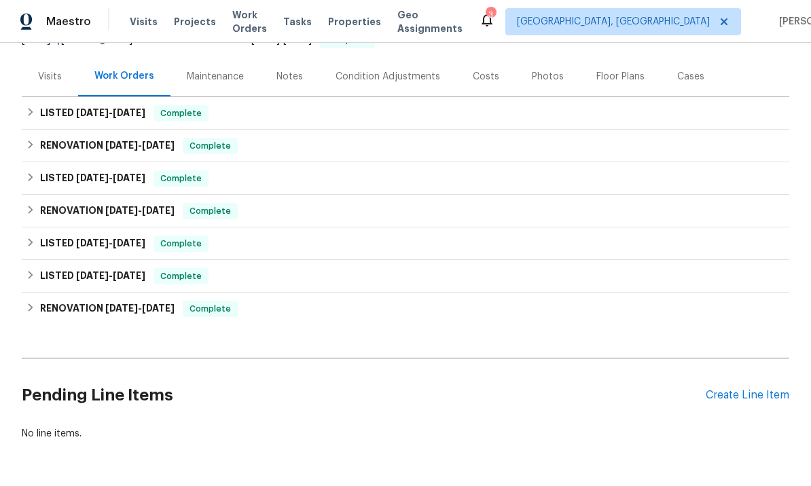
scroll to position [149, 0]
click at [742, 392] on div "Create Line Item" at bounding box center [748, 396] width 84 height 13
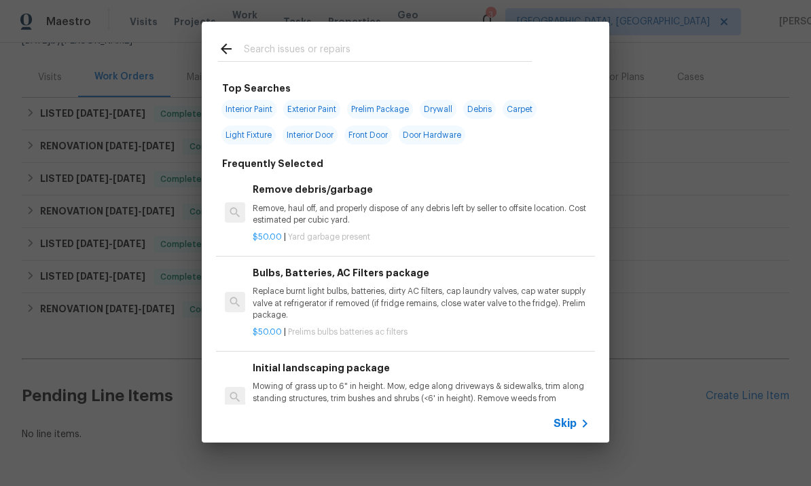
click at [309, 45] on input "text" at bounding box center [388, 51] width 288 height 20
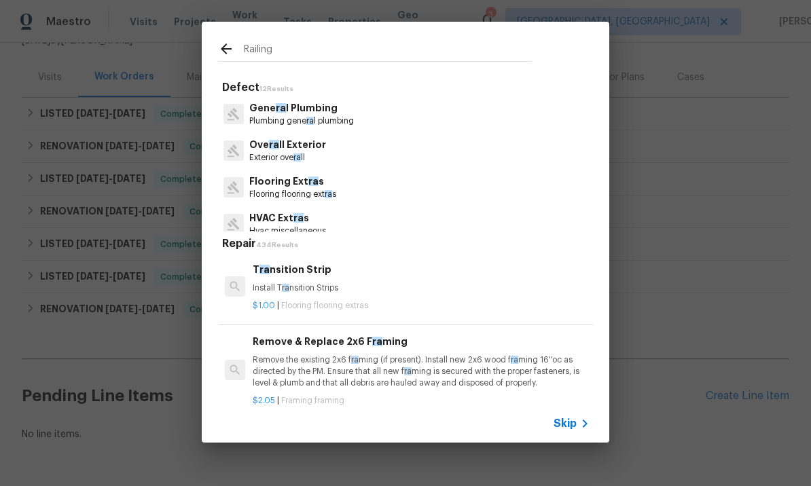
type input "Railings"
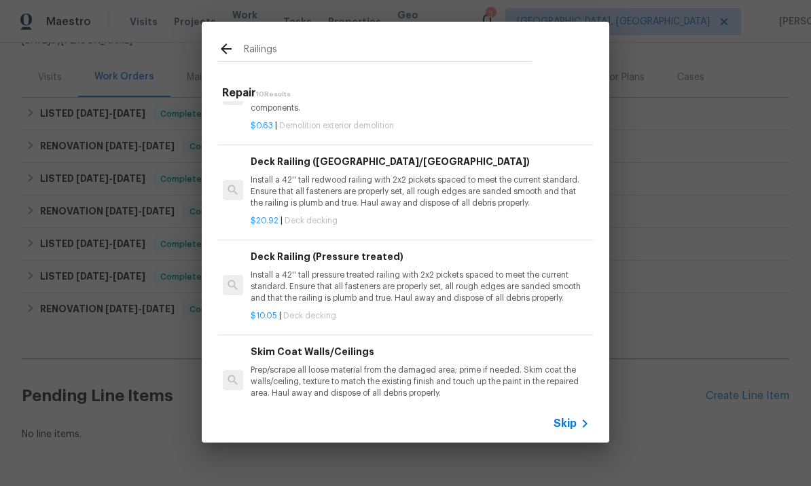
scroll to position [60, 1]
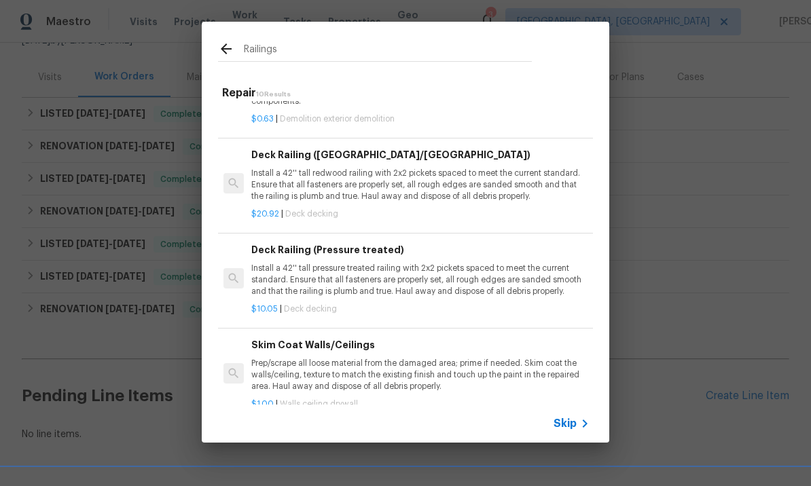
click at [374, 266] on p "Install a 42'' tall pressure treated railing with 2x2 pickets spaced to meet th…" at bounding box center [419, 280] width 337 height 35
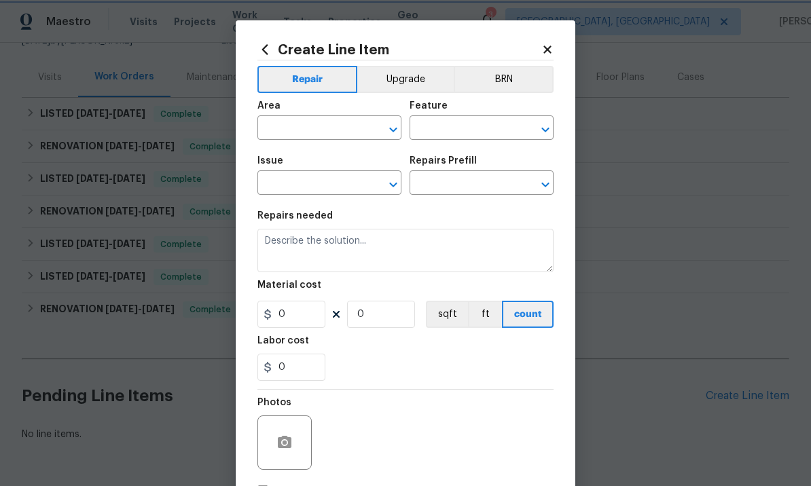
type input "Deck"
type input "Decks and Patios"
type input "Deck Railing (Pressure treated) $10.05"
type textarea "Install a 42'' tall pressure treated railing with 2x2 pickets spaced to meet th…"
type input "10.05"
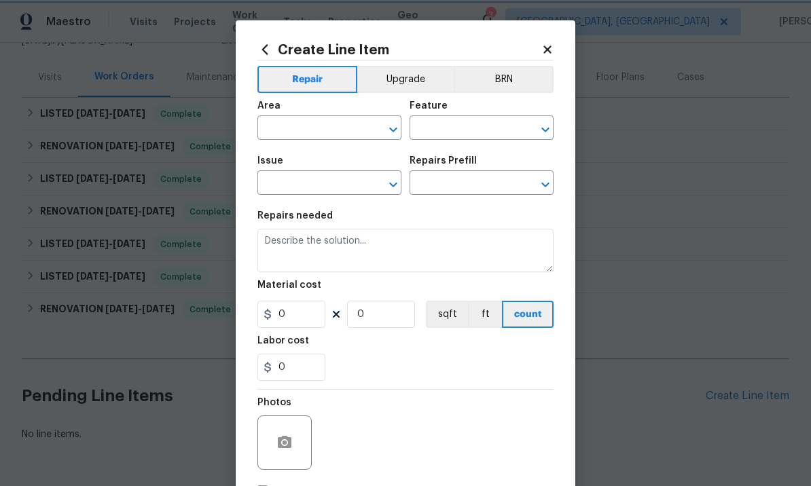
type input "1"
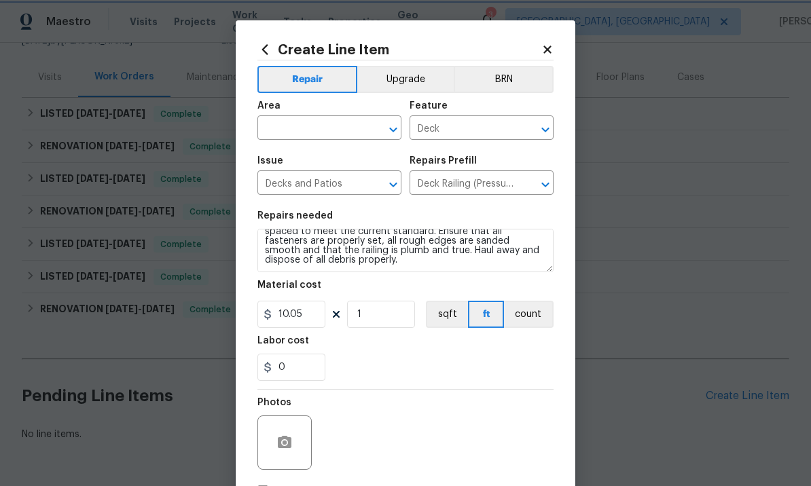
scroll to position [19, 0]
click at [379, 266] on textarea "Install a 42'' tall pressure treated railing with 2x2 pickets spaced to meet th…" at bounding box center [405, 250] width 296 height 43
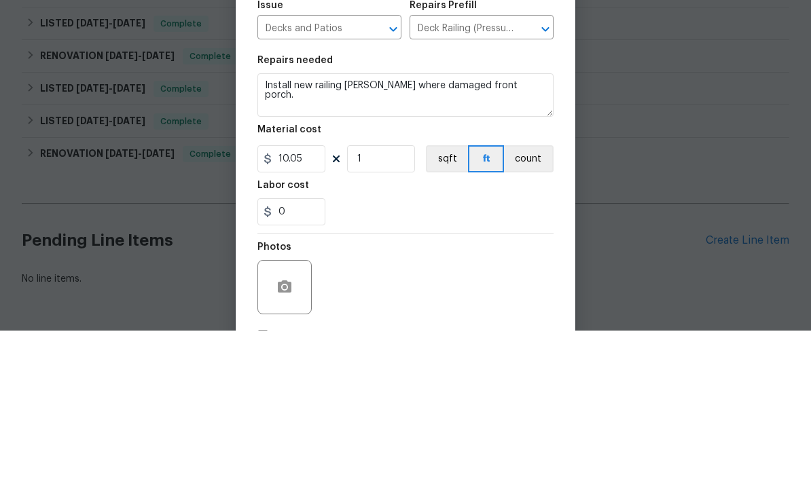
scroll to position [47, 0]
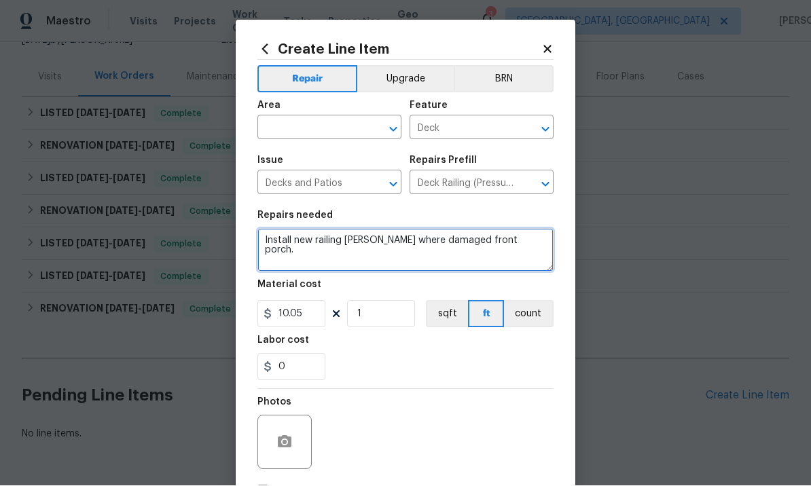
type textarea "Install new railing [PERSON_NAME] where damaged front porch."
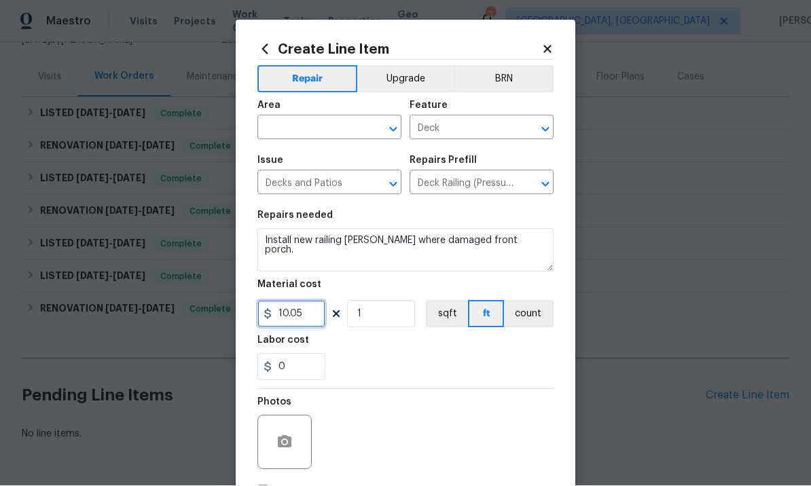
click at [309, 317] on input "10.05" at bounding box center [291, 314] width 68 height 27
type input "30"
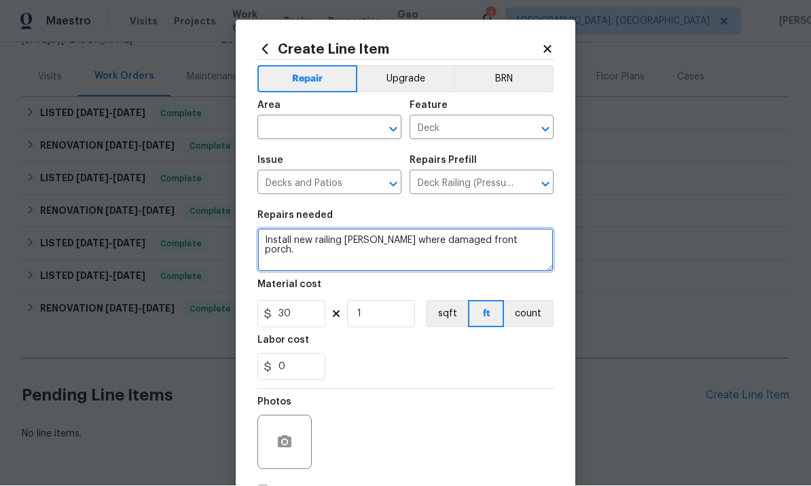
click at [543, 238] on textarea "Install new railing [PERSON_NAME] where damaged front porch." at bounding box center [405, 250] width 296 height 43
type textarea "Install new railing [PERSON_NAME] where damaged front porch. Paint white."
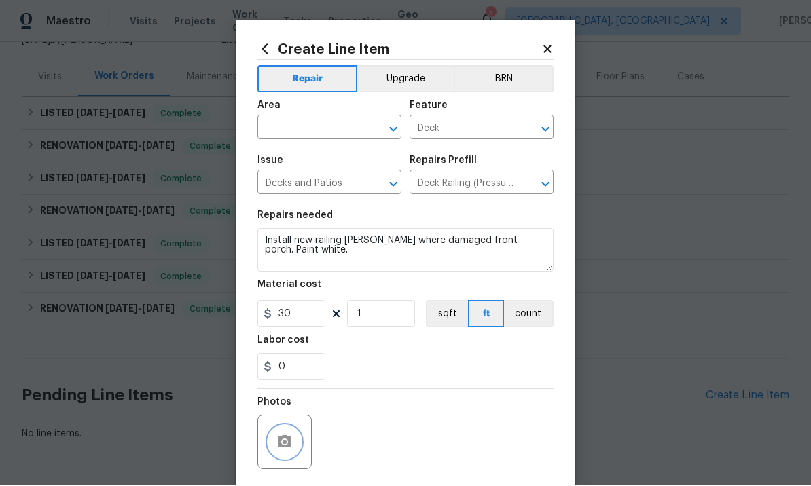
click at [290, 436] on button "button" at bounding box center [284, 442] width 33 height 33
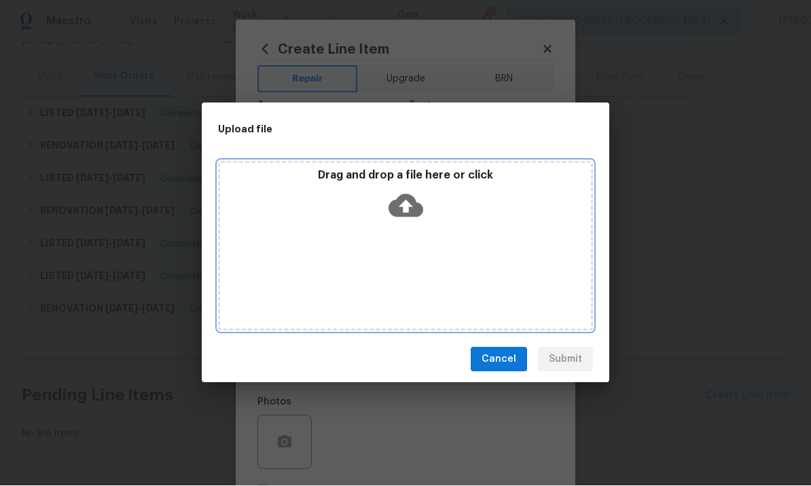
click at [408, 196] on icon at bounding box center [405, 206] width 35 height 23
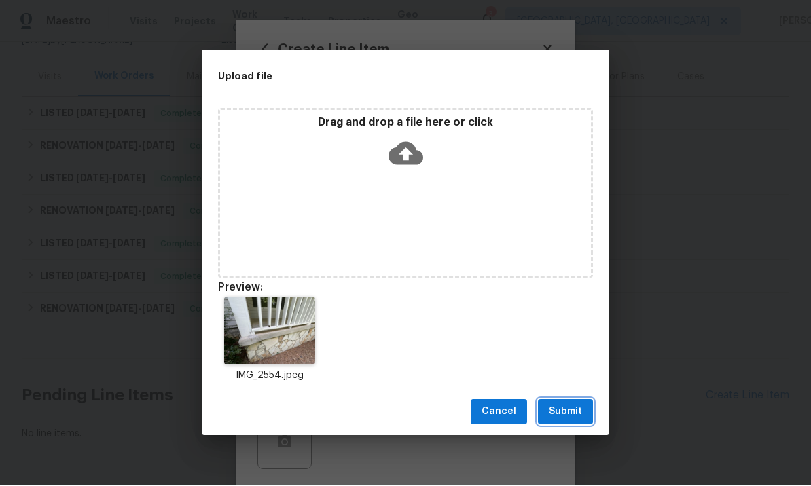
click at [569, 409] on span "Submit" at bounding box center [565, 412] width 33 height 17
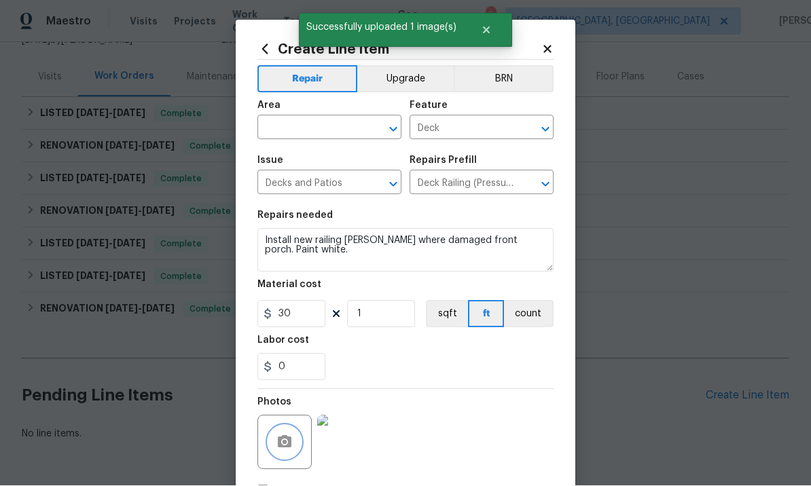
scroll to position [0, 0]
click at [320, 125] on input "text" at bounding box center [310, 129] width 106 height 21
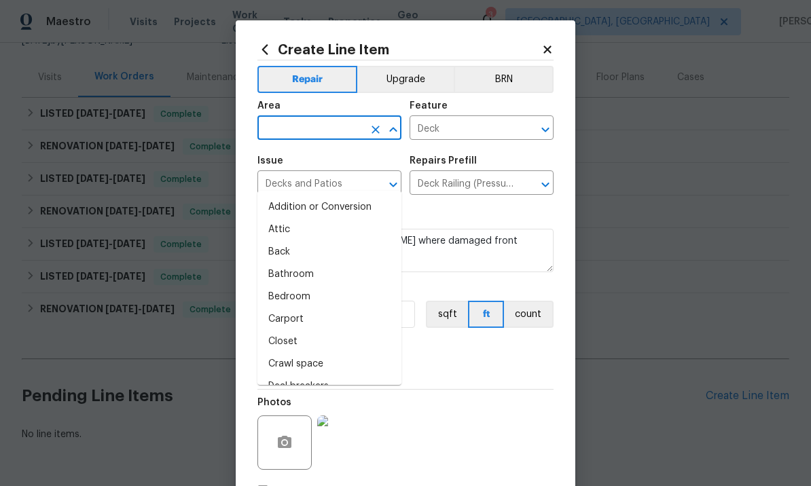
type input "e"
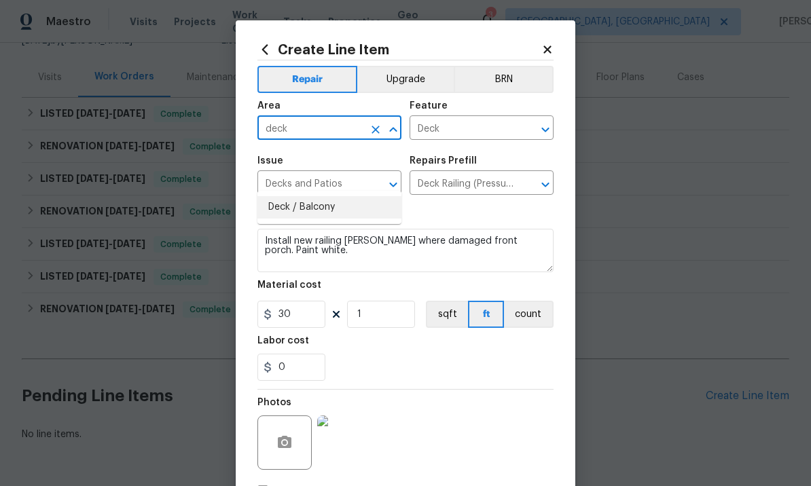
click at [317, 196] on li "Deck / Balcony" at bounding box center [329, 207] width 144 height 22
type input "Deck / Balcony"
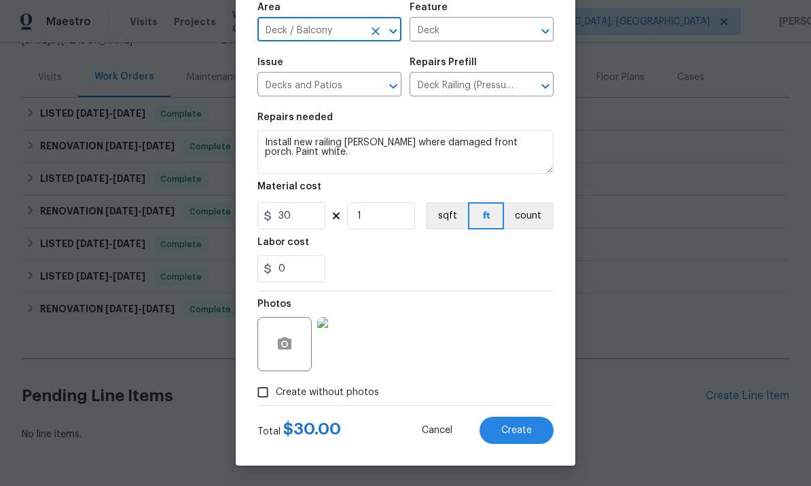
scroll to position [101, 0]
click at [515, 429] on span "Create" at bounding box center [516, 431] width 31 height 10
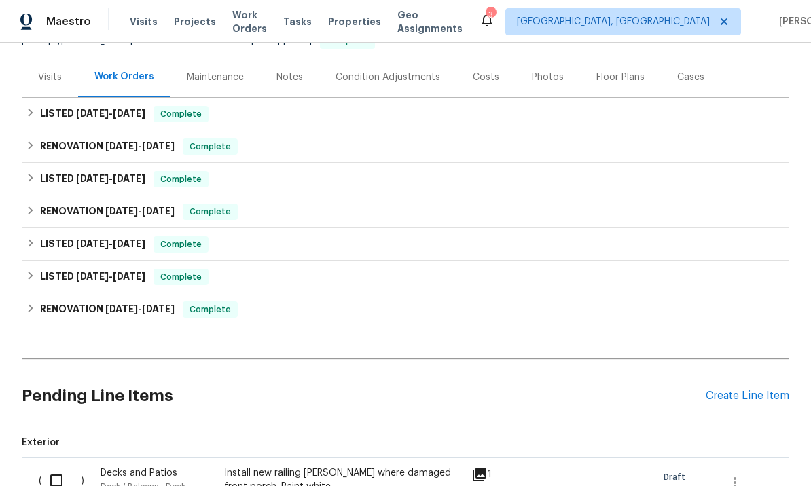
click at [748, 365] on div "Pending Line Items Create Line Item" at bounding box center [405, 396] width 767 height 63
click at [734, 390] on div "Create Line Item" at bounding box center [748, 396] width 84 height 13
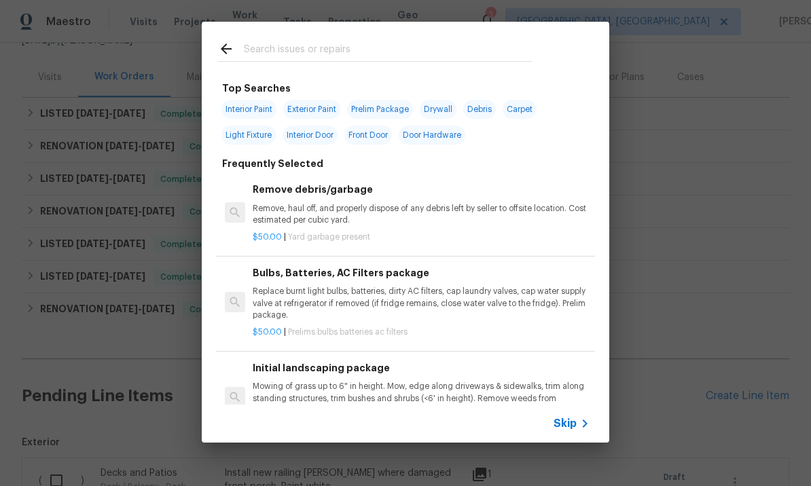
click at [295, 50] on input "text" at bounding box center [388, 51] width 288 height 20
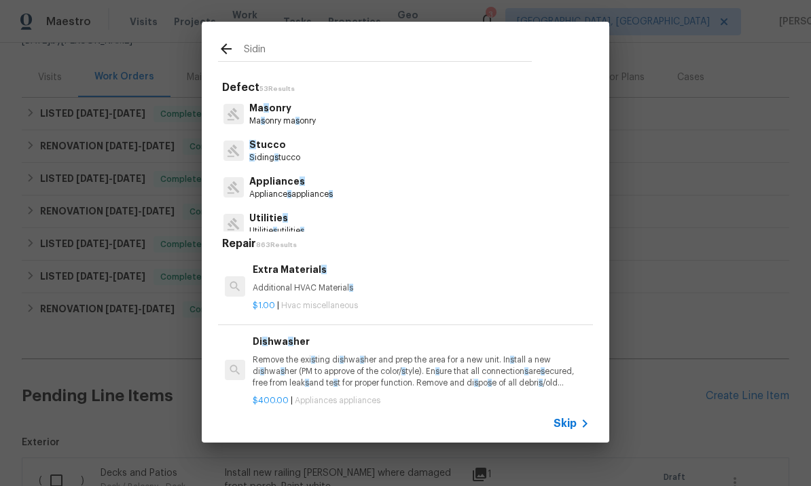
type input "Siding"
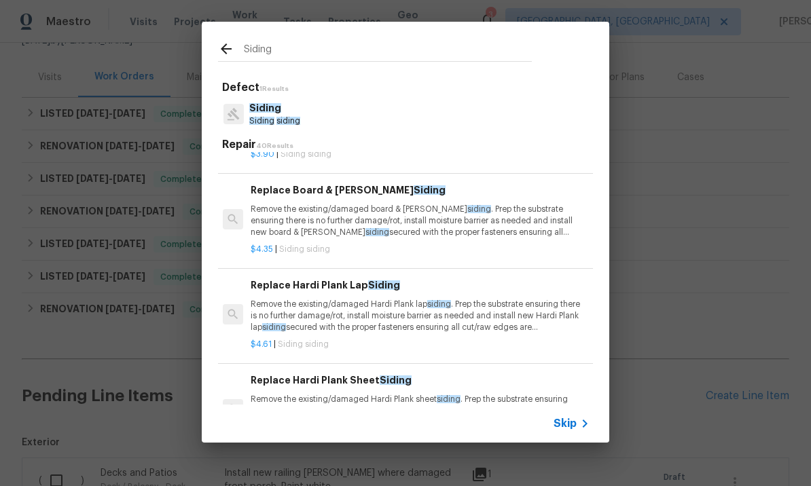
scroll to position [361, 2]
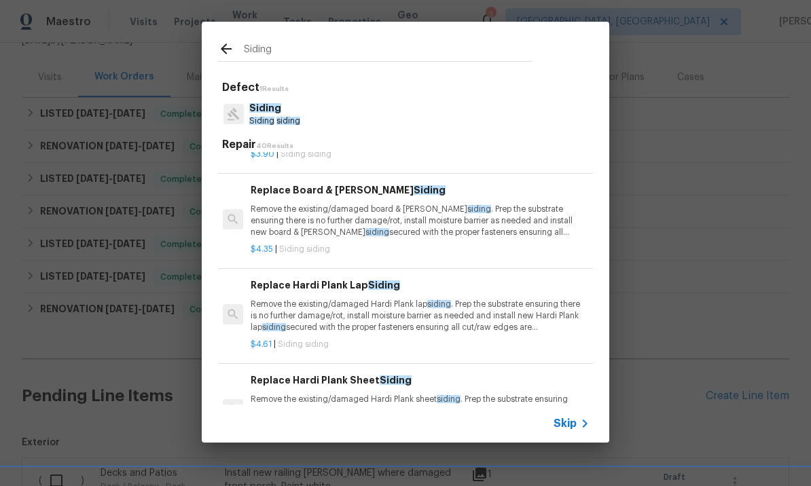
click at [339, 291] on div "Replace Hardi Plank Lap Siding Remove the existing/damaged Hardi Plank lap sidi…" at bounding box center [419, 306] width 337 height 56
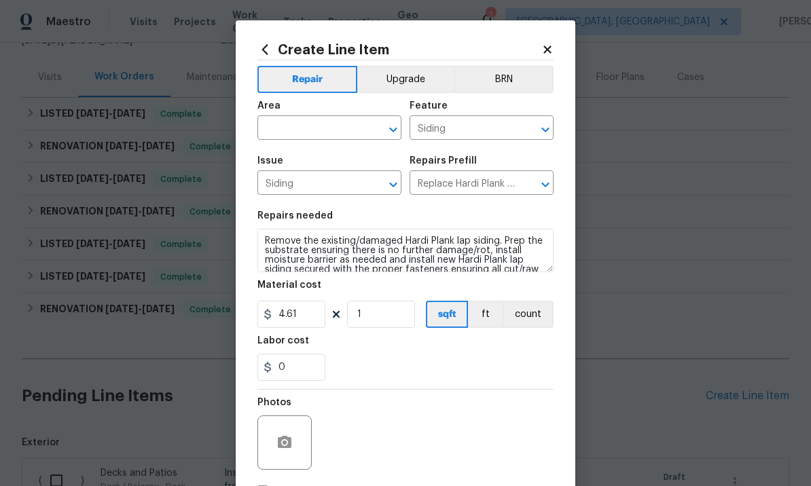
click at [310, 121] on input "text" at bounding box center [310, 129] width 106 height 21
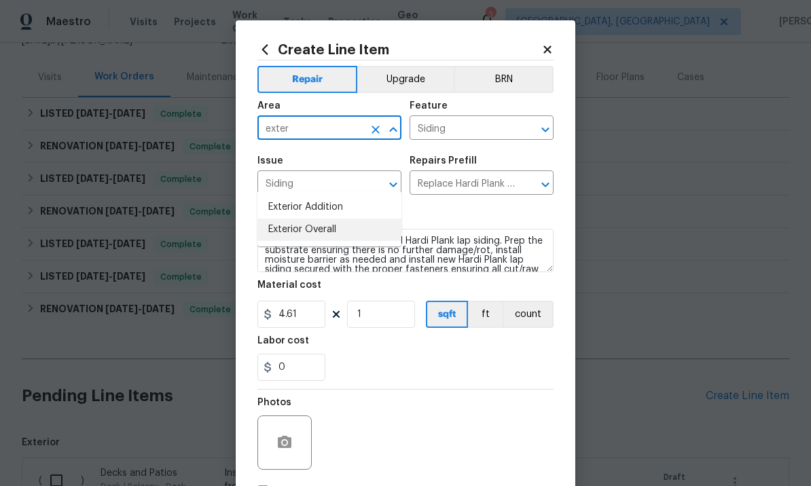
click at [318, 219] on li "Exterior Overall" at bounding box center [329, 230] width 144 height 22
type input "Exterior Overall"
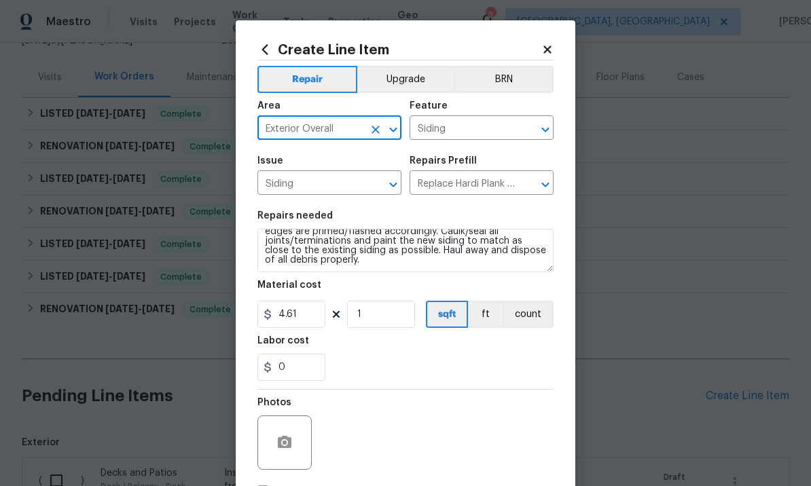
scroll to position [48, 0]
click at [417, 269] on textarea "Remove the existing/damaged Hardi Plank lap siding. Prep the substrate ensuring…" at bounding box center [405, 250] width 296 height 43
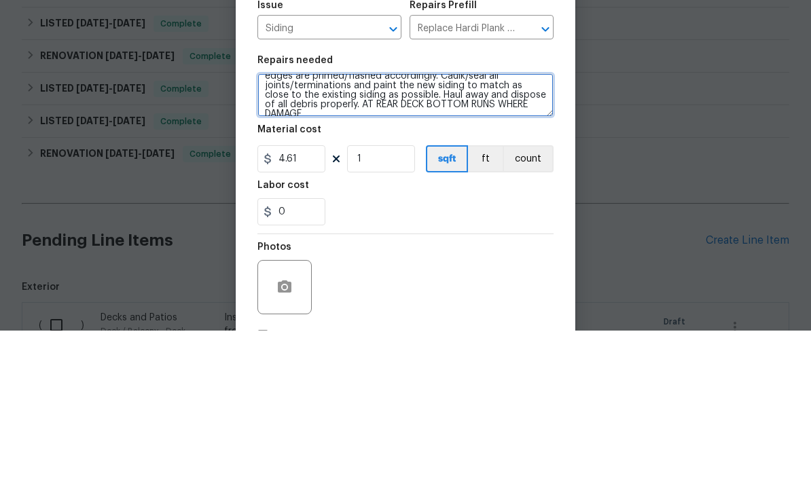
scroll to position [50, 0]
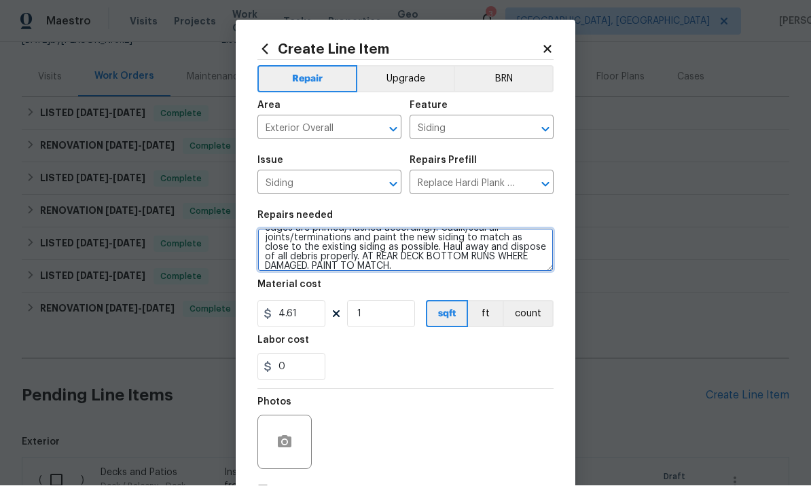
type textarea "Remove the existing/damaged Hardi Plank lap siding. Prep the substrate ensuring…"
click at [299, 435] on div at bounding box center [284, 443] width 54 height 54
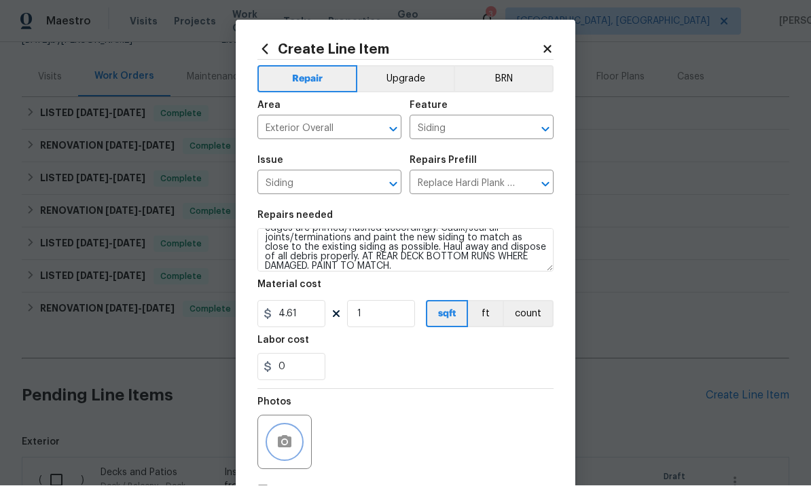
click at [287, 439] on icon "button" at bounding box center [285, 442] width 14 height 12
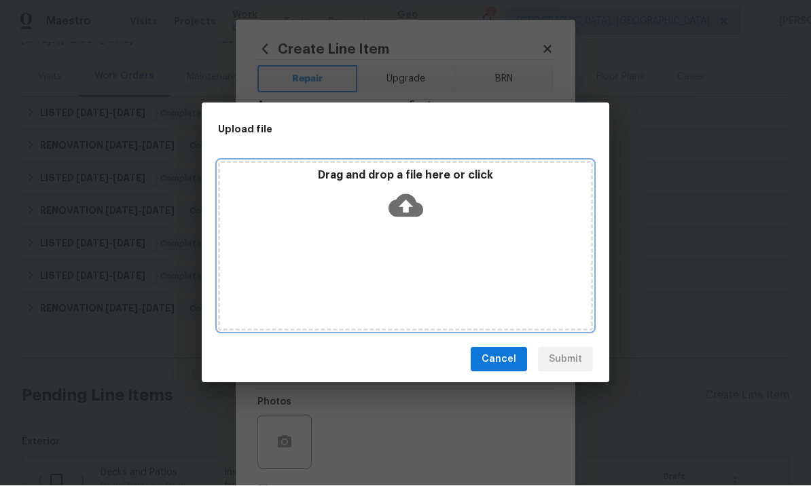
click at [403, 192] on icon at bounding box center [405, 206] width 35 height 35
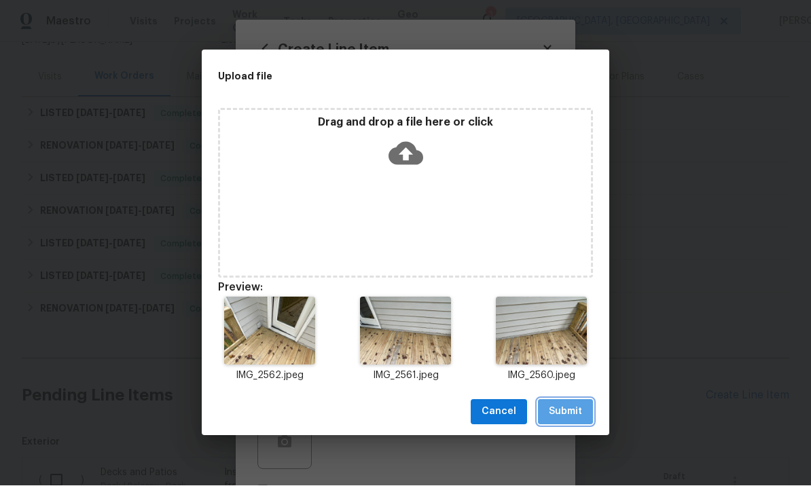
click at [567, 409] on span "Submit" at bounding box center [565, 412] width 33 height 17
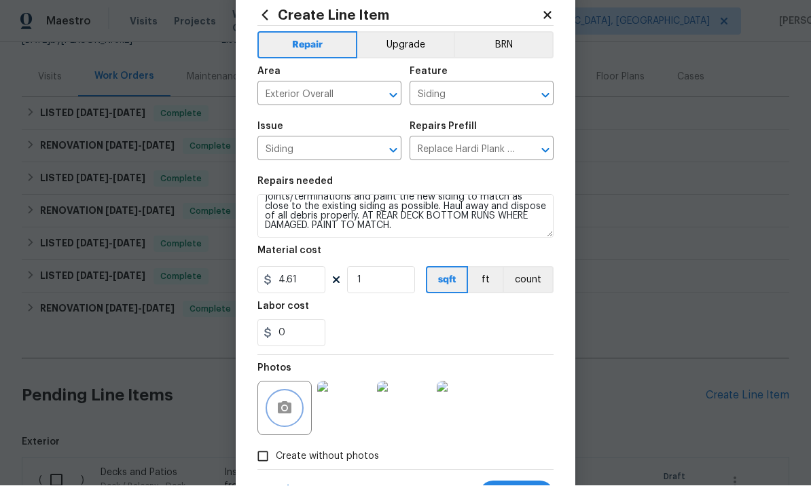
scroll to position [57, 0]
click at [386, 284] on input "1" at bounding box center [381, 280] width 68 height 27
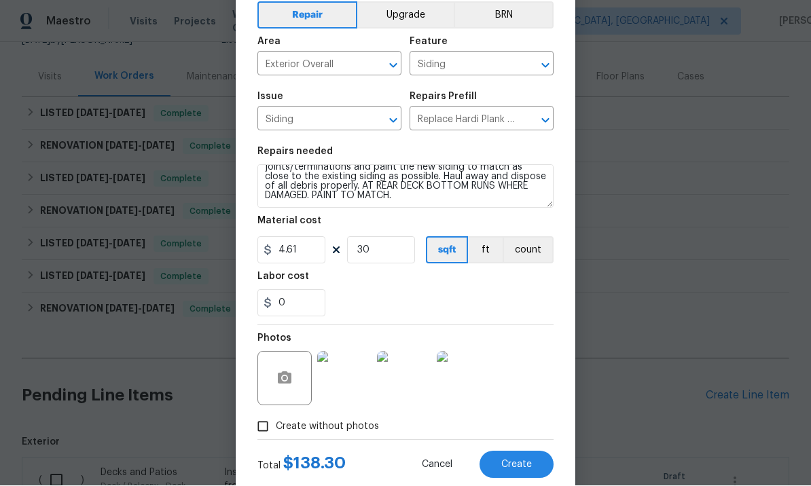
scroll to position [60, 0]
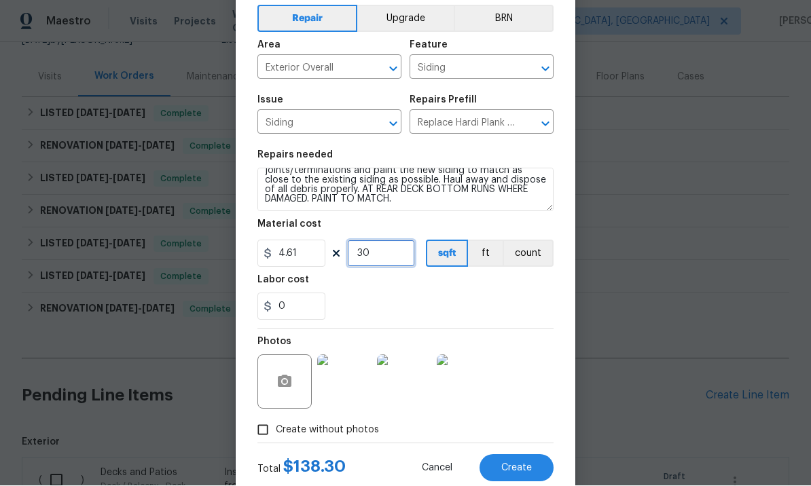
click at [386, 261] on input "30" at bounding box center [381, 253] width 68 height 27
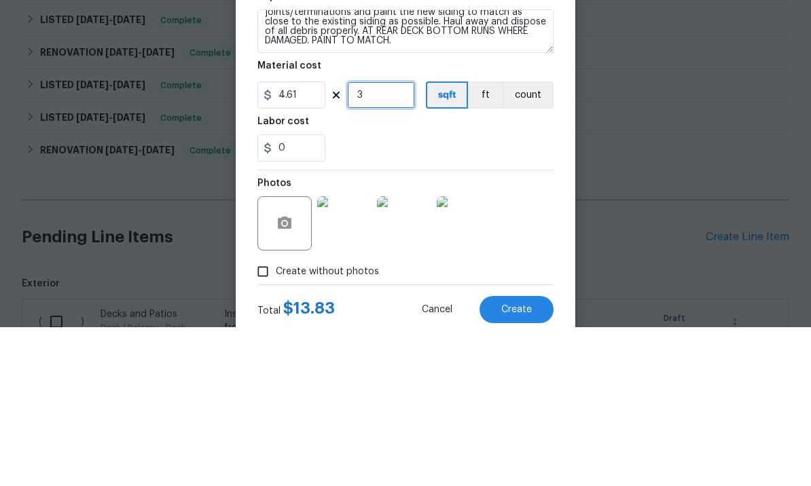
type input "0"
click at [308, 240] on input "4.61" at bounding box center [291, 253] width 68 height 27
type input "285"
click at [385, 240] on input "0" at bounding box center [381, 253] width 68 height 27
type input "1"
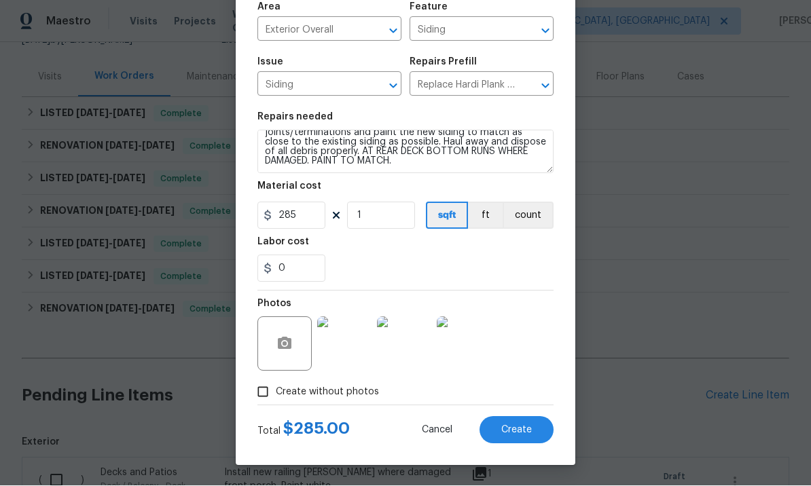
scroll to position [101, 0]
click at [515, 429] on span "Create" at bounding box center [516, 431] width 31 height 10
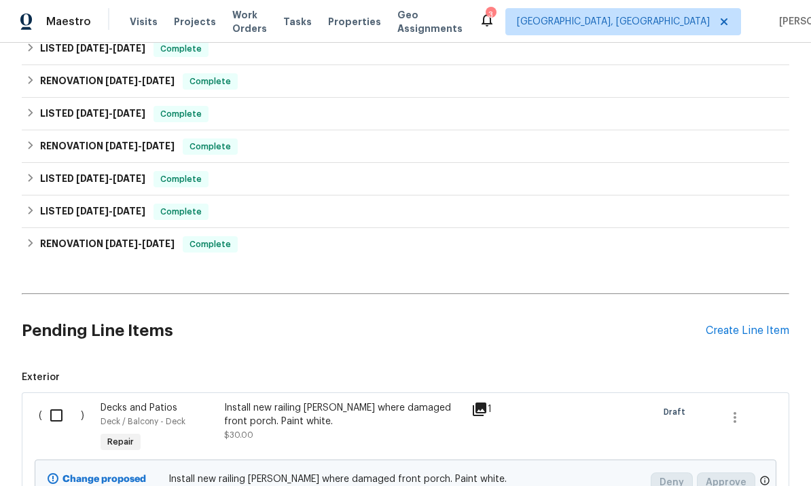
scroll to position [217, 0]
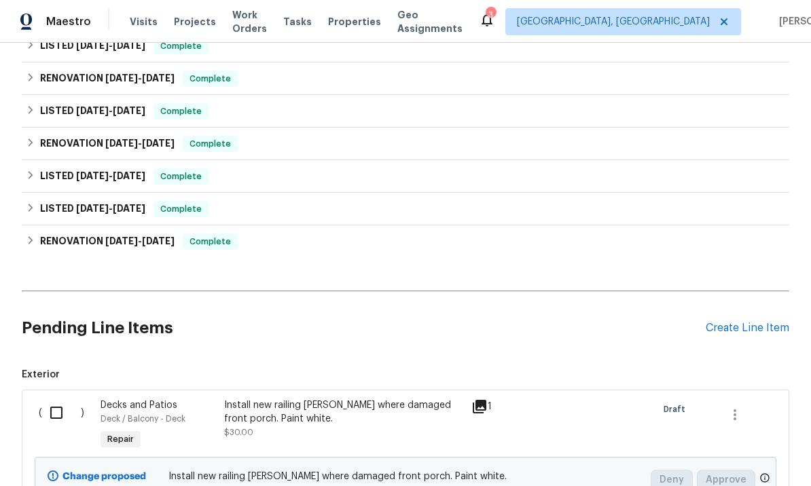
click at [724, 322] on div "Create Line Item" at bounding box center [748, 328] width 84 height 13
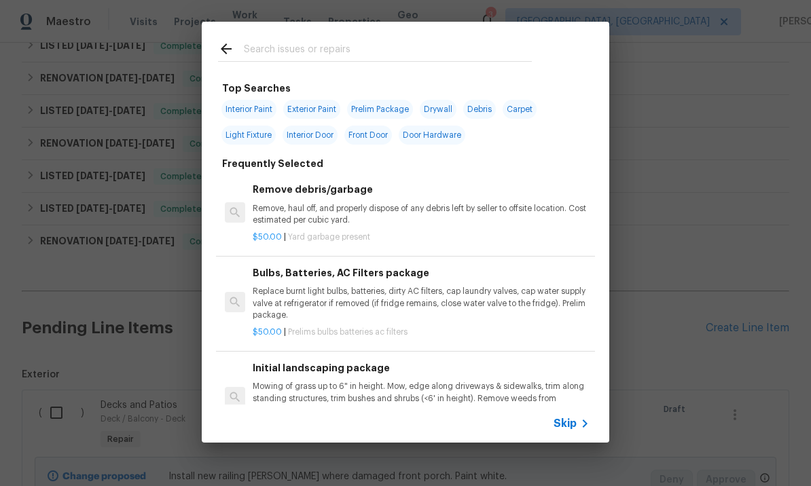
click at [295, 49] on input "text" at bounding box center [388, 51] width 288 height 20
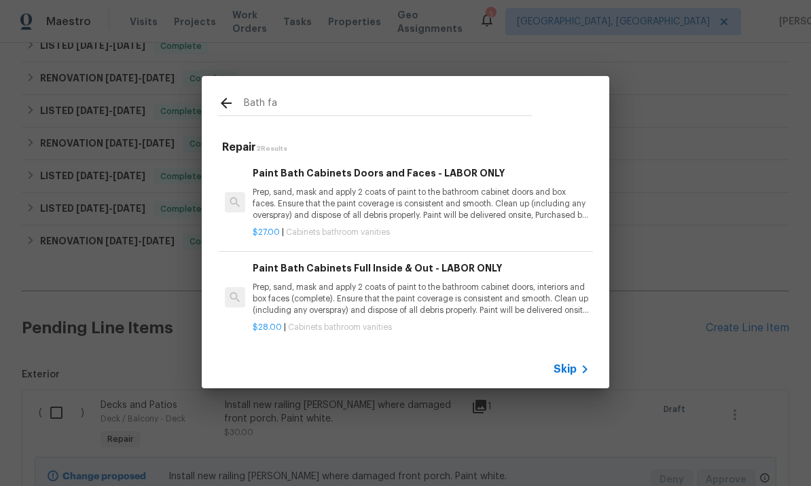
type input "Bath fan"
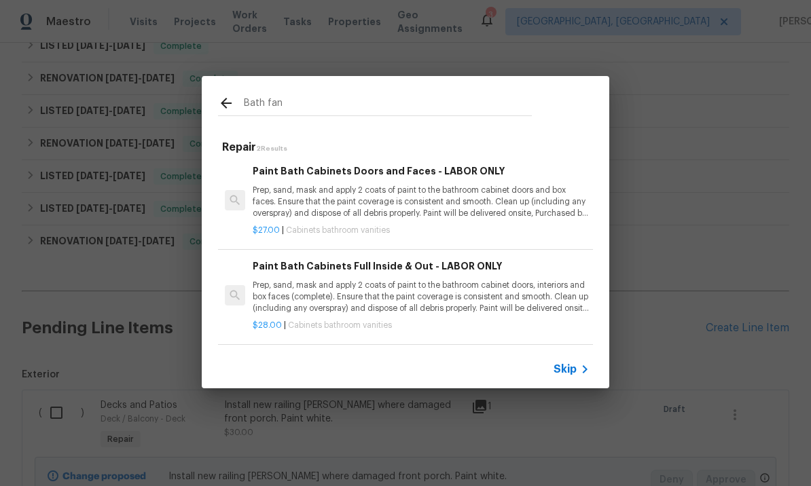
scroll to position [2, 0]
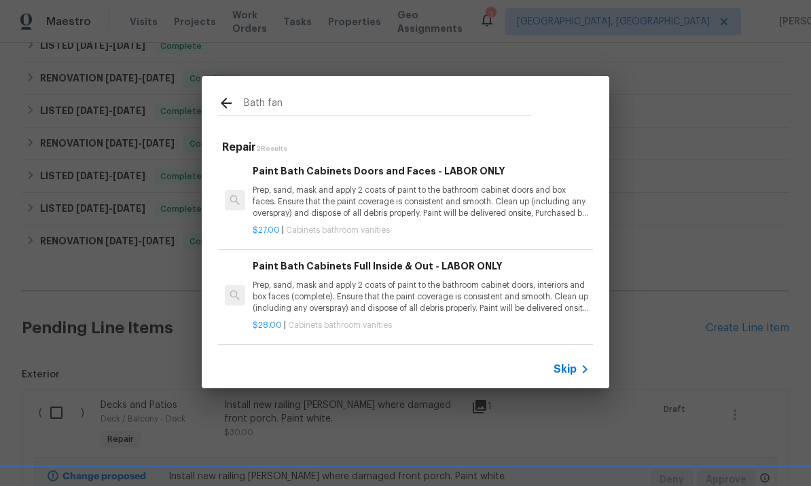
click at [578, 367] on icon at bounding box center [585, 369] width 16 height 16
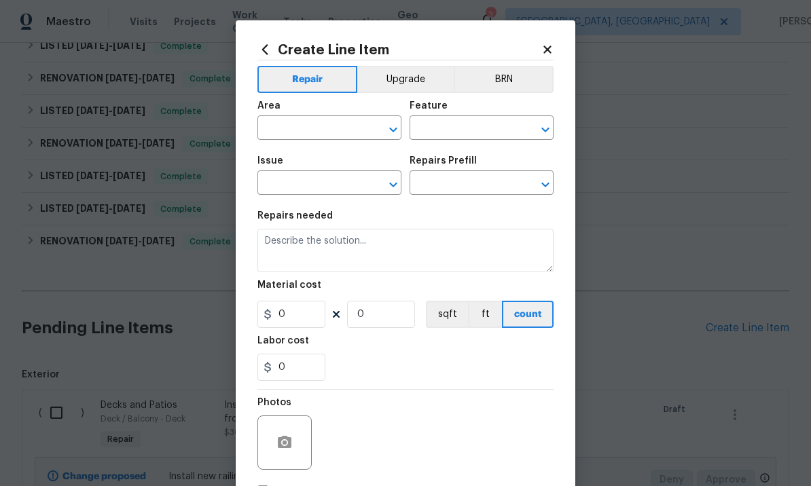
scroll to position [0, 0]
click at [312, 128] on input "text" at bounding box center [310, 129] width 106 height 21
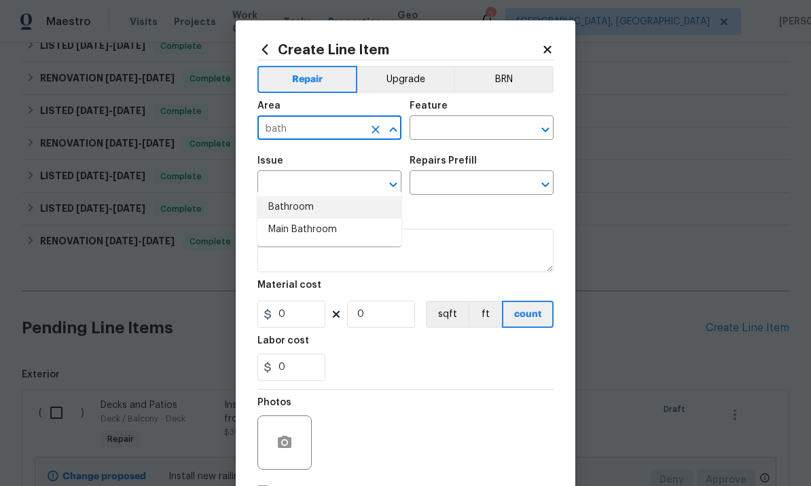
click at [311, 196] on li "Bathroom" at bounding box center [329, 207] width 144 height 22
type input "Bathroom"
click at [454, 132] on input "text" at bounding box center [462, 129] width 106 height 21
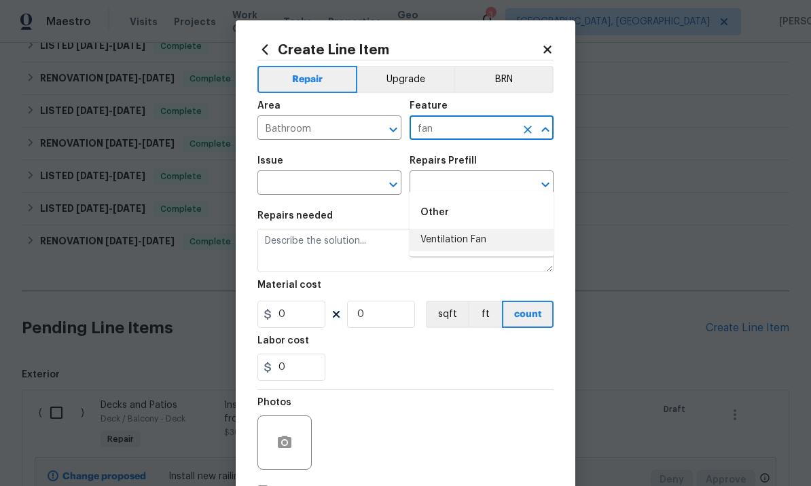
click at [477, 229] on li "Ventilation Fan" at bounding box center [481, 240] width 144 height 22
type input "Ventilation Fan"
click at [350, 179] on input "text" at bounding box center [310, 184] width 106 height 21
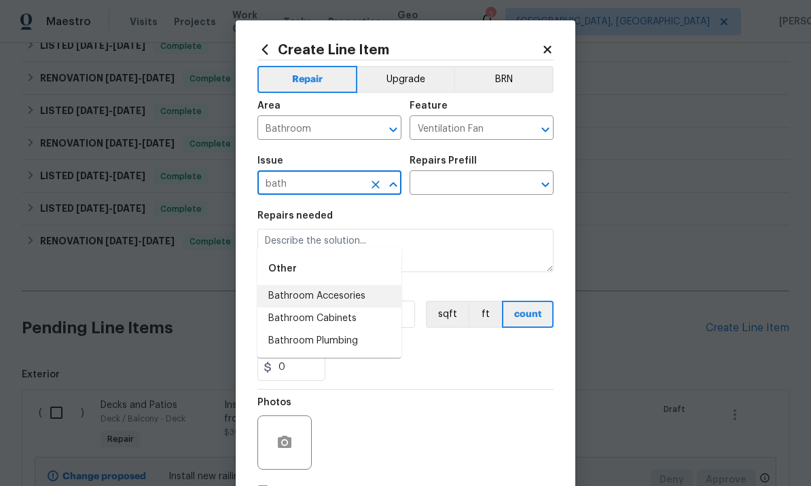
click at [357, 285] on li "Bathroom Accesories" at bounding box center [329, 296] width 144 height 22
type input "Bathroom Accesories"
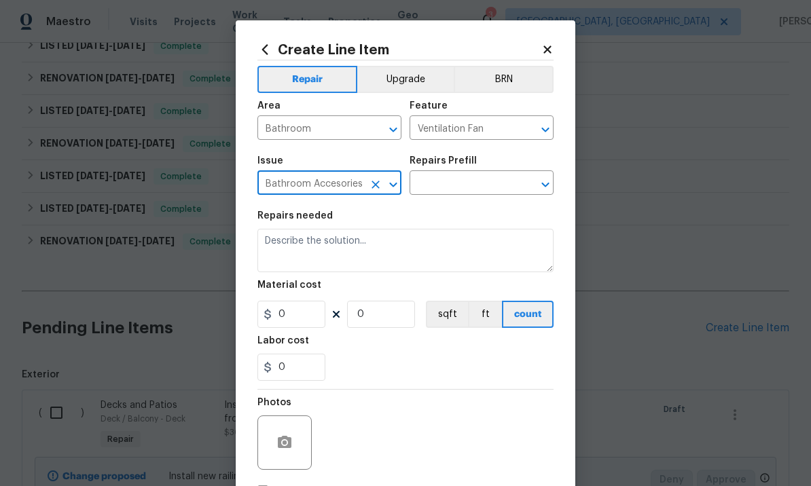
click at [451, 186] on input "text" at bounding box center [462, 184] width 106 height 21
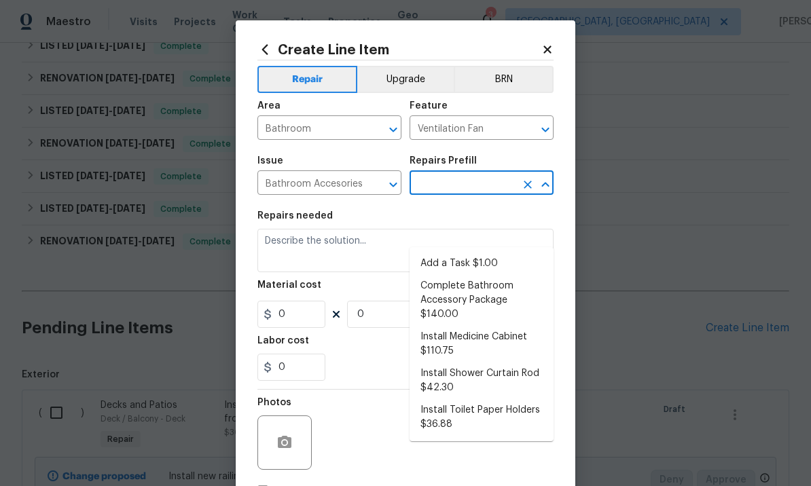
click at [371, 183] on icon "Clear" at bounding box center [376, 185] width 14 height 14
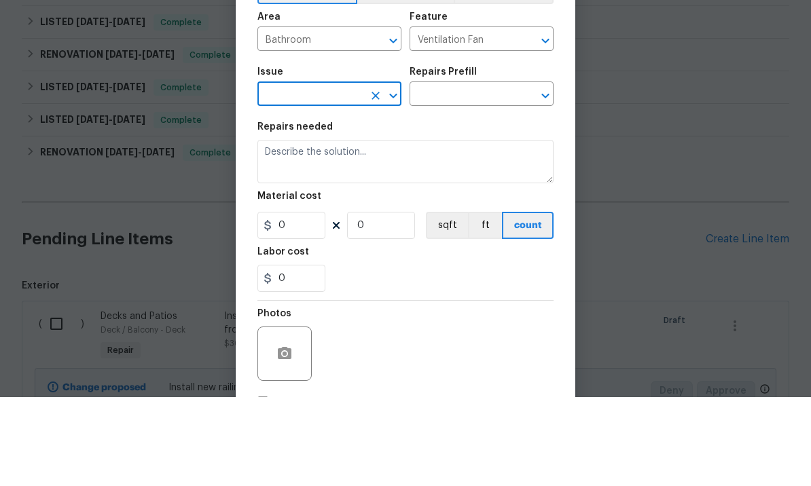
click at [322, 174] on input "text" at bounding box center [310, 184] width 106 height 21
type input "f"
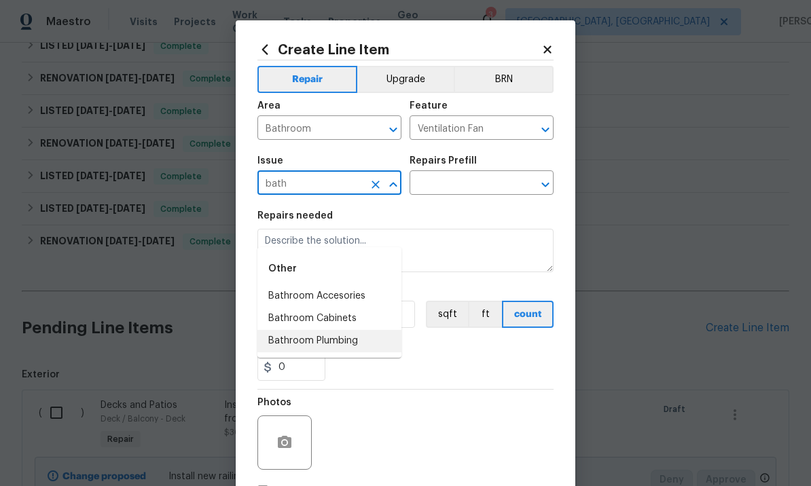
click at [346, 330] on li "Bathroom Plumbing" at bounding box center [329, 341] width 144 height 22
type input "Bathroom Plumbing"
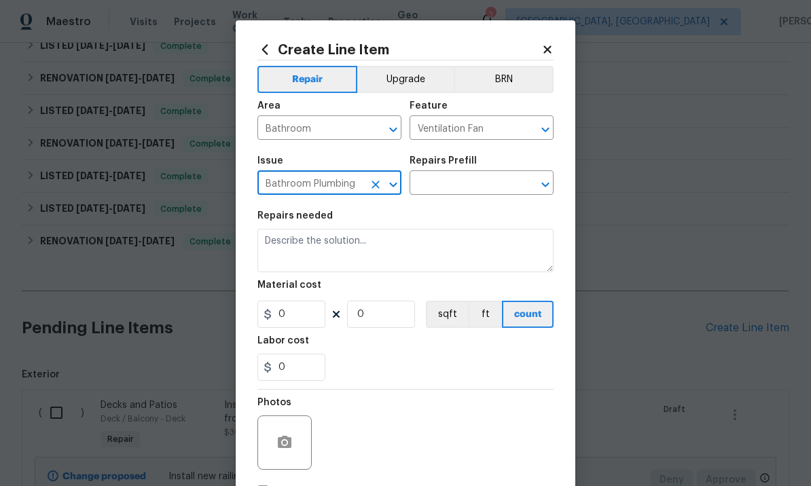
click at [461, 181] on input "text" at bounding box center [462, 184] width 106 height 21
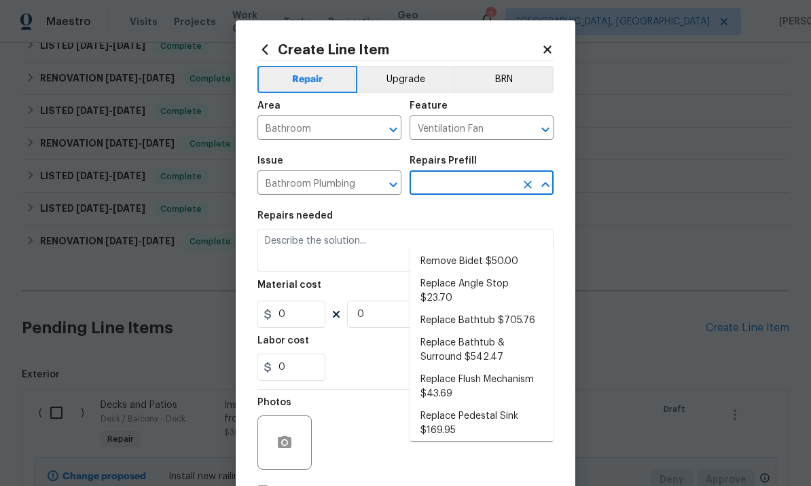
scroll to position [399, 0]
click at [374, 180] on icon "Clear" at bounding box center [376, 185] width 14 height 14
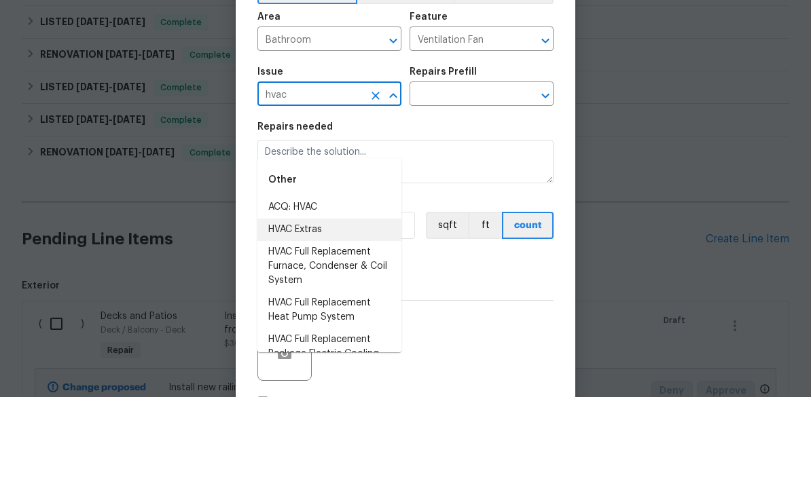
click at [309, 308] on li "HVAC Extras" at bounding box center [329, 319] width 144 height 22
type input "HVAC Extras"
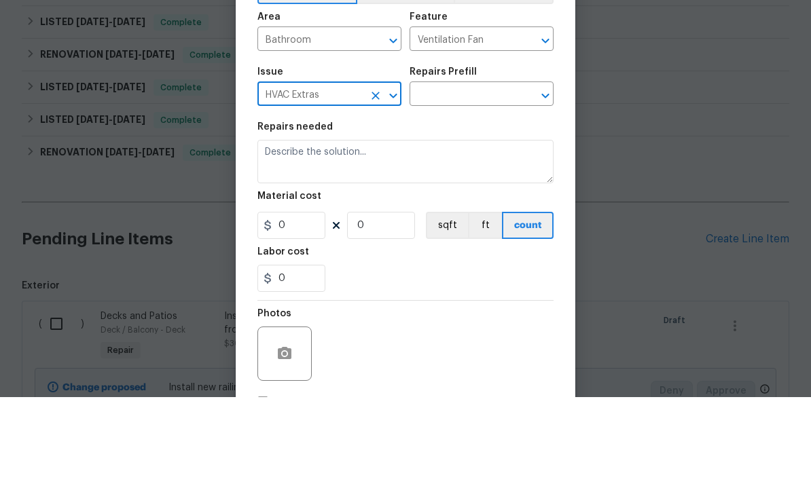
click at [477, 174] on input "text" at bounding box center [462, 184] width 106 height 21
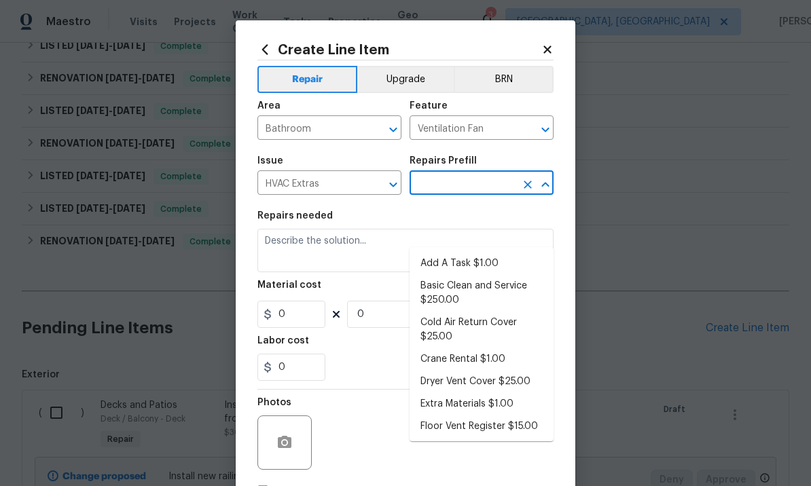
scroll to position [0, 0]
click at [497, 253] on li "Add A Task $1.00" at bounding box center [481, 264] width 144 height 22
type input "Add A Task $1.00"
type input "HVAC"
type textarea "HPM to detail"
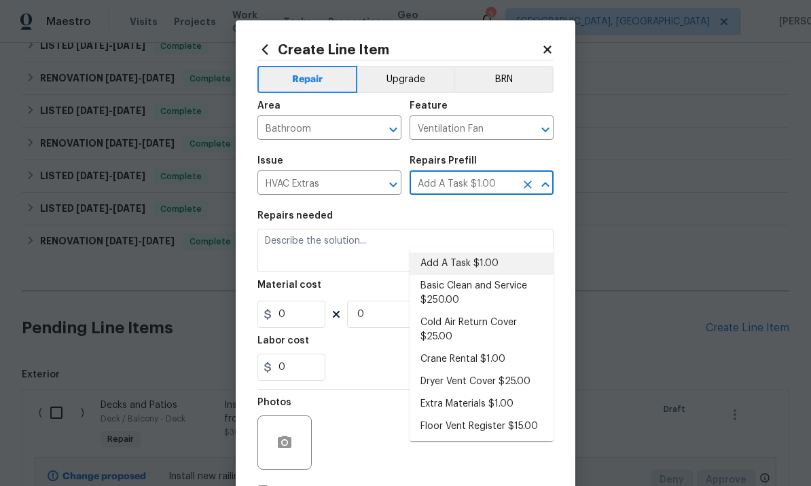
type input "1"
type input "Add A Task $1.00"
type input "1"
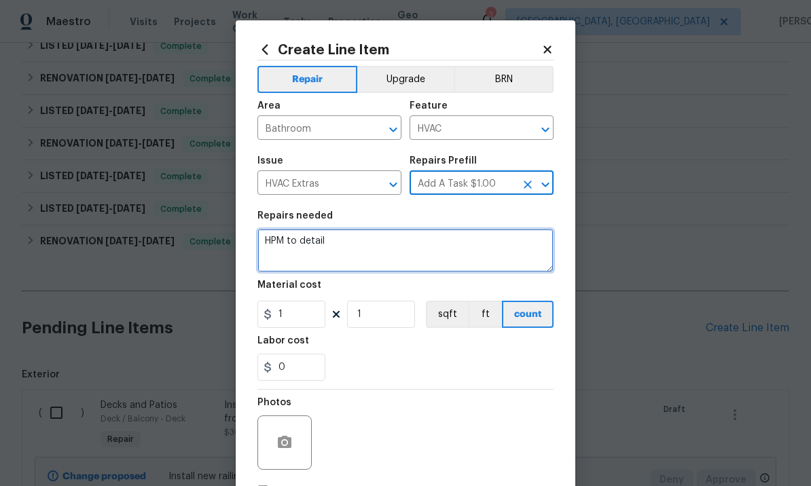
click at [361, 240] on textarea "HPM to detail" at bounding box center [405, 250] width 296 height 43
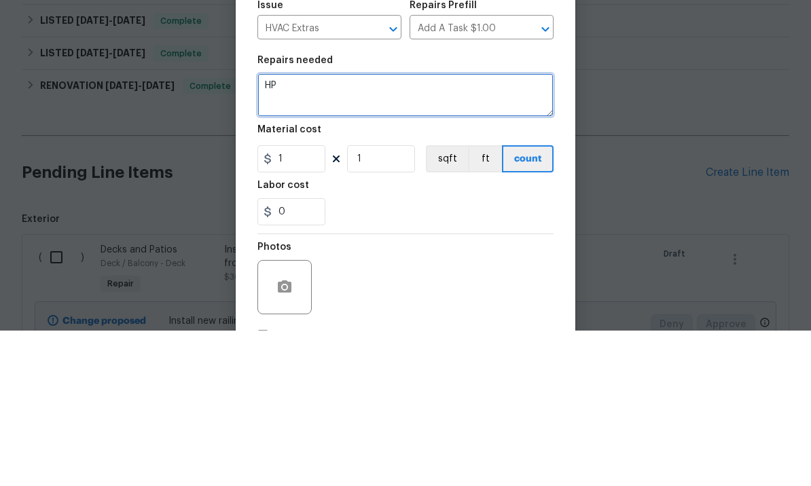
type textarea "H"
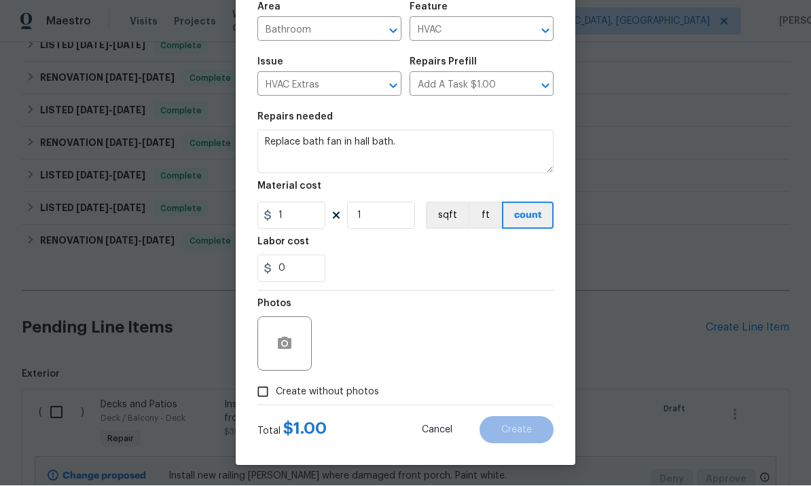
scroll to position [101, 0]
type textarea "Replace bath fan in hall bath."
click at [301, 208] on input "1" at bounding box center [291, 215] width 68 height 27
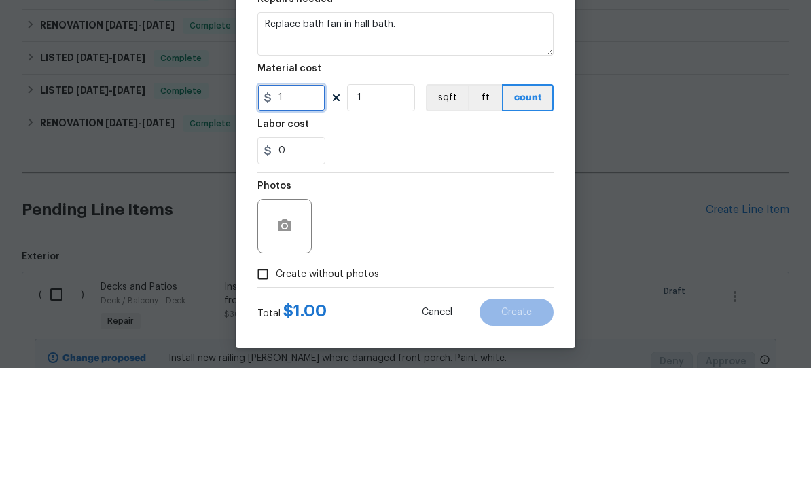
click at [306, 202] on input "1" at bounding box center [291, 215] width 68 height 27
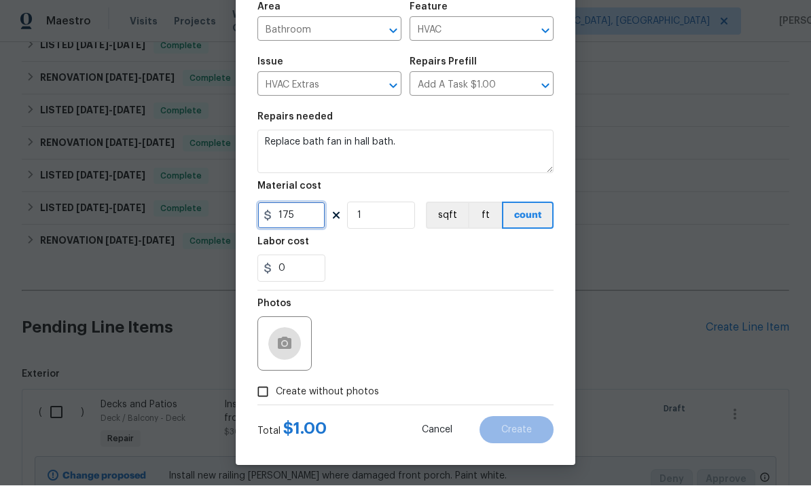
type input "175"
click at [274, 348] on button "button" at bounding box center [284, 344] width 33 height 33
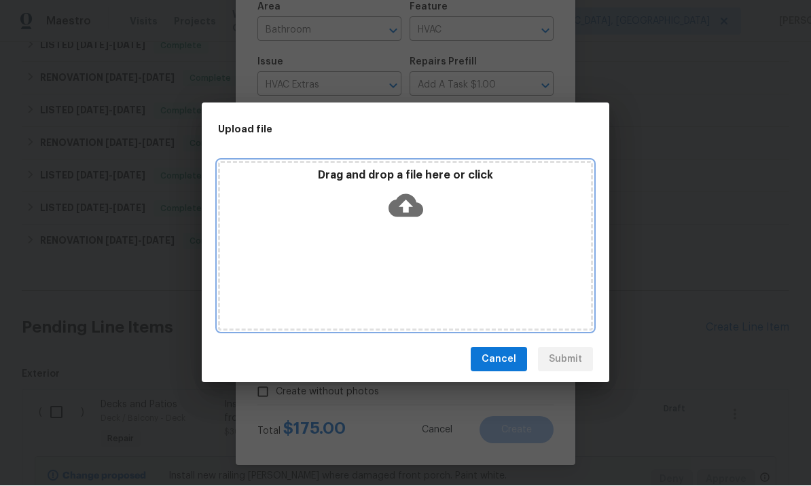
click at [405, 197] on icon at bounding box center [405, 206] width 35 height 23
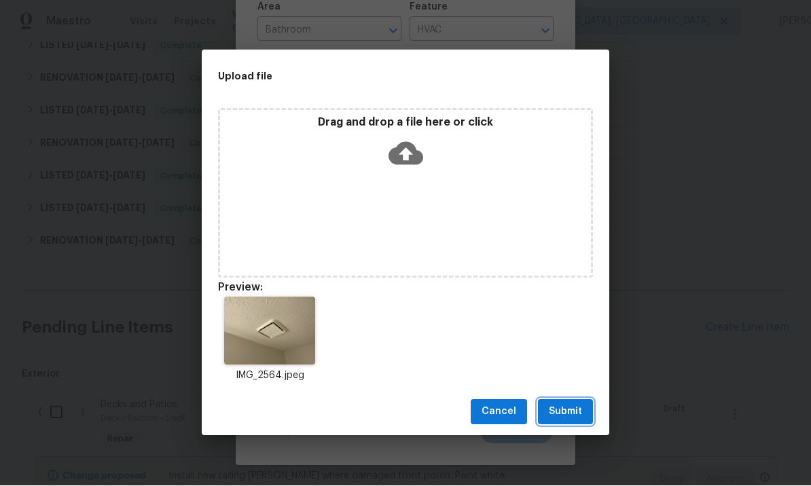
click at [560, 414] on span "Submit" at bounding box center [565, 412] width 33 height 17
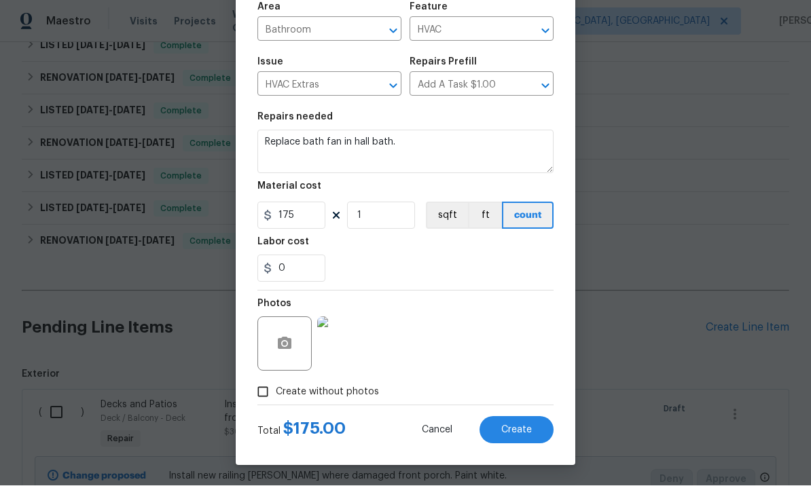
click at [517, 429] on span "Create" at bounding box center [516, 431] width 31 height 10
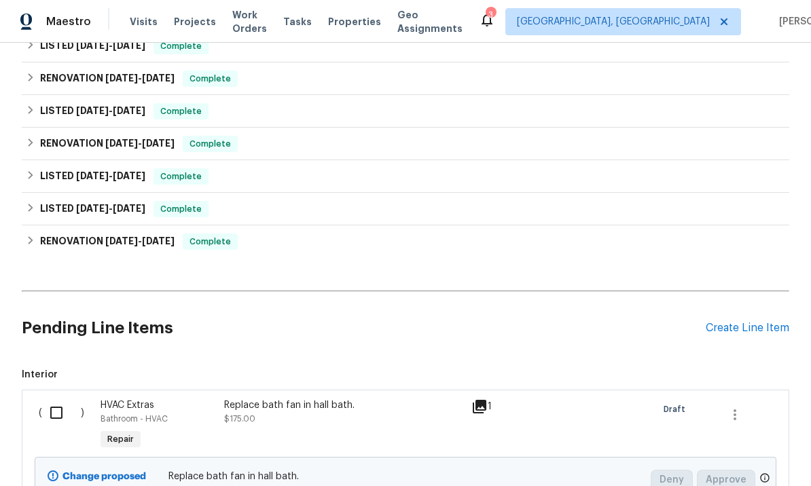
scroll to position [0, 0]
click at [728, 333] on div "Create Line Item" at bounding box center [748, 328] width 84 height 13
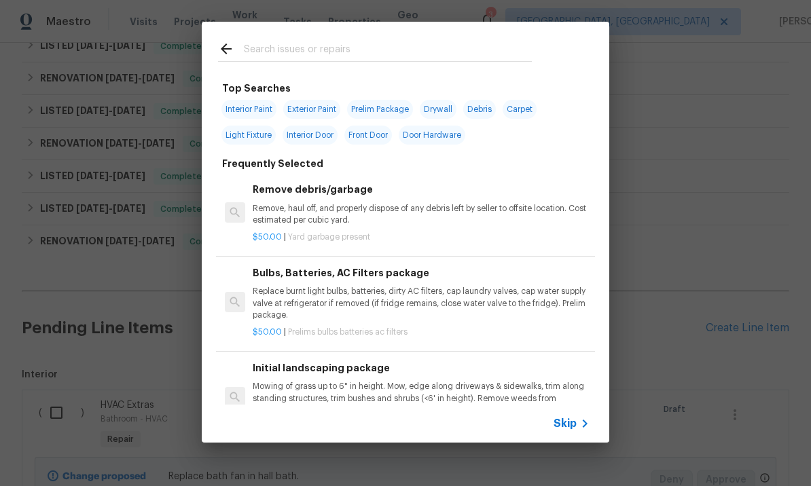
click at [291, 43] on input "text" at bounding box center [388, 51] width 288 height 20
type input "Pine"
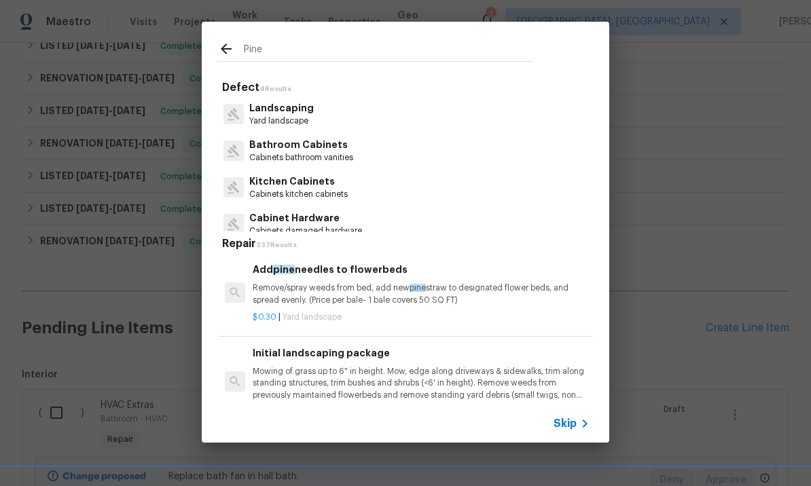
click at [348, 295] on p "Remove/spray weeds from bed, add new pine straw to designated flower beds, and …" at bounding box center [421, 294] width 337 height 23
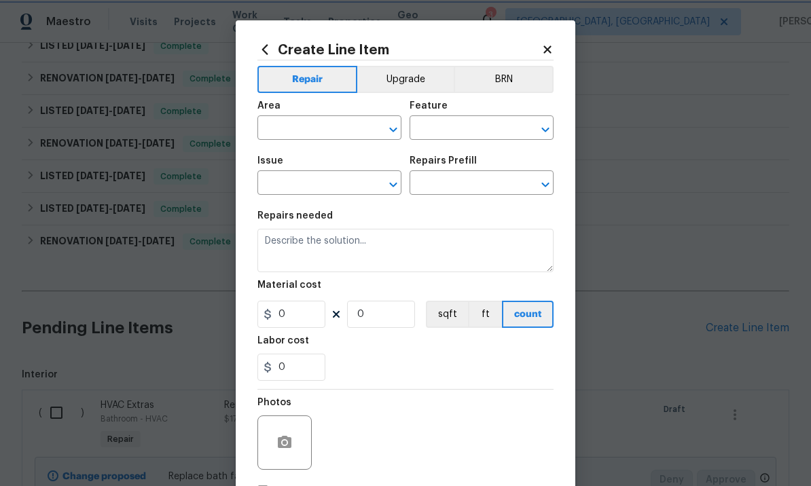
type input "Landscaping"
type input "Add pine needles to flowerbeds $0.30"
type textarea "Remove/spray weeds from bed, add new pine straw to designated flower beds, and …"
type input "0.3"
type input "1"
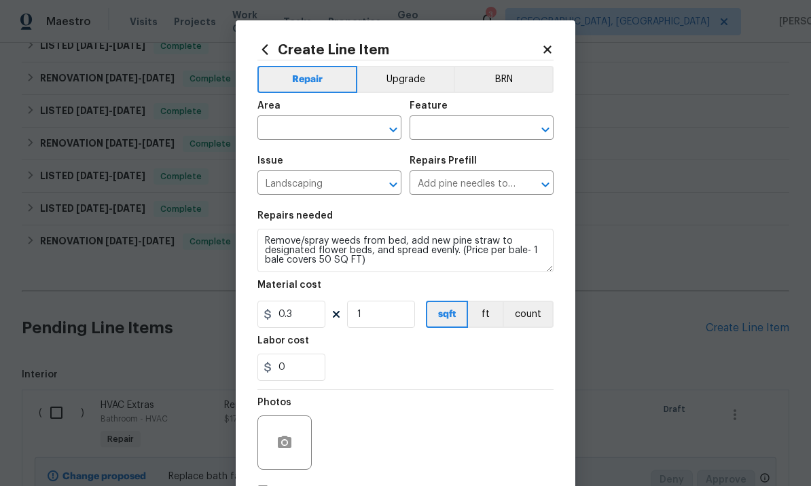
click at [320, 128] on input "text" at bounding box center [310, 129] width 106 height 21
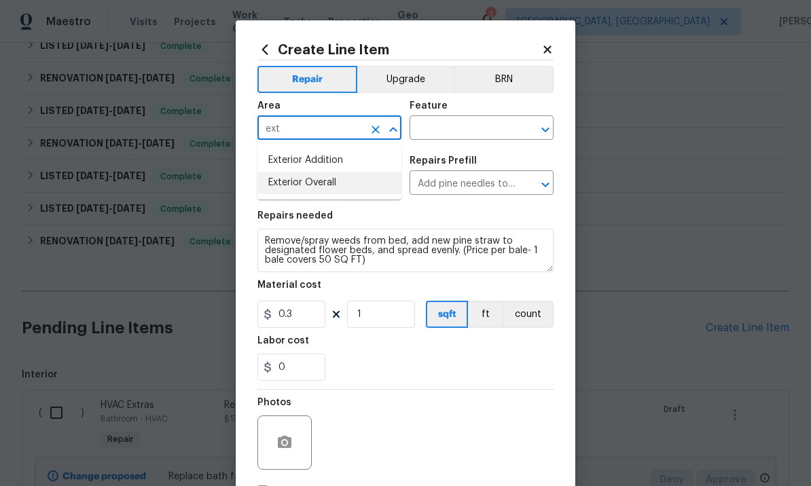
click at [324, 193] on li "Exterior Overall" at bounding box center [329, 183] width 144 height 22
type input "Exterior Overall"
click at [465, 126] on input "text" at bounding box center [462, 129] width 106 height 21
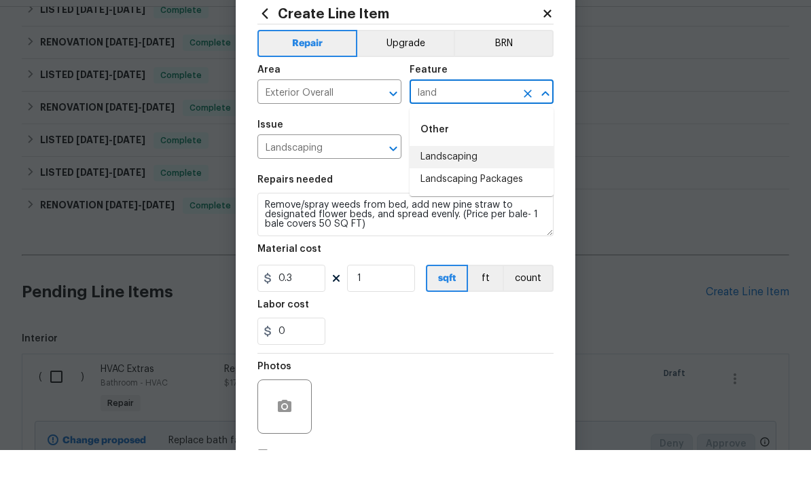
click at [471, 182] on li "Landscaping" at bounding box center [481, 193] width 144 height 22
type input "Landscaping"
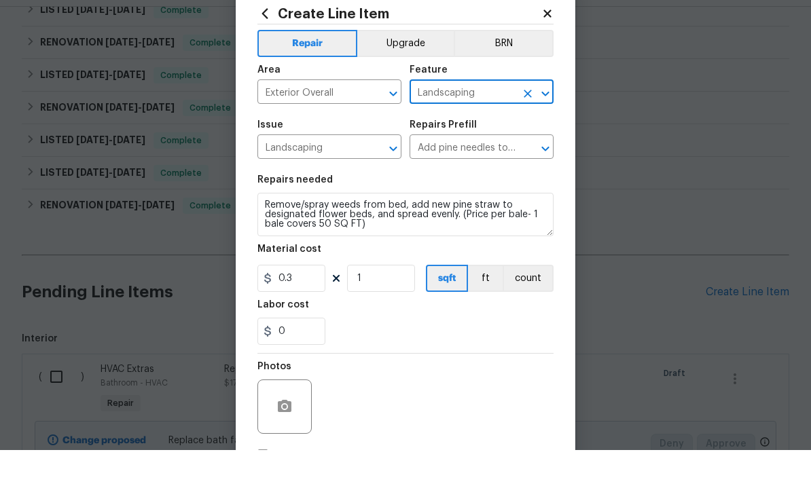
scroll to position [36, 0]
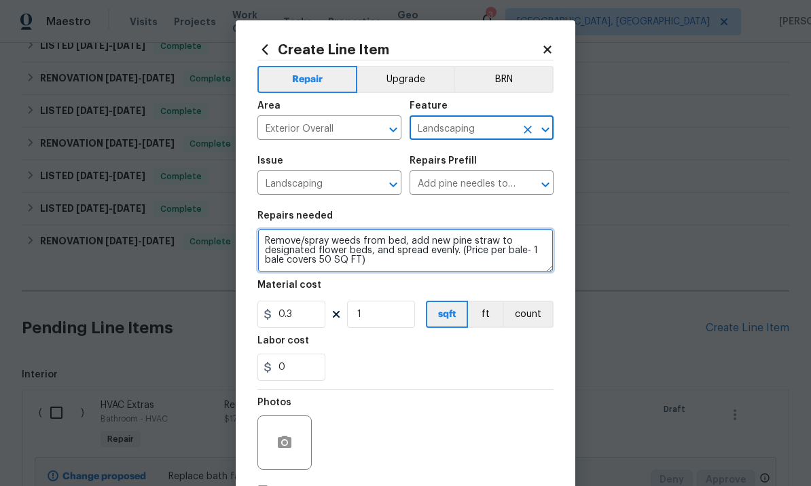
click at [433, 266] on textarea "Remove/spray weeds from bed, add new pine straw to designated flower beds, and …" at bounding box center [405, 250] width 296 height 43
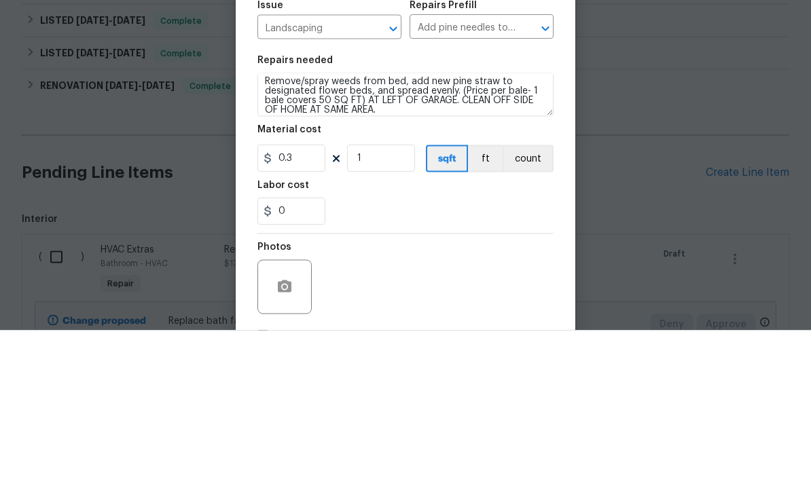
scroll to position [47, 0]
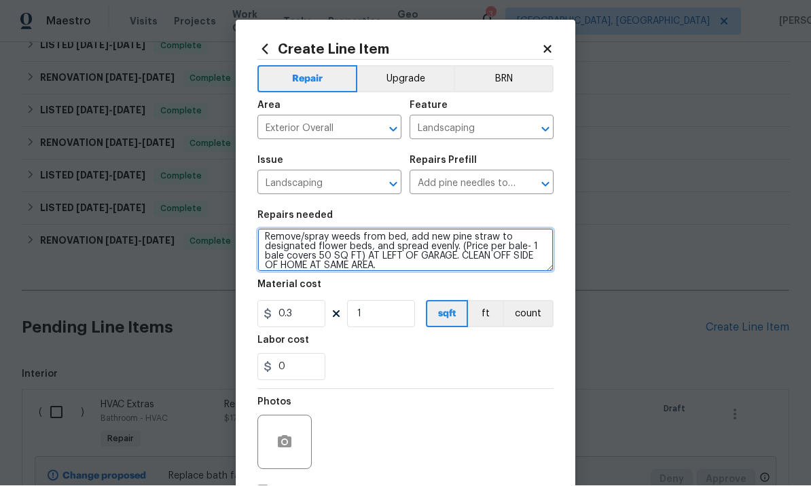
type textarea "Remove/spray weeds from bed, add new pine straw to designated flower beds, and …"
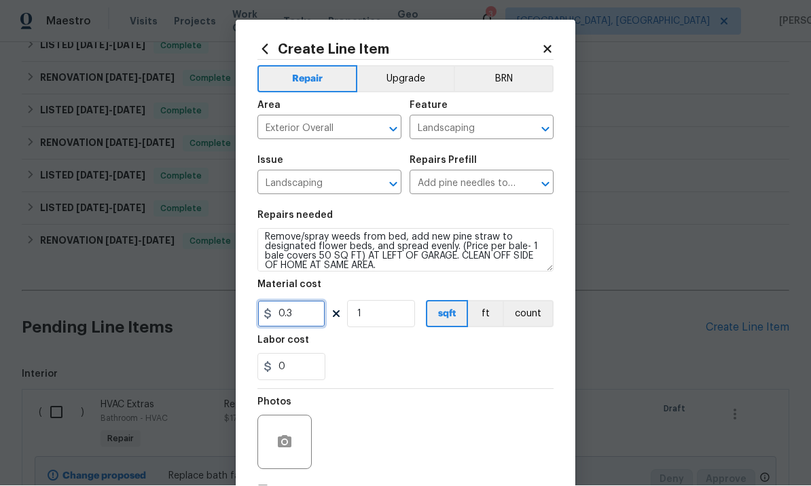
click at [304, 319] on input "0.3" at bounding box center [291, 314] width 68 height 27
click at [291, 424] on div at bounding box center [284, 443] width 54 height 54
click at [285, 434] on button "button" at bounding box center [284, 442] width 33 height 33
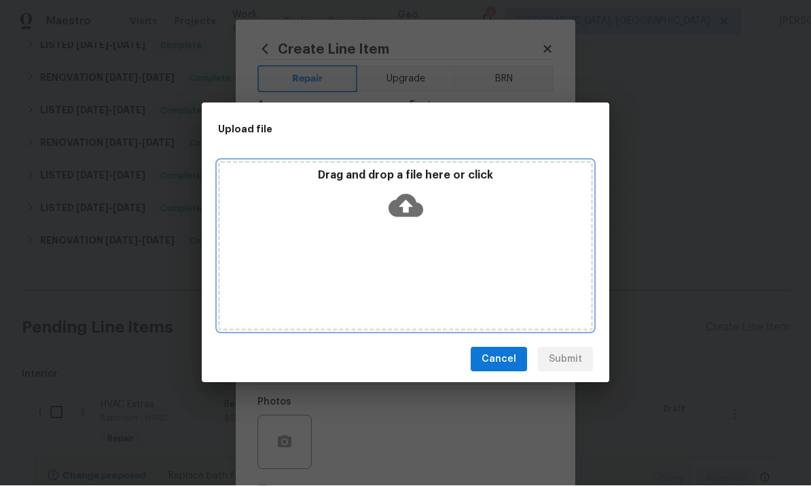
click at [401, 206] on icon at bounding box center [405, 206] width 35 height 35
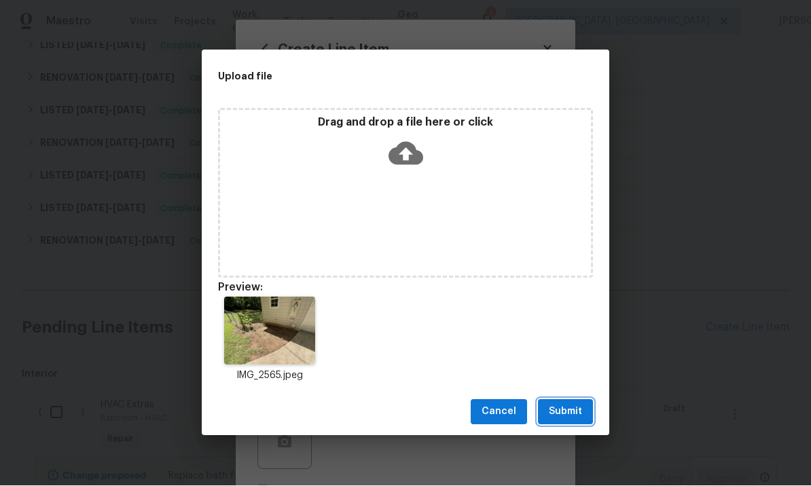
click at [566, 407] on span "Submit" at bounding box center [565, 412] width 33 height 17
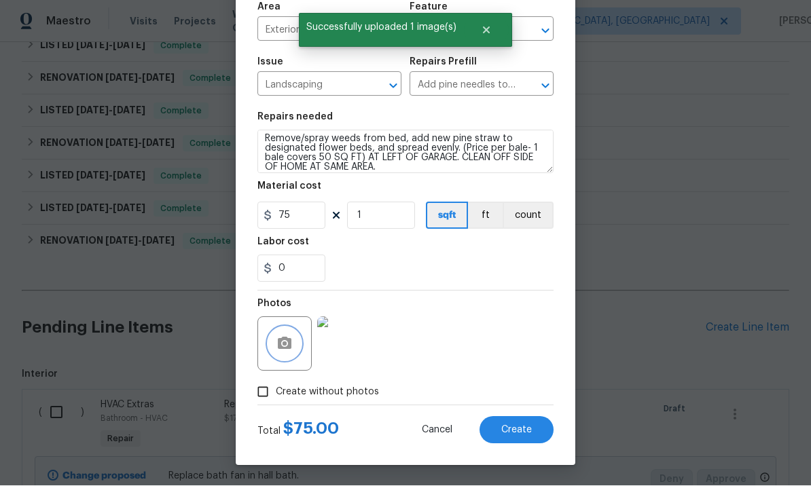
scroll to position [101, 0]
click at [299, 211] on input "75" at bounding box center [291, 215] width 68 height 27
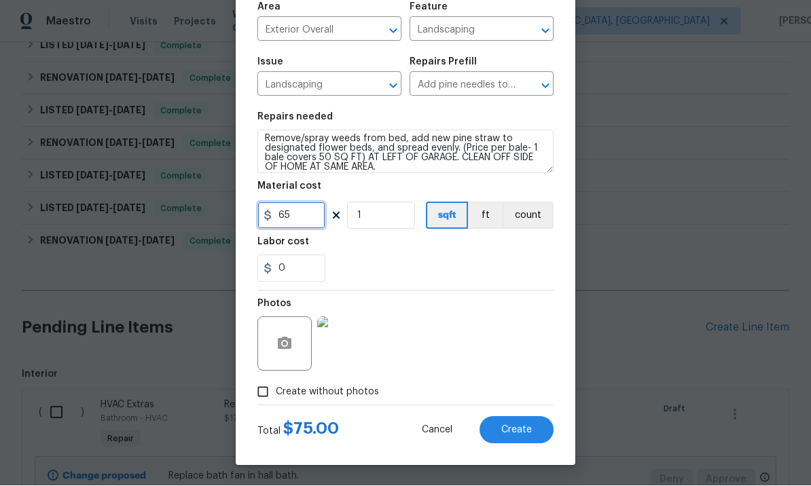
type input "65"
click at [503, 429] on span "Create" at bounding box center [516, 431] width 31 height 10
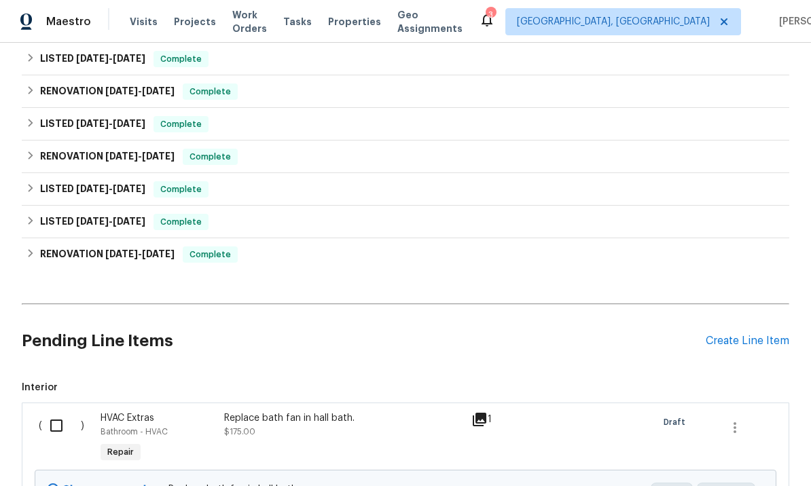
scroll to position [0, 0]
click at [737, 340] on div "Create Line Item" at bounding box center [748, 341] width 84 height 13
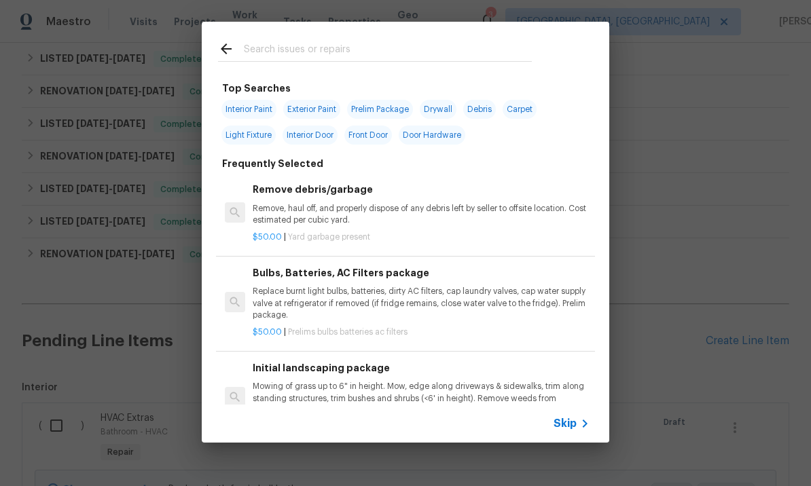
click at [327, 51] on input "text" at bounding box center [388, 51] width 288 height 20
type input "Garage"
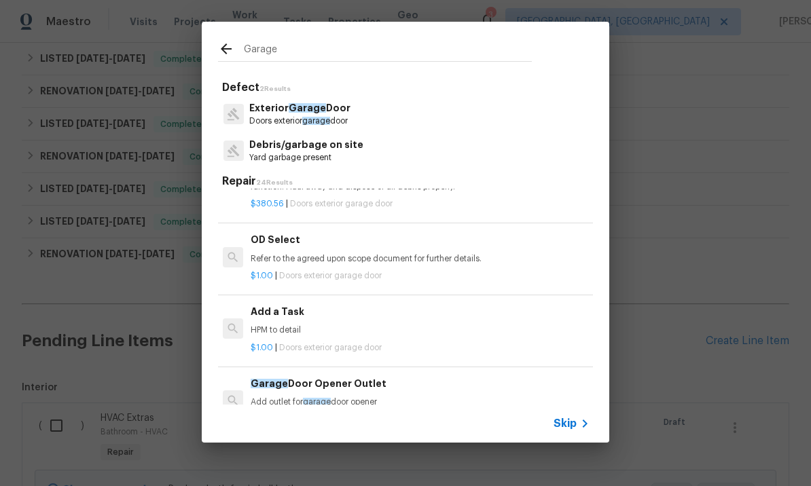
scroll to position [716, 2]
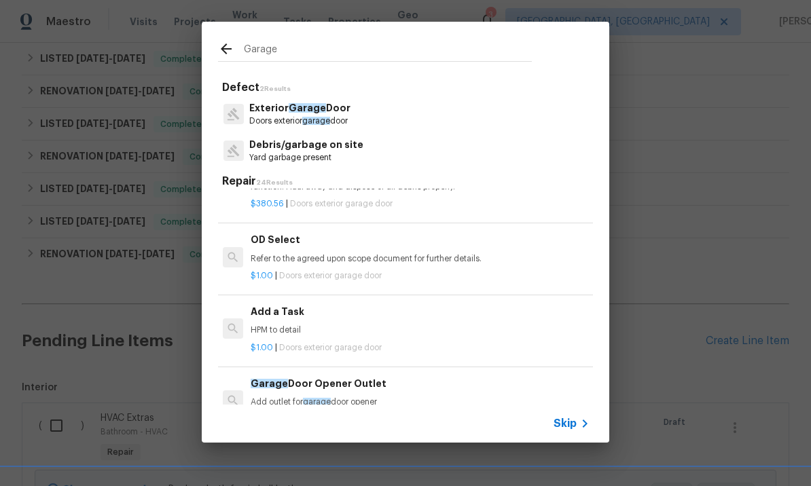
click at [395, 328] on p "HPM to detail" at bounding box center [419, 331] width 337 height 12
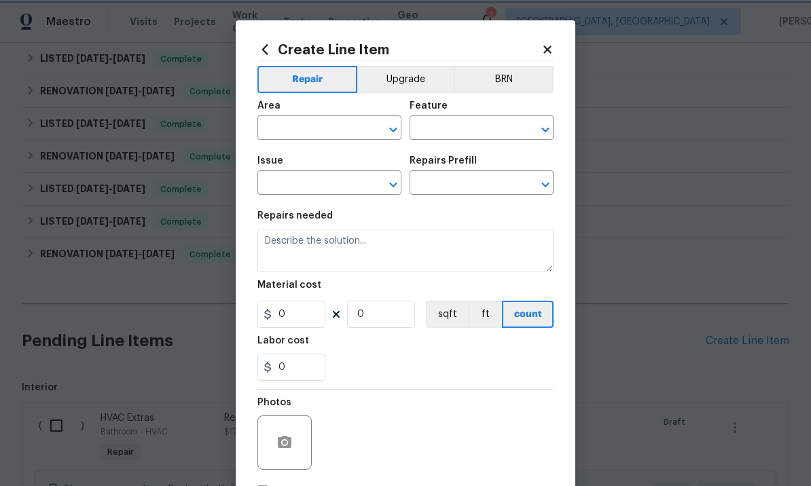
type input "Interior Door"
type input "Exterior Garage Door"
type textarea "HPM to detail"
type input "1"
type input "Add a Task $1.00"
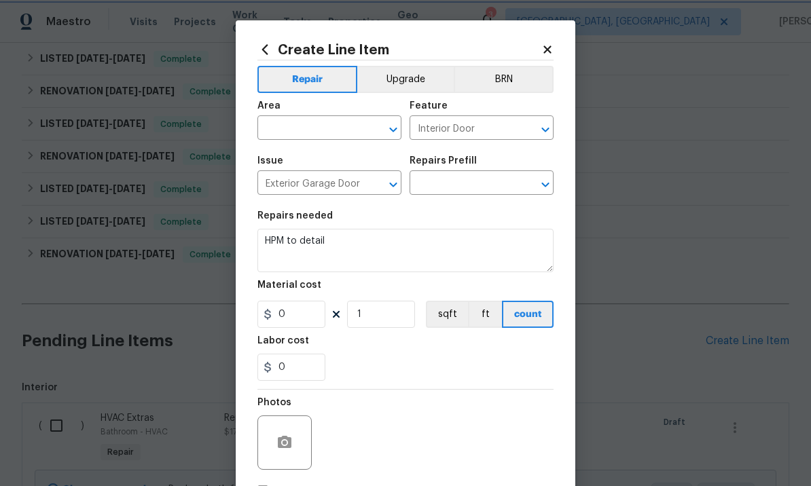
type input "1"
click at [344, 120] on input "text" at bounding box center [310, 129] width 106 height 21
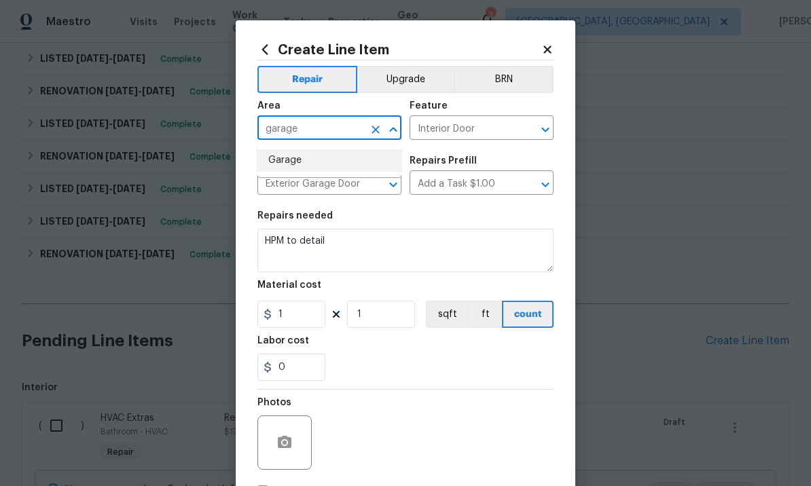
click at [302, 165] on li "Garage" at bounding box center [329, 160] width 144 height 22
type input "Garage"
click at [531, 131] on icon "Clear" at bounding box center [528, 130] width 14 height 14
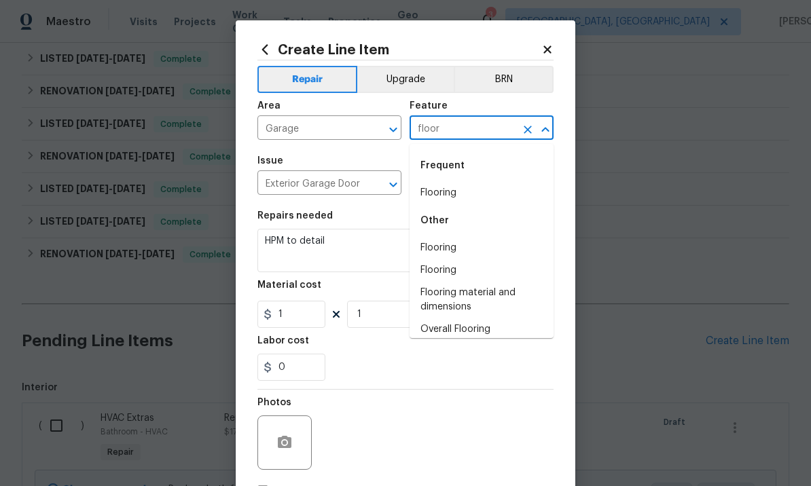
click at [462, 192] on li "Flooring" at bounding box center [481, 193] width 144 height 22
type input "Flooring"
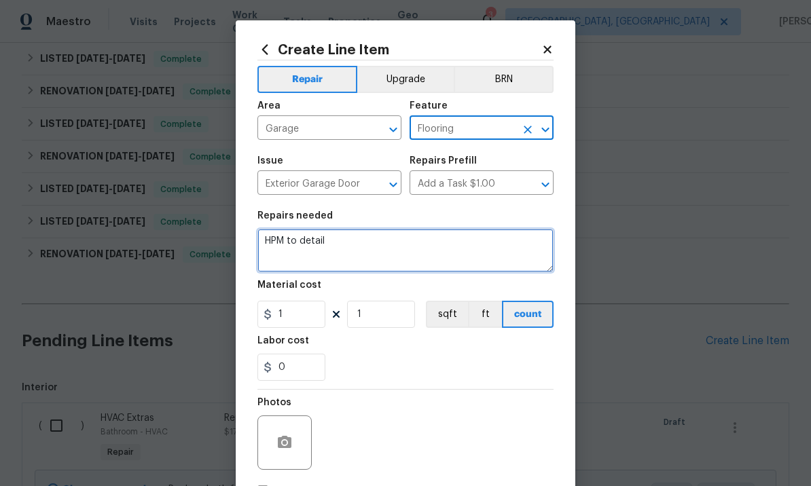
click at [374, 243] on textarea "HPM to detail" at bounding box center [405, 250] width 296 height 43
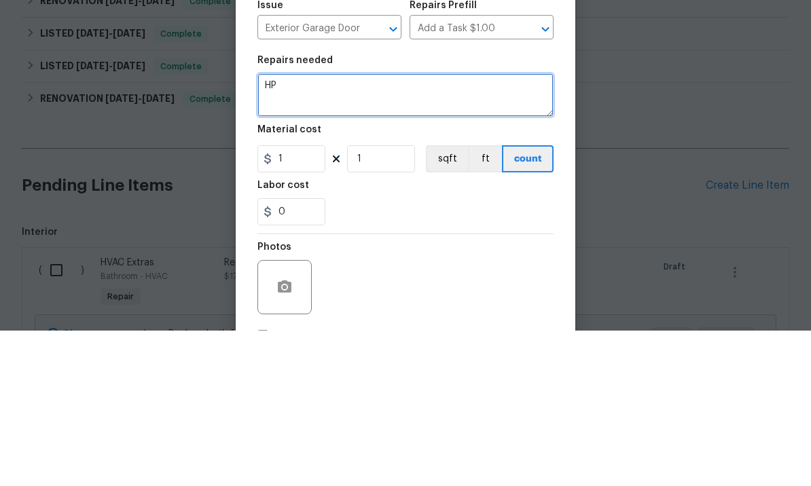
type textarea "H"
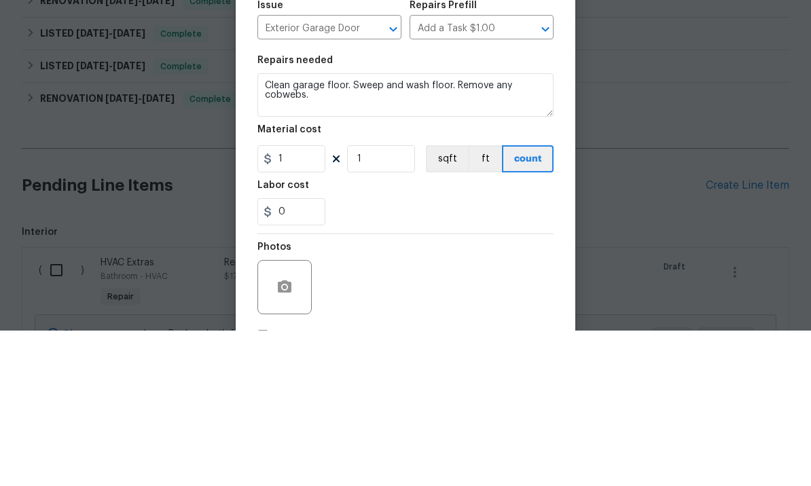
scroll to position [47, 0]
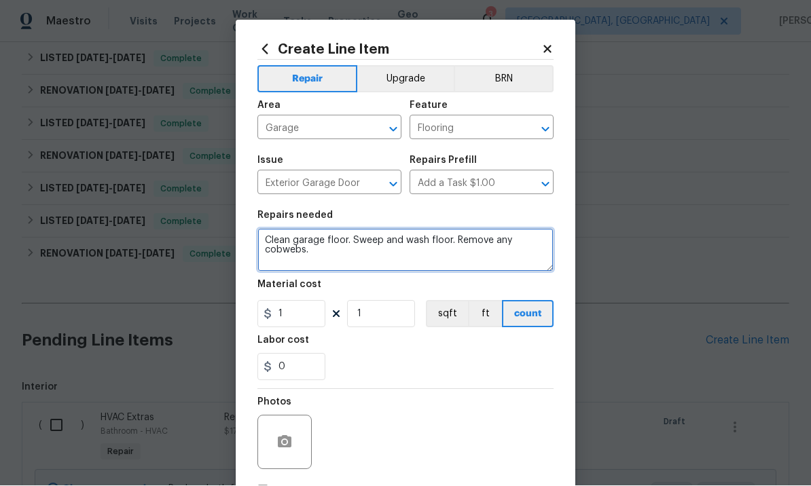
type textarea "Clean garage floor. Sweep and wash floor. Remove any cobwebs."
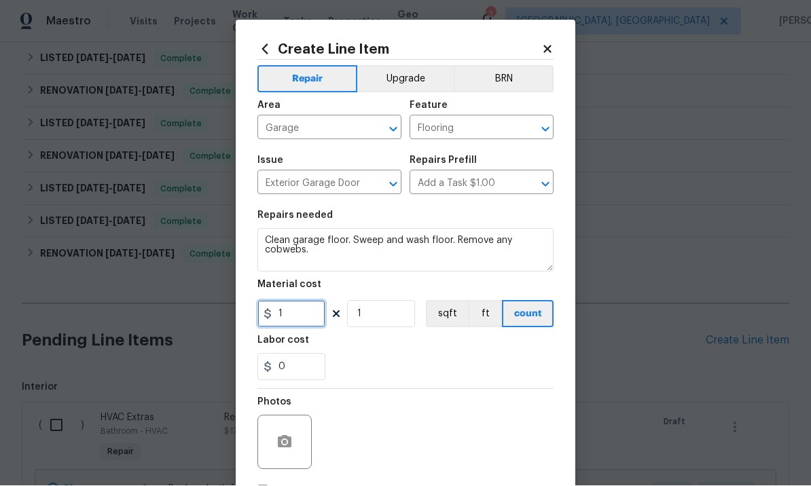
click at [310, 321] on input "1" at bounding box center [291, 314] width 68 height 27
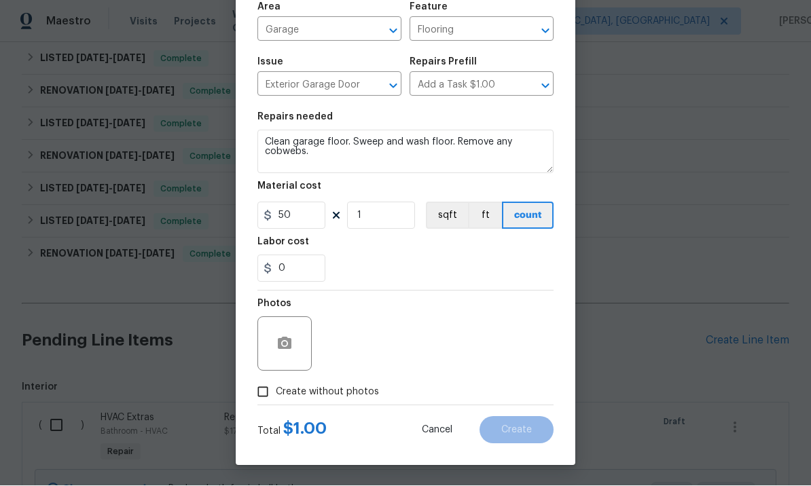
scroll to position [101, 0]
type input "50"
click at [296, 346] on button "button" at bounding box center [284, 344] width 33 height 33
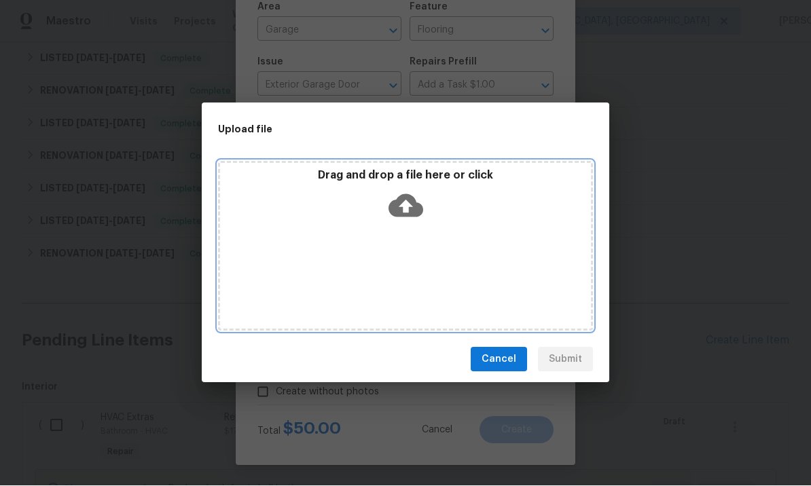
click at [409, 206] on icon at bounding box center [405, 206] width 35 height 35
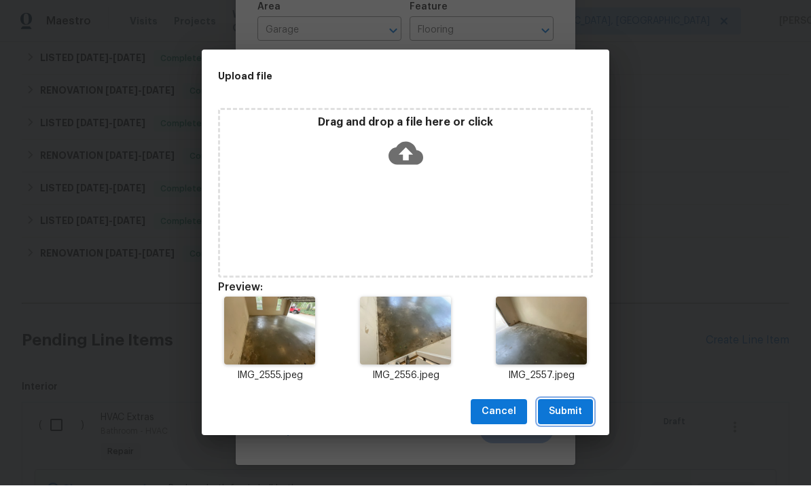
click at [570, 407] on span "Submit" at bounding box center [565, 412] width 33 height 17
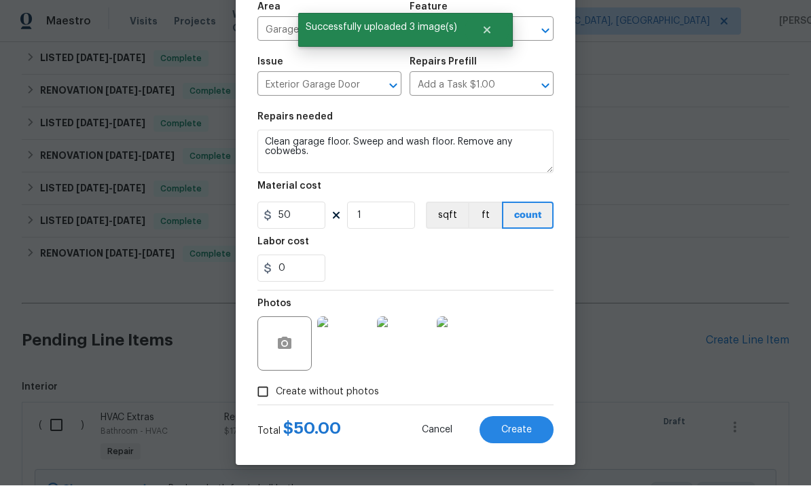
click at [517, 427] on span "Create" at bounding box center [516, 431] width 31 height 10
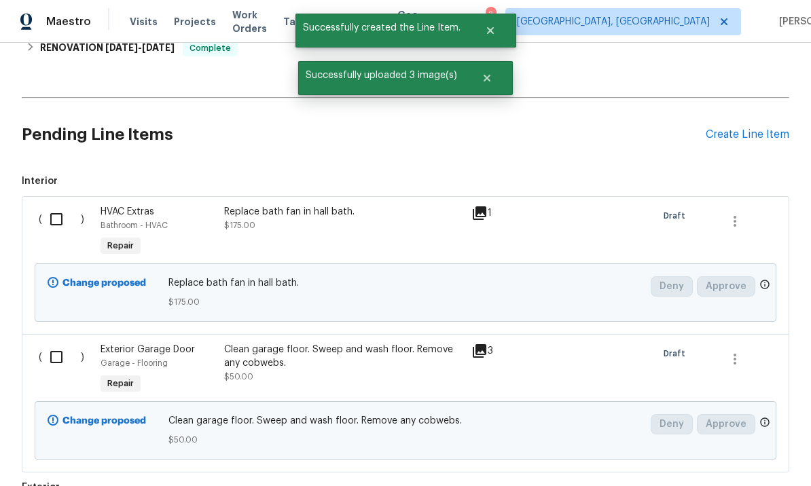
scroll to position [413, 0]
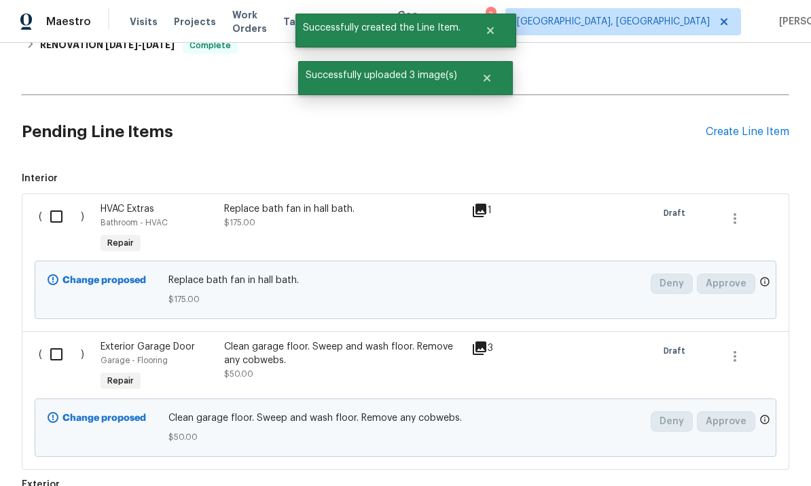
click at [56, 202] on input "checkbox" at bounding box center [61, 216] width 39 height 29
checkbox input "true"
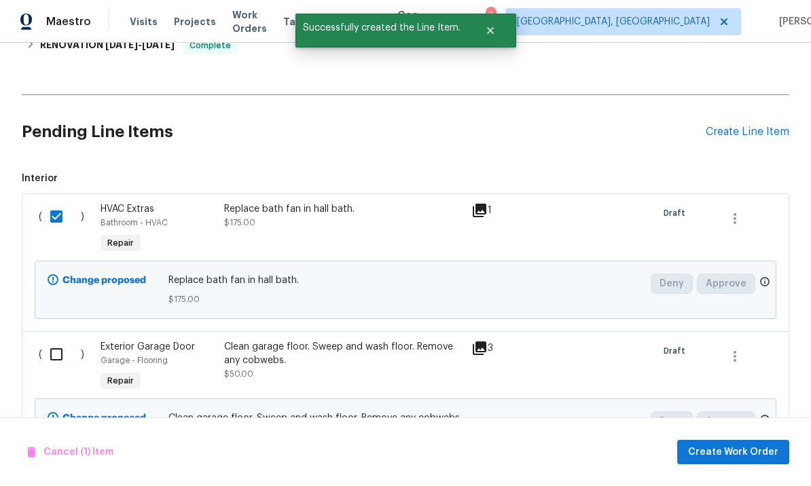
click at [56, 340] on input "checkbox" at bounding box center [61, 354] width 39 height 29
checkbox input "true"
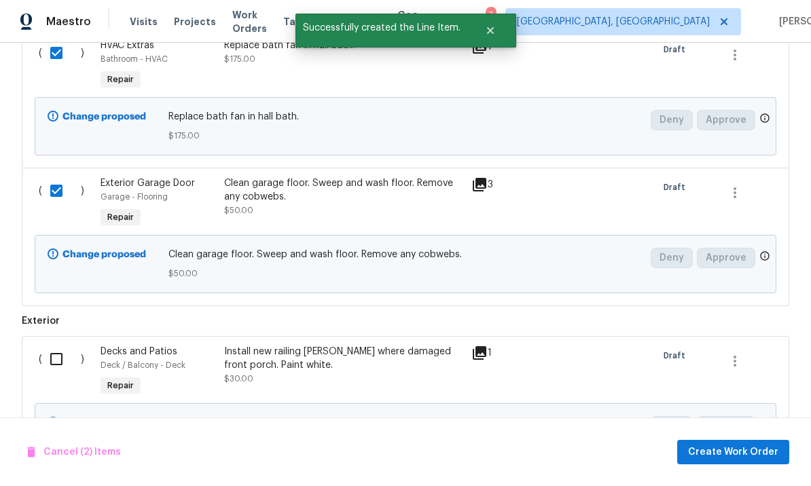
scroll to position [610, 0]
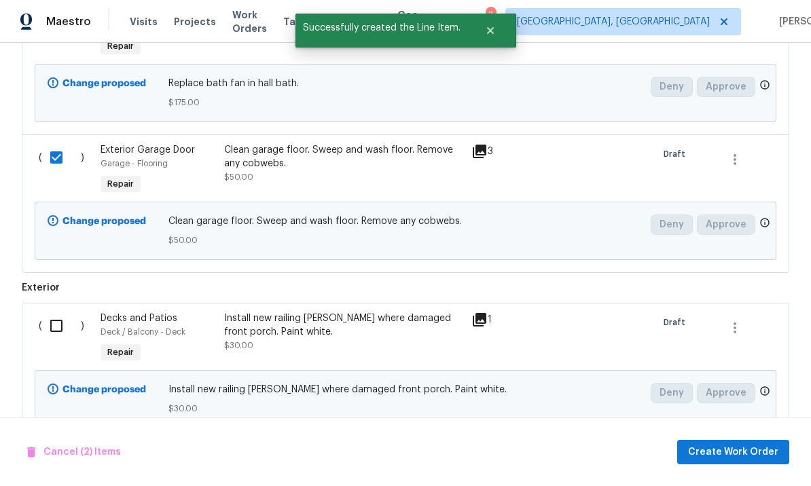
click at [62, 312] on input "checkbox" at bounding box center [61, 326] width 39 height 29
checkbox input "true"
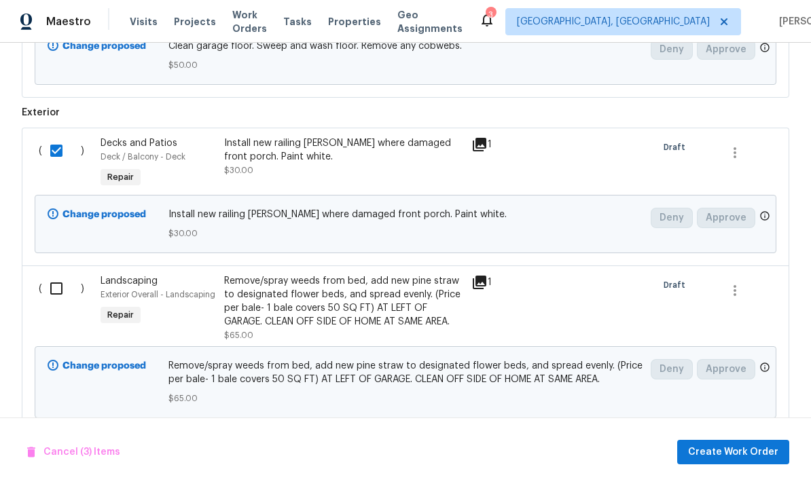
click at [59, 274] on input "checkbox" at bounding box center [61, 288] width 39 height 29
checkbox input "true"
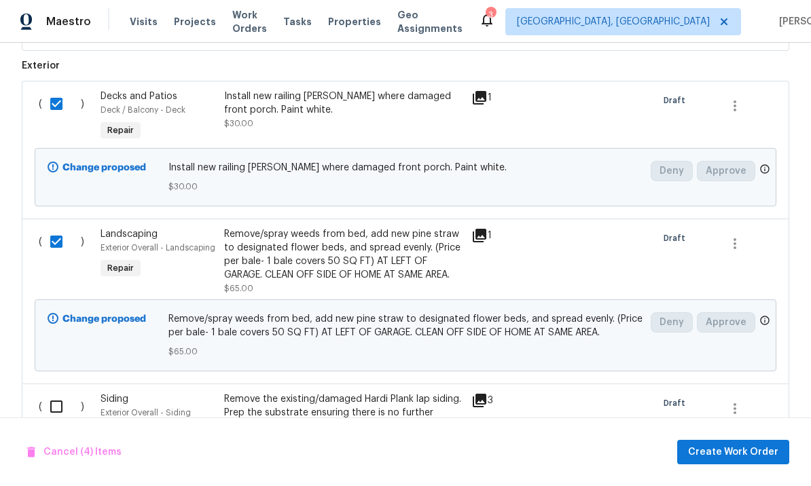
scroll to position [902, 0]
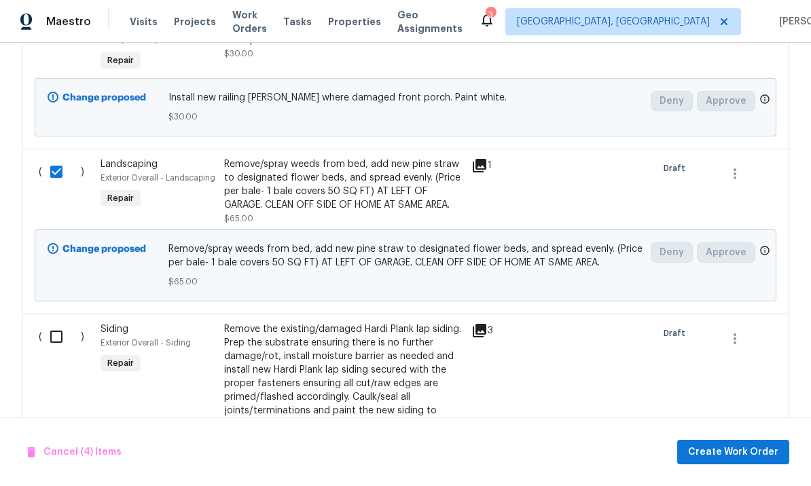
click at [56, 323] on input "checkbox" at bounding box center [61, 337] width 39 height 29
checkbox input "true"
click at [725, 451] on span "Create Work Order" at bounding box center [733, 452] width 90 height 17
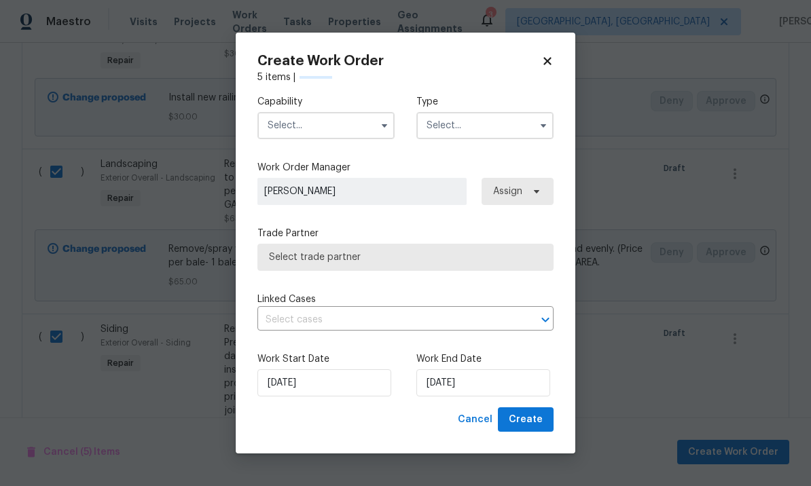
checkbox input "false"
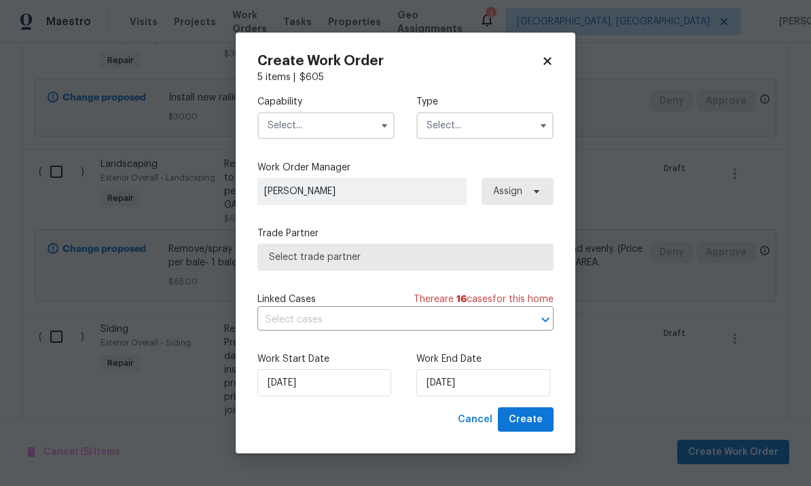
click at [335, 128] on input "text" at bounding box center [325, 125] width 137 height 27
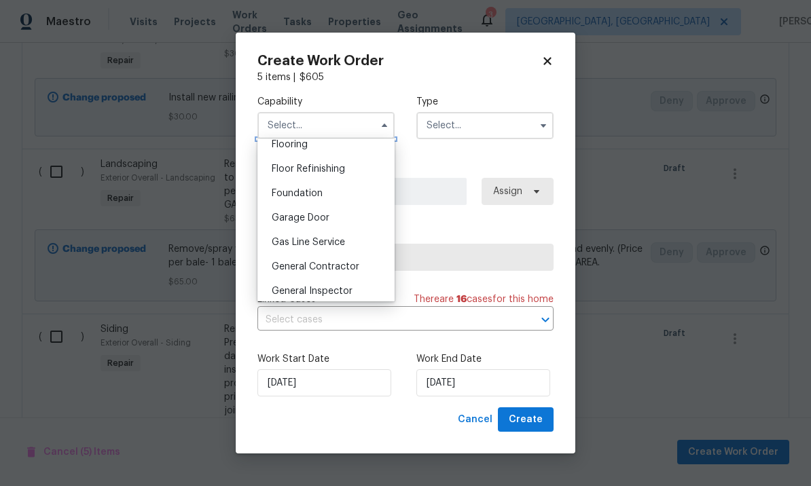
scroll to position [540, 0]
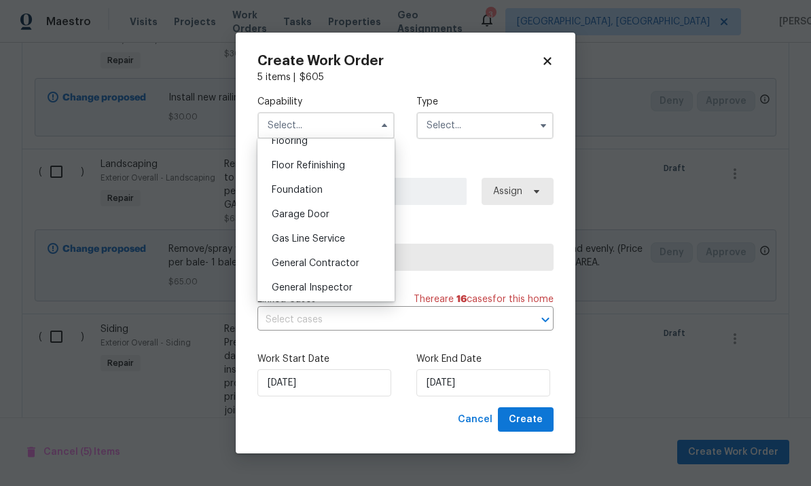
click at [352, 266] on span "General Contractor" at bounding box center [316, 264] width 88 height 10
type input "General Contractor"
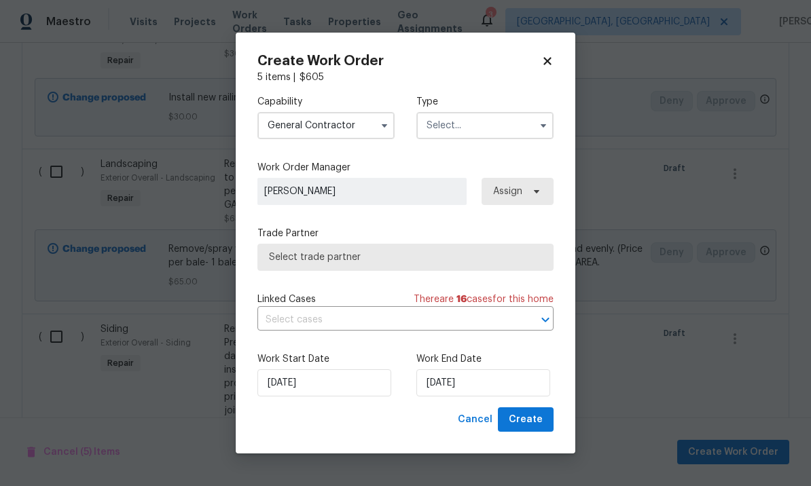
click at [484, 133] on input "text" at bounding box center [484, 125] width 137 height 27
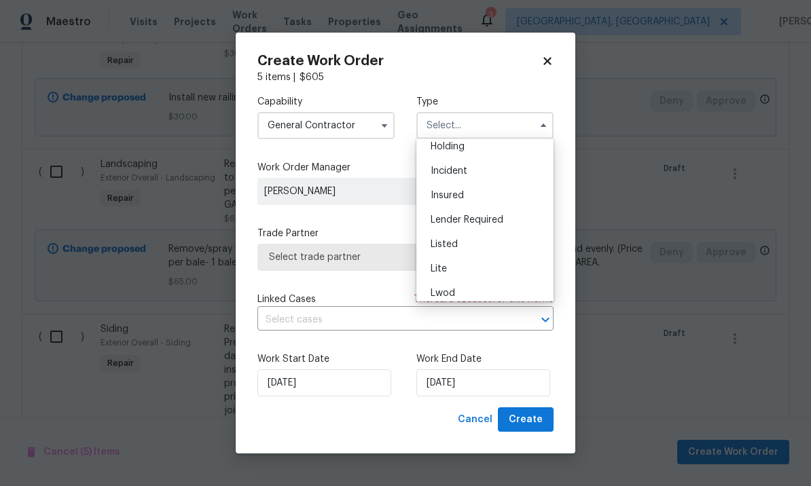
scroll to position [60, 0]
click at [482, 244] on div "Listed" at bounding box center [485, 241] width 130 height 24
type input "Listed"
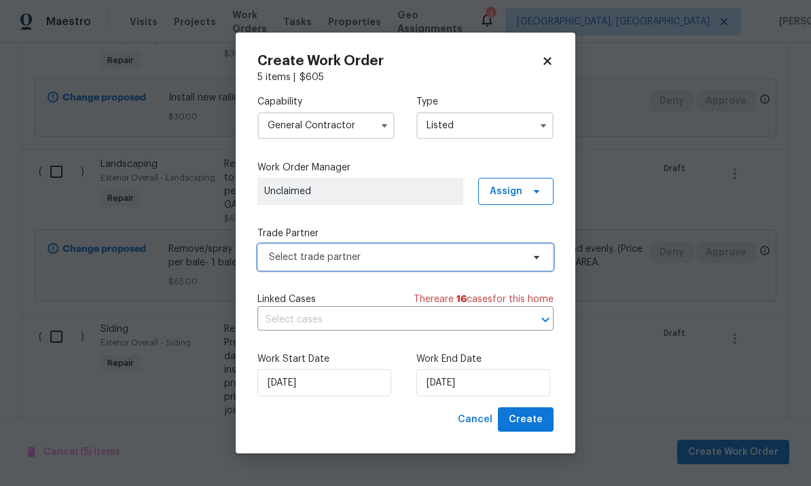
click at [489, 260] on span "Select trade partner" at bounding box center [395, 258] width 253 height 14
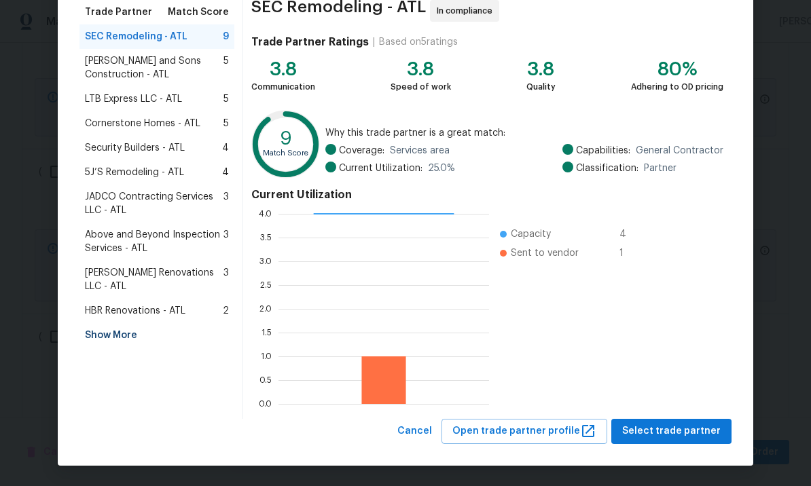
scroll to position [113, 0]
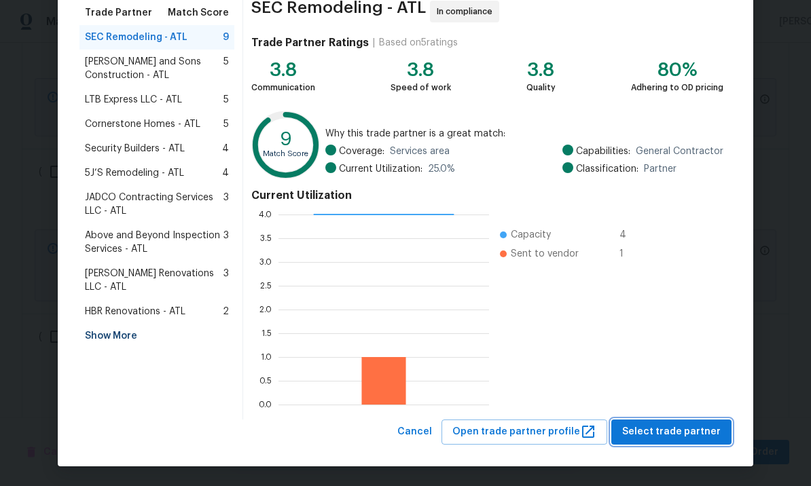
click at [659, 427] on span "Select trade partner" at bounding box center [671, 432] width 98 height 17
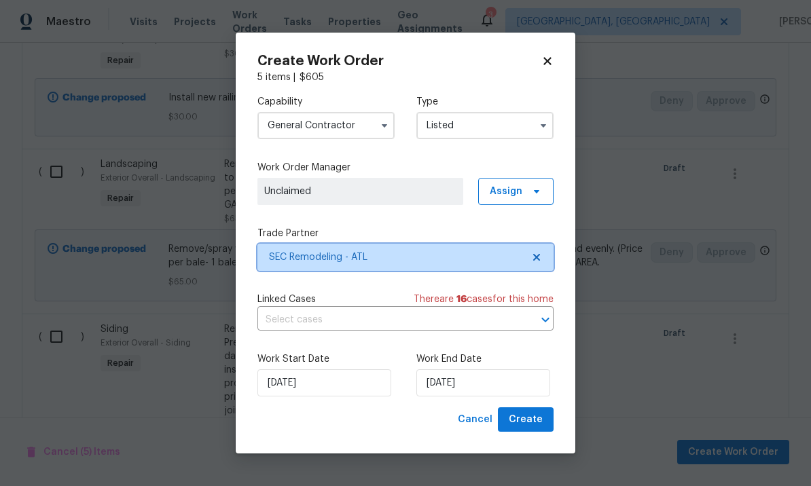
scroll to position [0, 0]
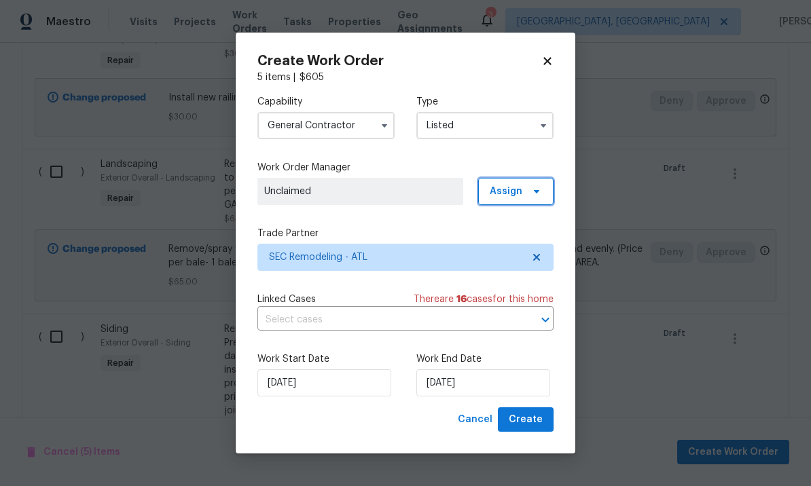
click at [530, 187] on span at bounding box center [534, 191] width 15 height 11
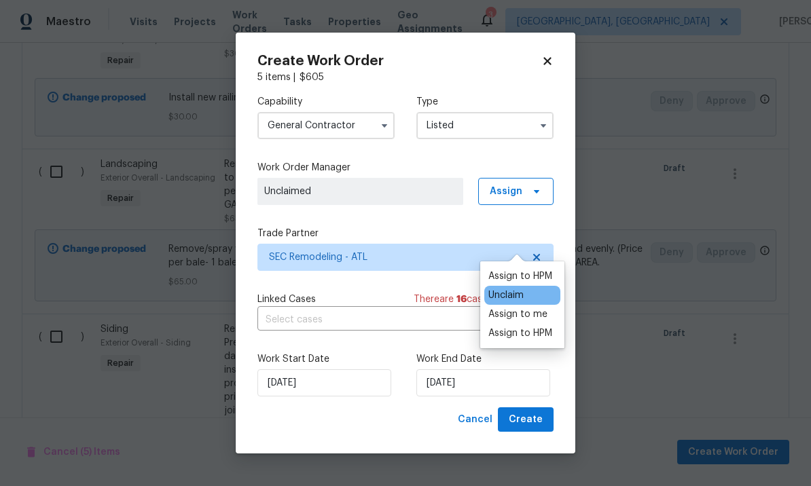
click at [522, 270] on div "Assign to HPM" at bounding box center [520, 277] width 64 height 14
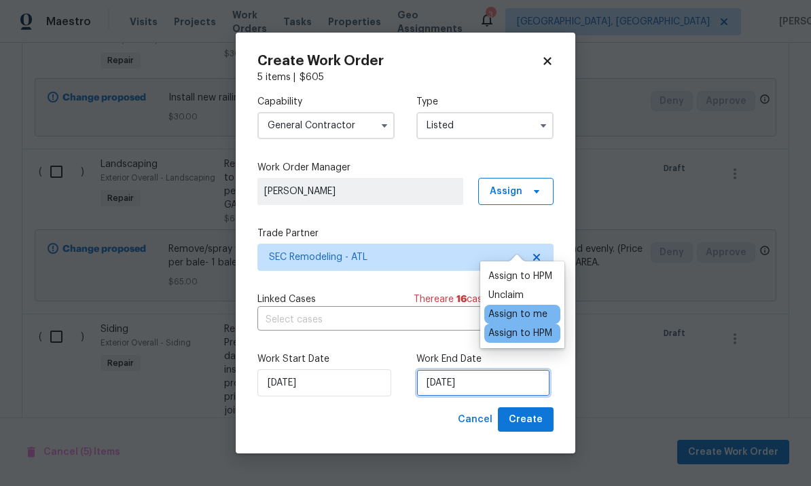
click at [495, 377] on input "[DATE]" at bounding box center [483, 382] width 134 height 27
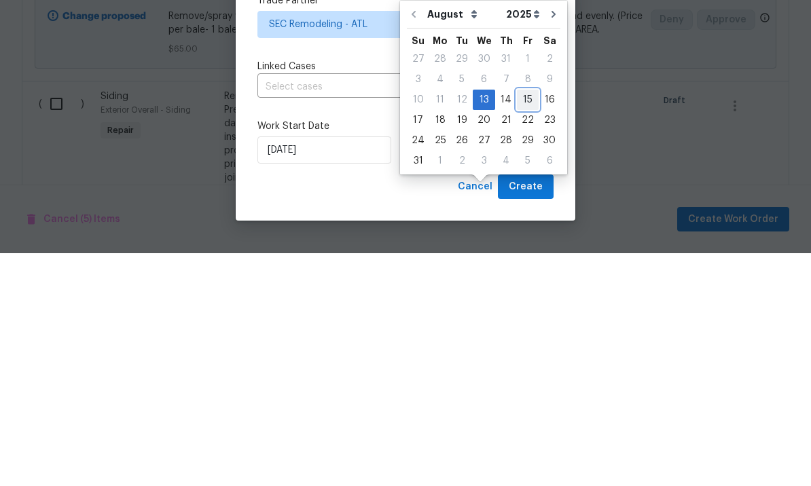
click at [523, 323] on div "15" at bounding box center [528, 332] width 22 height 19
type input "[DATE]"
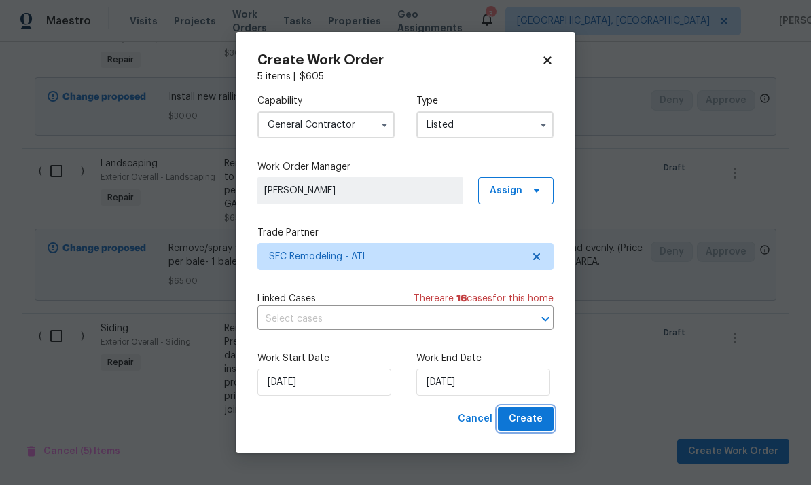
click at [524, 413] on span "Create" at bounding box center [526, 420] width 34 height 17
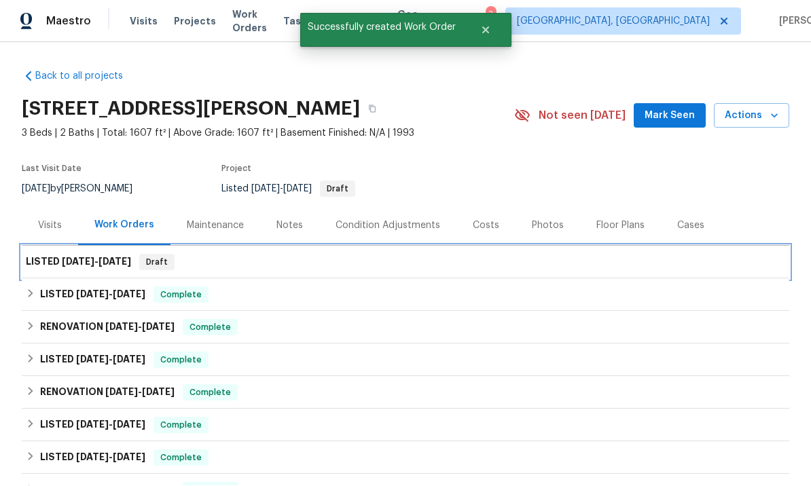
click at [629, 255] on div "LISTED 8/13/25 - 8/15/25 Draft" at bounding box center [405, 263] width 759 height 16
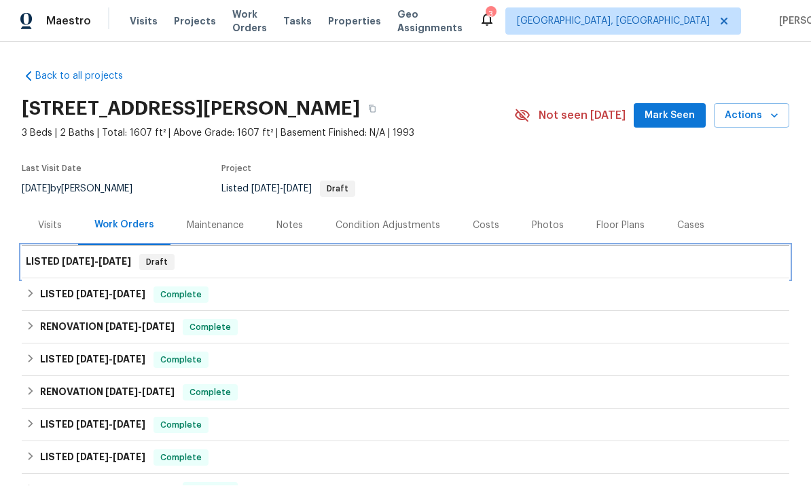
click at [108, 257] on span "[DATE]" at bounding box center [114, 262] width 33 height 10
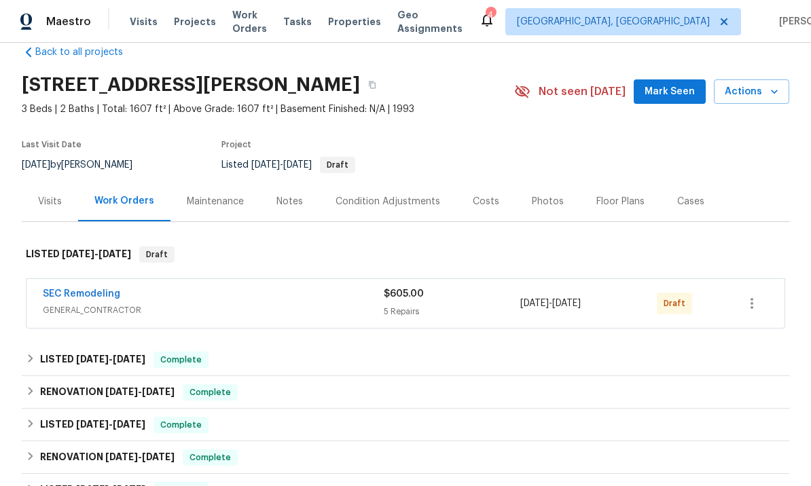
scroll to position [26, 0]
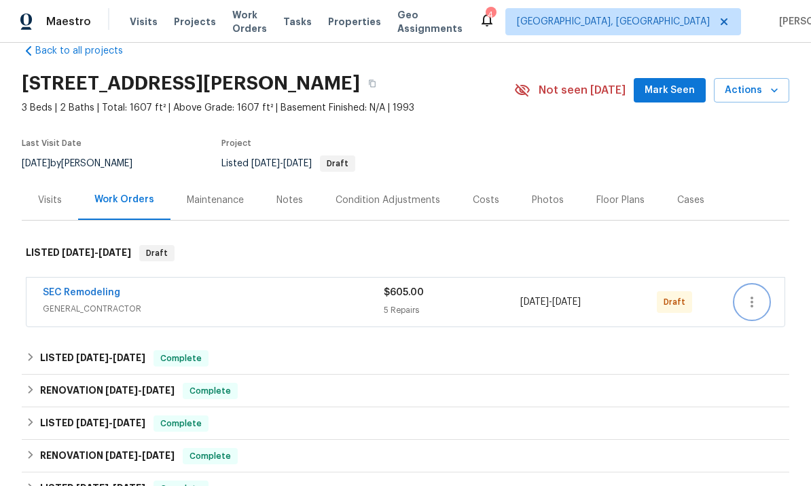
click at [754, 298] on icon "button" at bounding box center [752, 302] width 16 height 16
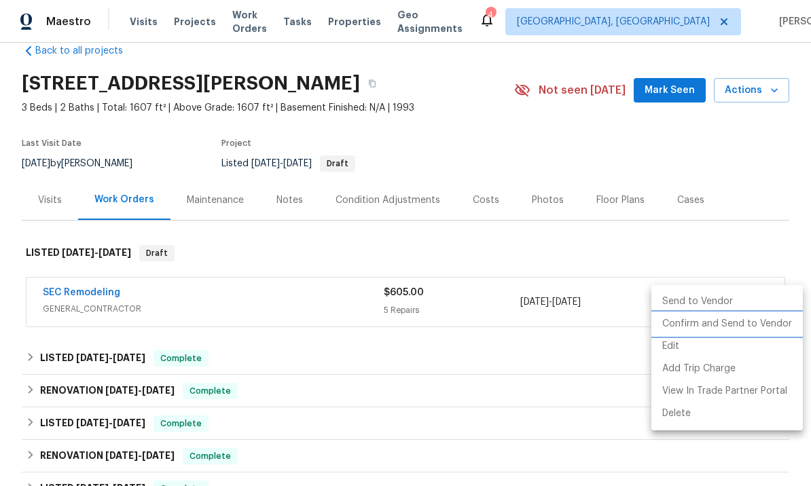
click at [733, 323] on li "Confirm and Send to Vendor" at bounding box center [726, 324] width 151 height 22
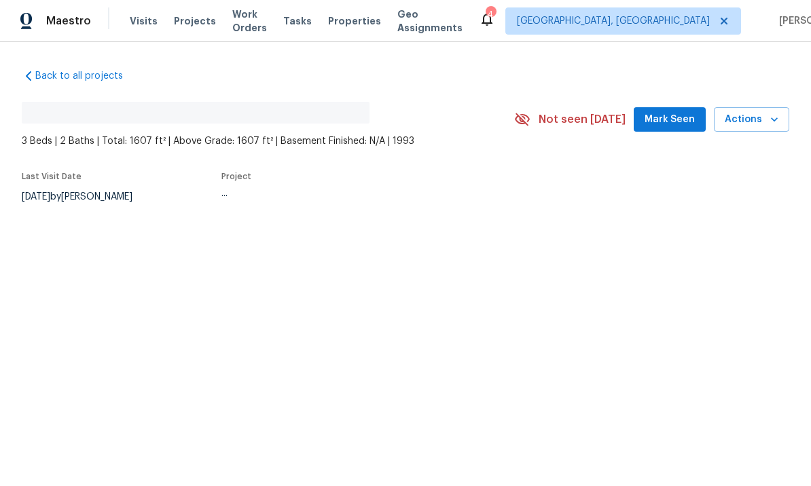
scroll to position [1, 0]
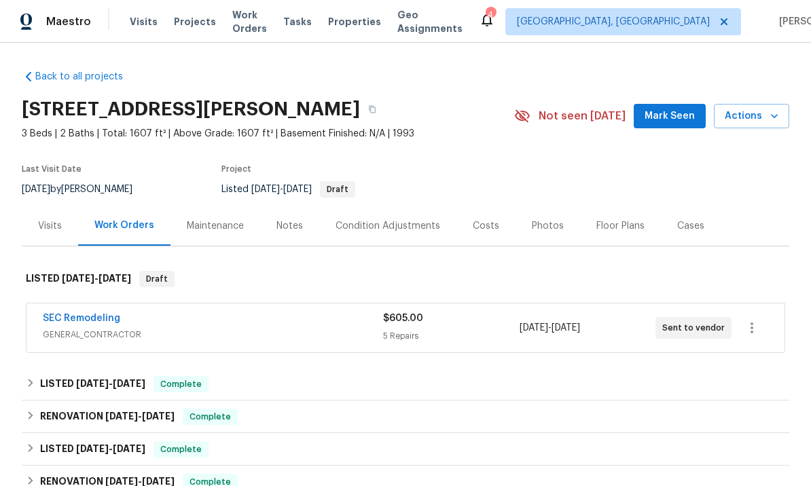
click at [79, 321] on link "SEC Remodeling" at bounding box center [81, 319] width 77 height 10
click at [670, 120] on span "Mark Seen" at bounding box center [669, 116] width 50 height 17
click at [55, 223] on div "Visits" at bounding box center [50, 226] width 24 height 14
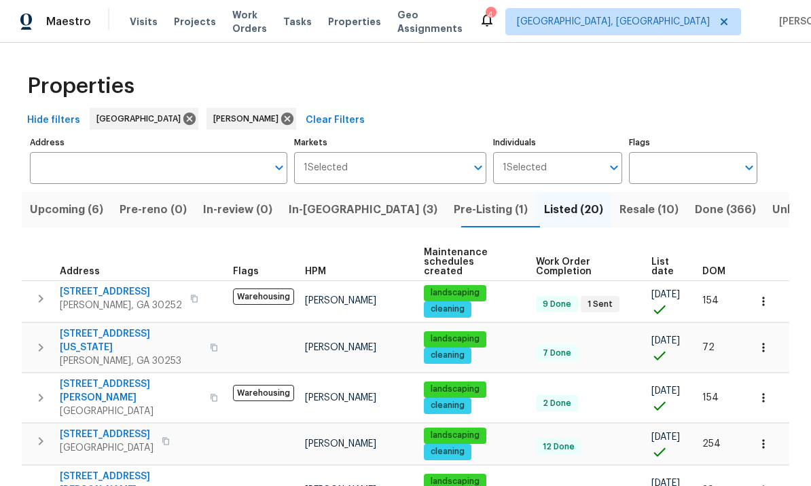
click at [122, 285] on span "[STREET_ADDRESS]" at bounding box center [121, 292] width 122 height 14
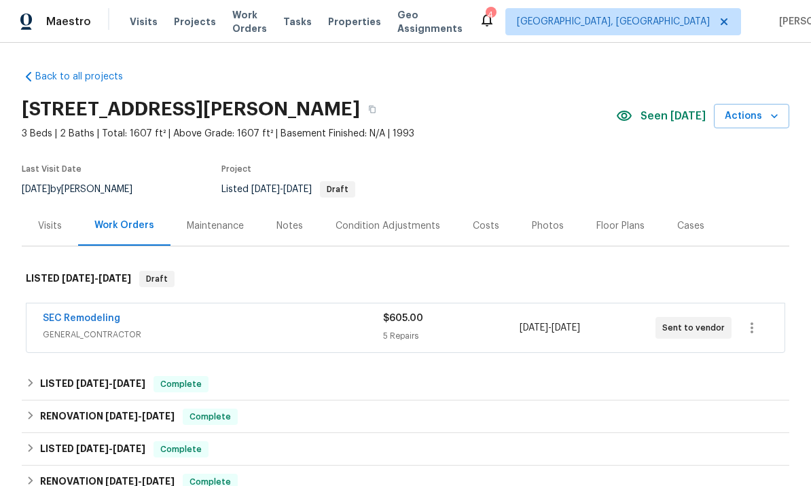
click at [99, 308] on div "SEC Remodeling GENERAL_CONTRACTOR $605.00 5 Repairs [DATE] - [DATE] Sent to ven…" at bounding box center [405, 328] width 758 height 49
click at [94, 322] on link "SEC Remodeling" at bounding box center [81, 319] width 77 height 10
